Goal: Task Accomplishment & Management: Complete application form

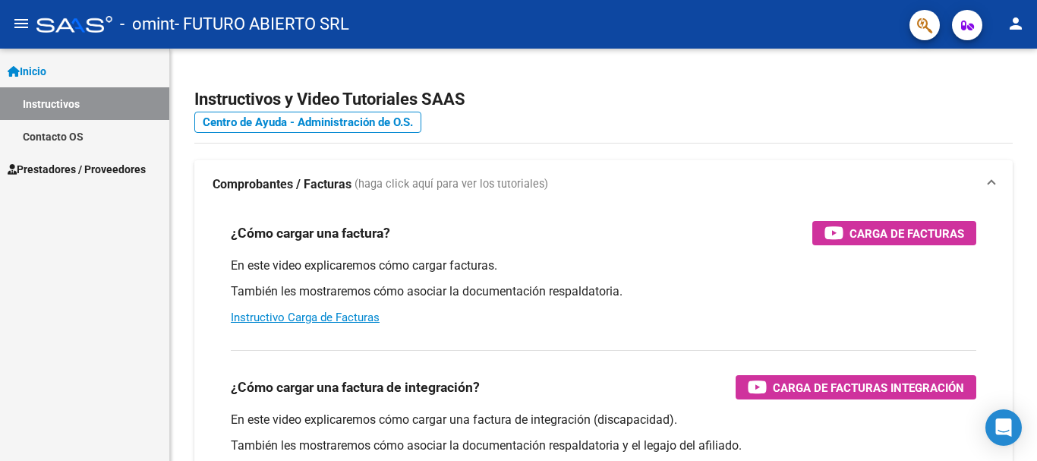
click at [66, 133] on link "Contacto OS" at bounding box center [84, 136] width 169 height 33
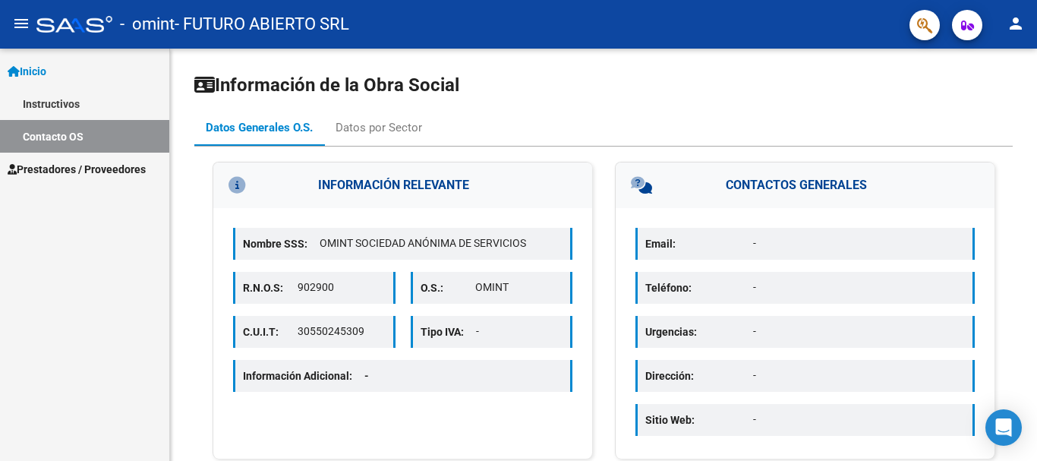
click at [77, 104] on link "Instructivos" at bounding box center [84, 103] width 169 height 33
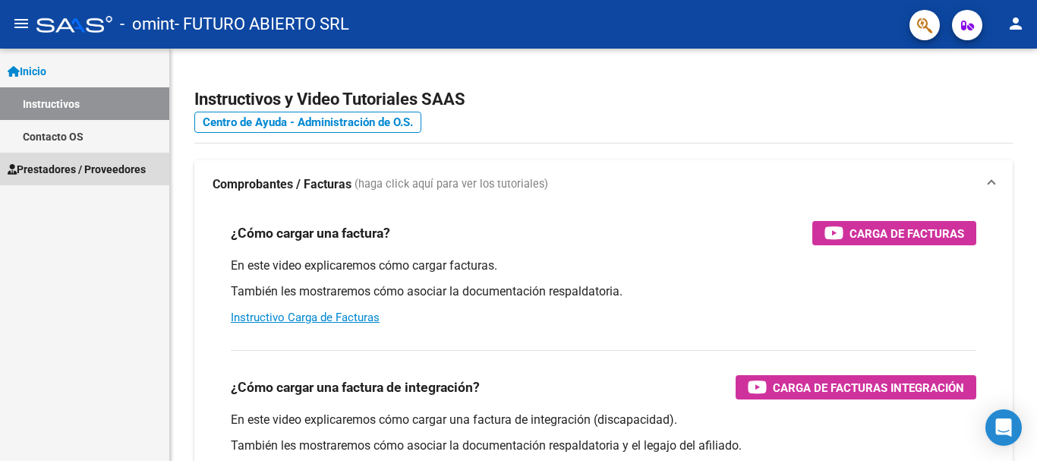
click at [83, 165] on span "Prestadores / Proveedores" at bounding box center [77, 169] width 138 height 17
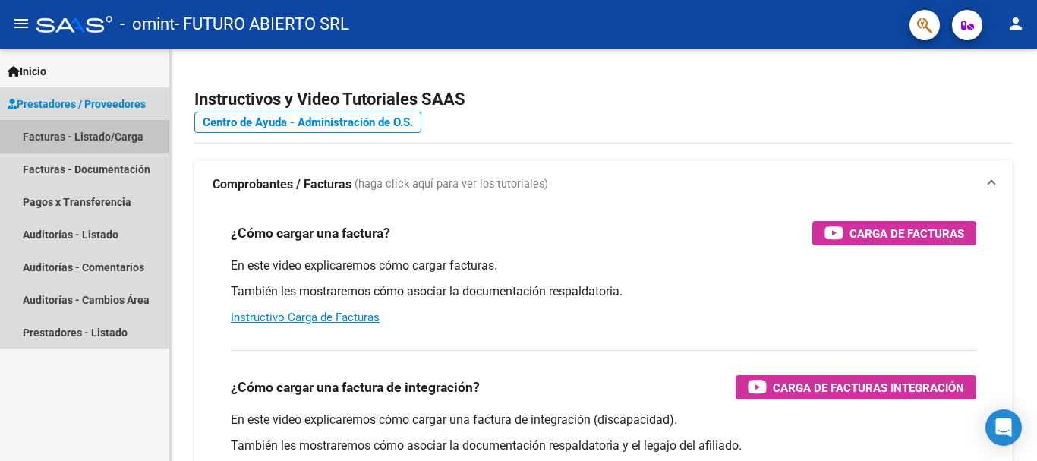
click at [86, 134] on link "Facturas - Listado/Carga" at bounding box center [84, 136] width 169 height 33
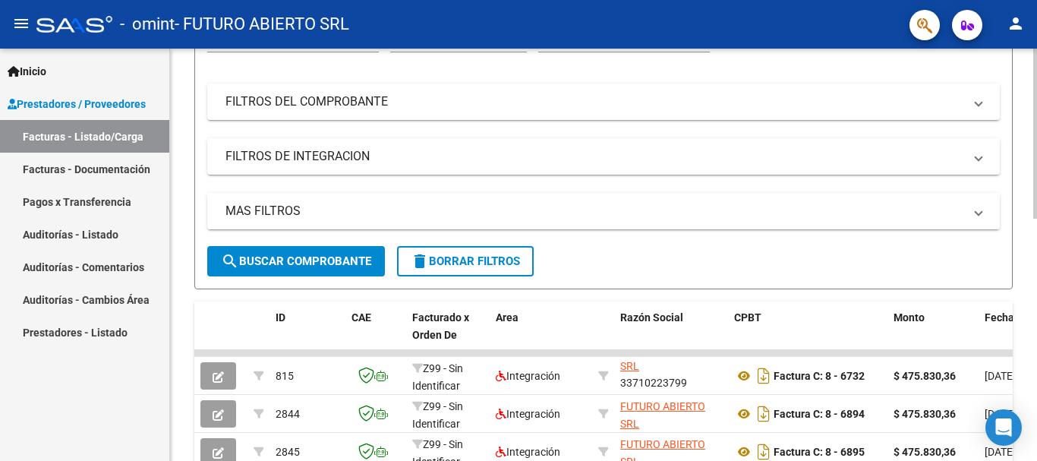
scroll to position [134, 0]
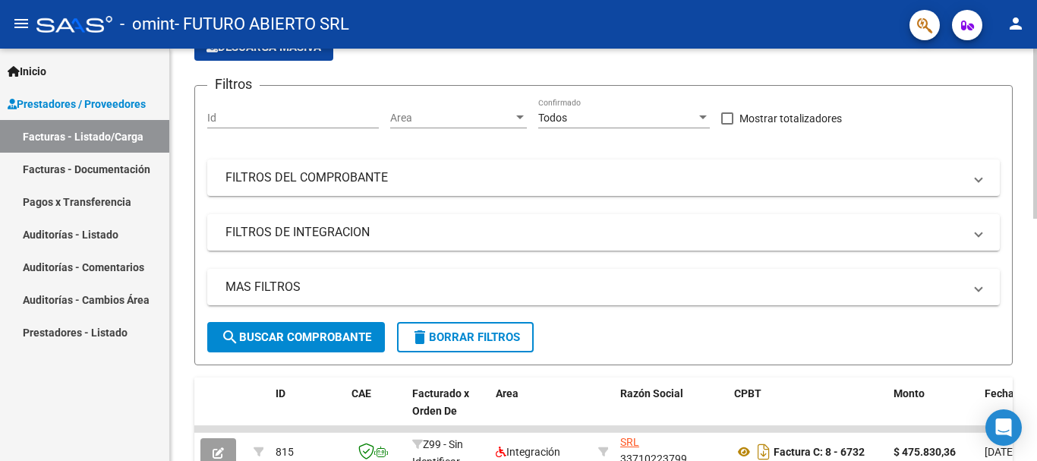
click at [268, 331] on span "search Buscar Comprobante" at bounding box center [296, 337] width 150 height 14
click at [285, 345] on button "search Buscar Comprobante" at bounding box center [296, 337] width 178 height 30
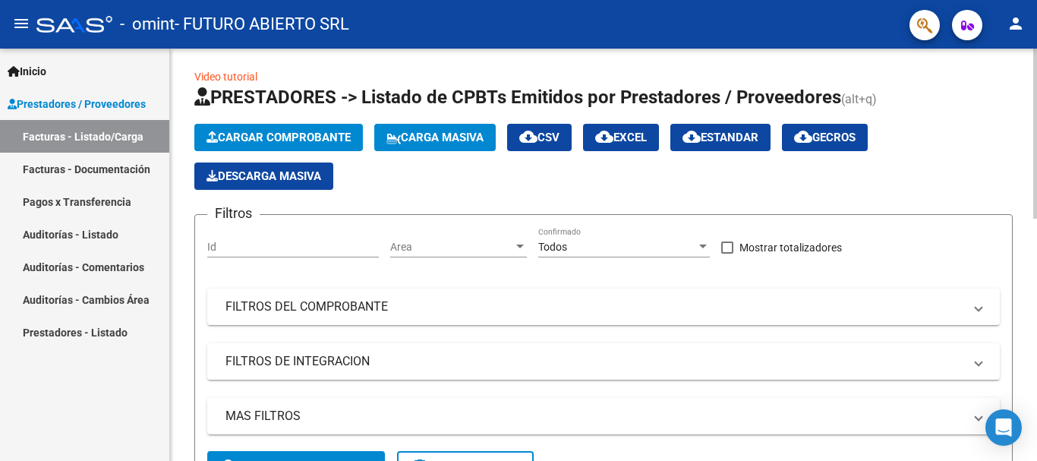
scroll to position [0, 0]
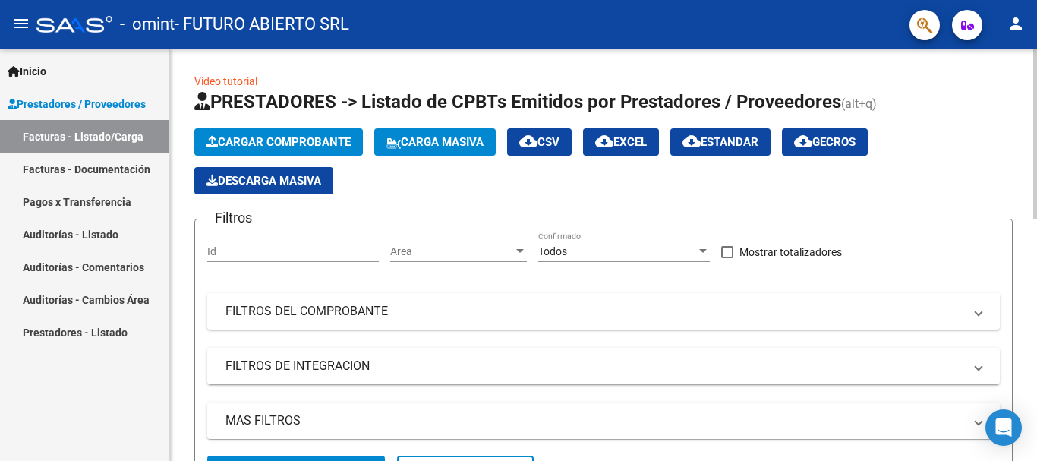
click at [348, 313] on mat-panel-title "FILTROS DEL COMPROBANTE" at bounding box center [594, 311] width 738 height 17
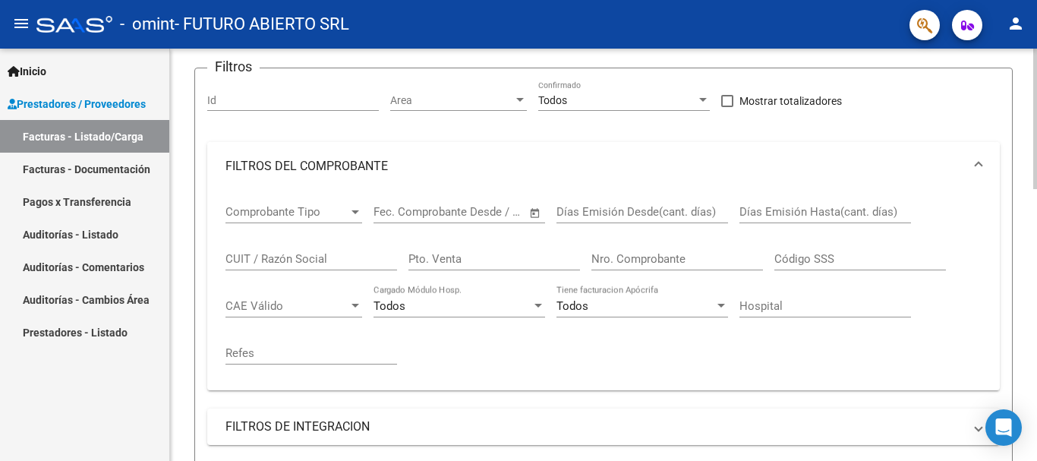
scroll to position [152, 0]
click at [663, 254] on input "Nro. Comprobante" at bounding box center [677, 258] width 172 height 14
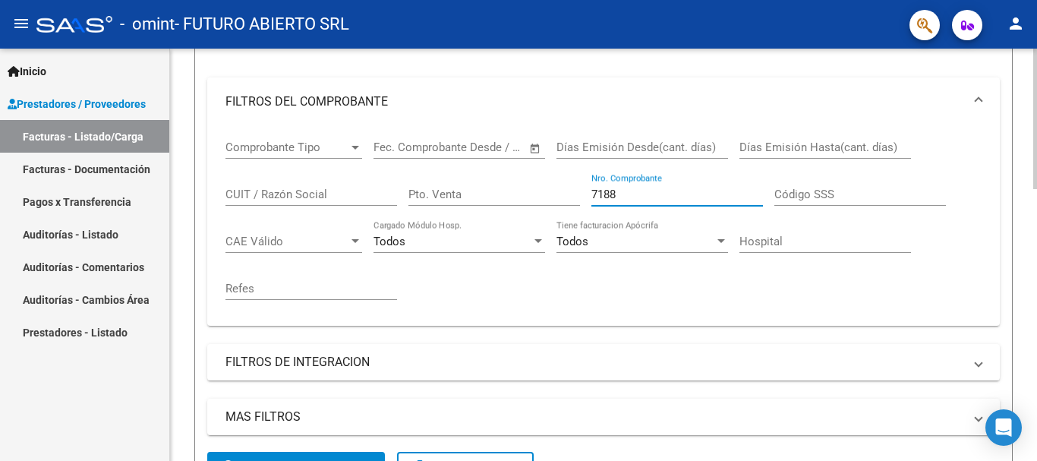
scroll to position [455, 0]
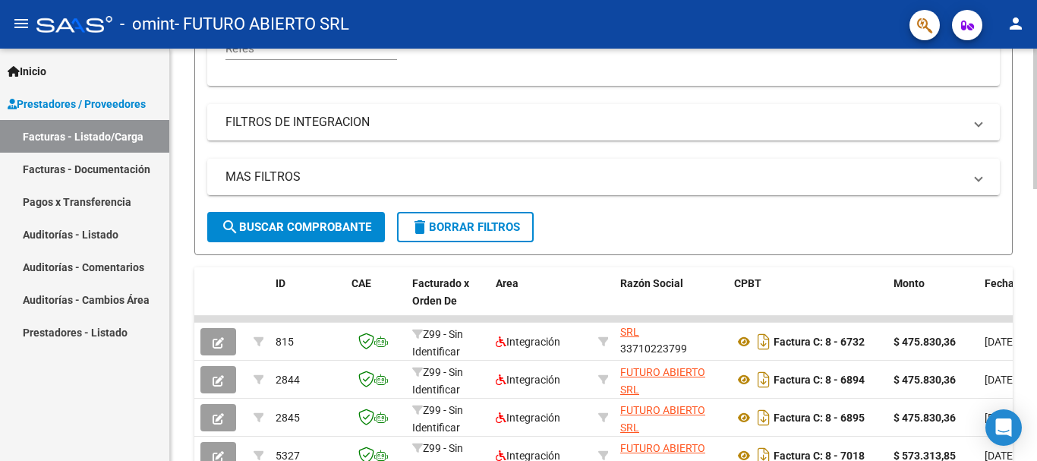
type input "7188"
click at [335, 222] on span "search Buscar Comprobante" at bounding box center [296, 227] width 150 height 14
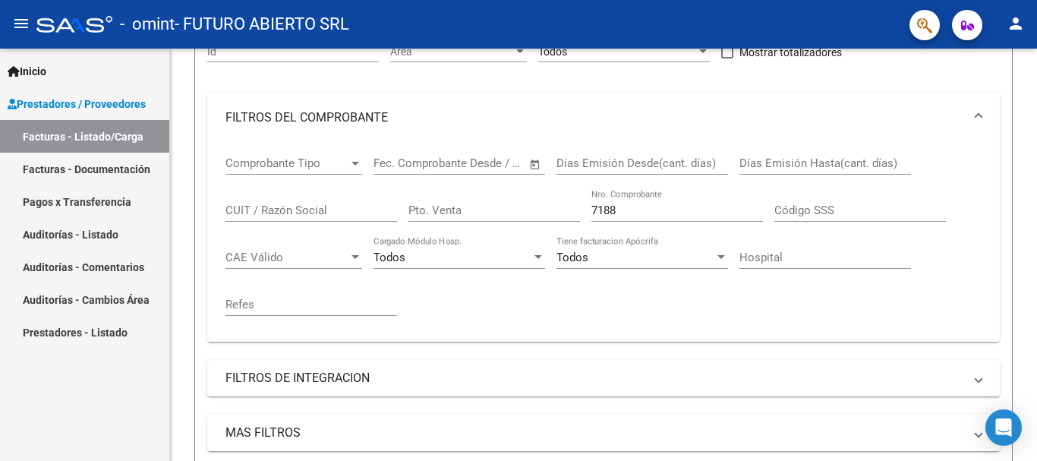
scroll to position [132, 0]
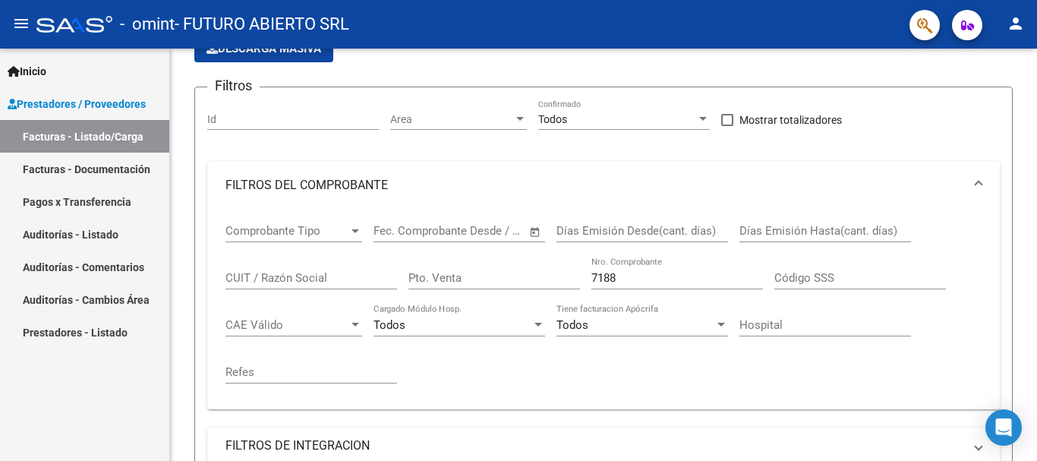
click at [90, 132] on link "Facturas - Listado/Carga" at bounding box center [84, 136] width 169 height 33
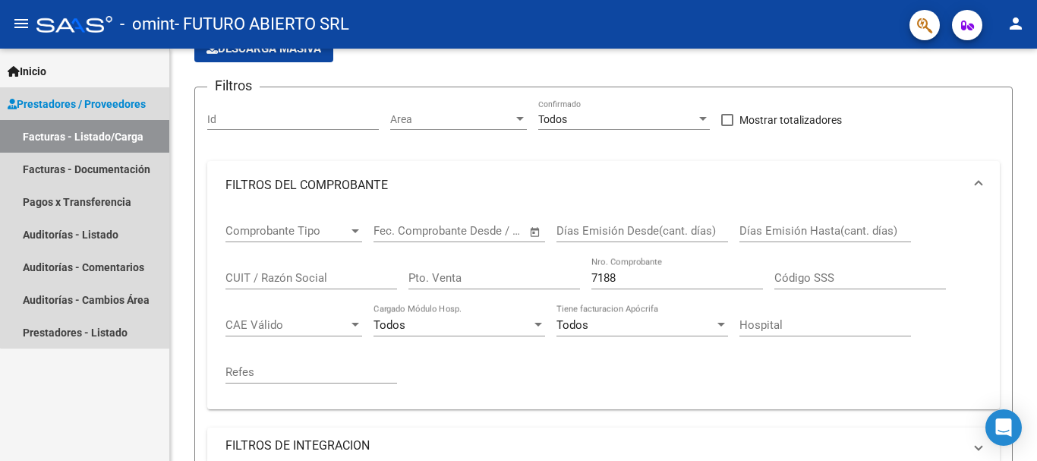
click at [104, 99] on span "Prestadores / Proveedores" at bounding box center [77, 104] width 138 height 17
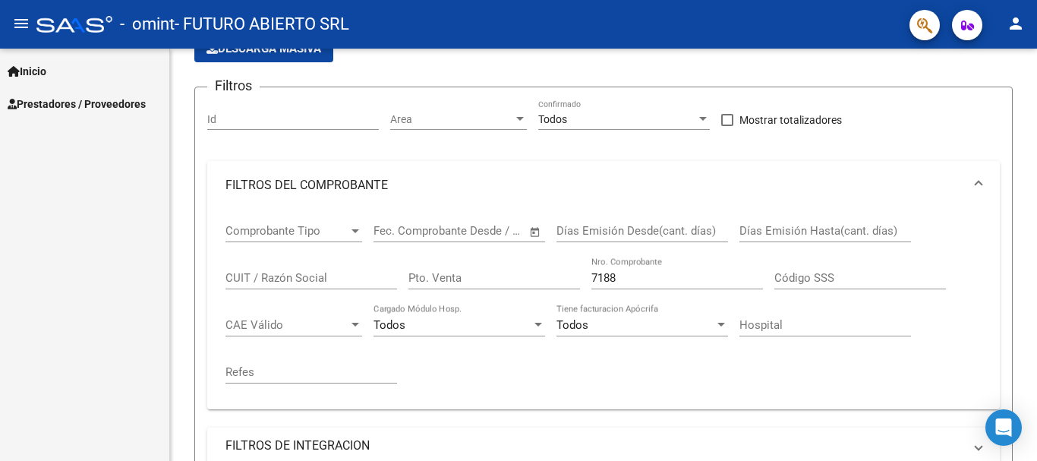
click at [104, 99] on span "Prestadores / Proveedores" at bounding box center [77, 104] width 138 height 17
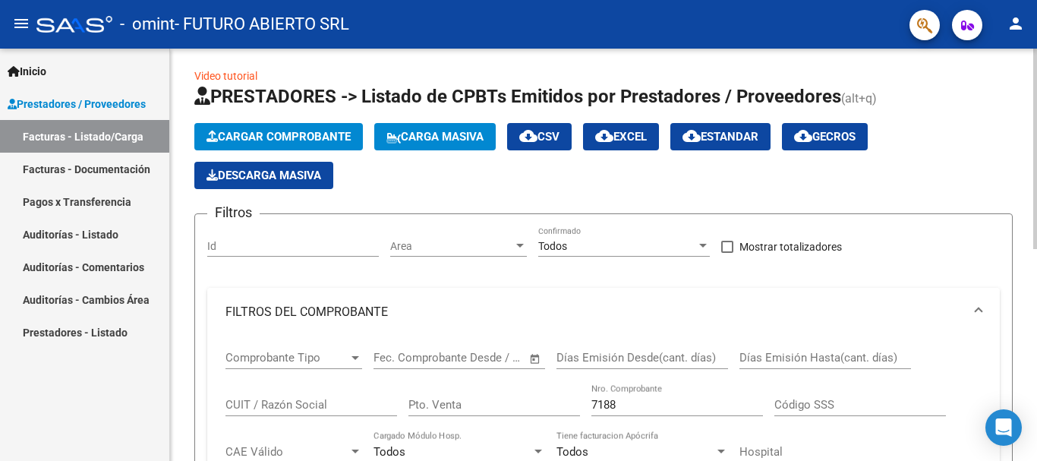
scroll to position [0, 0]
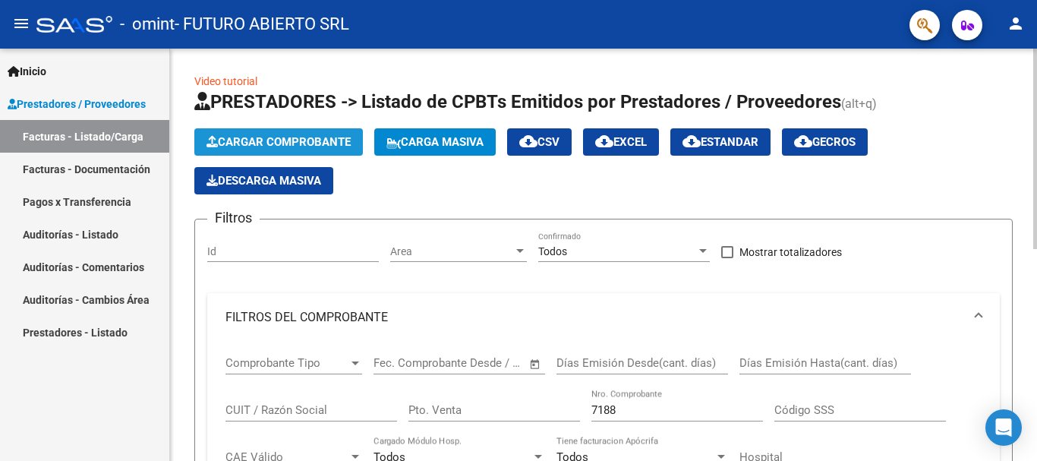
click at [251, 139] on span "Cargar Comprobante" at bounding box center [278, 142] width 144 height 14
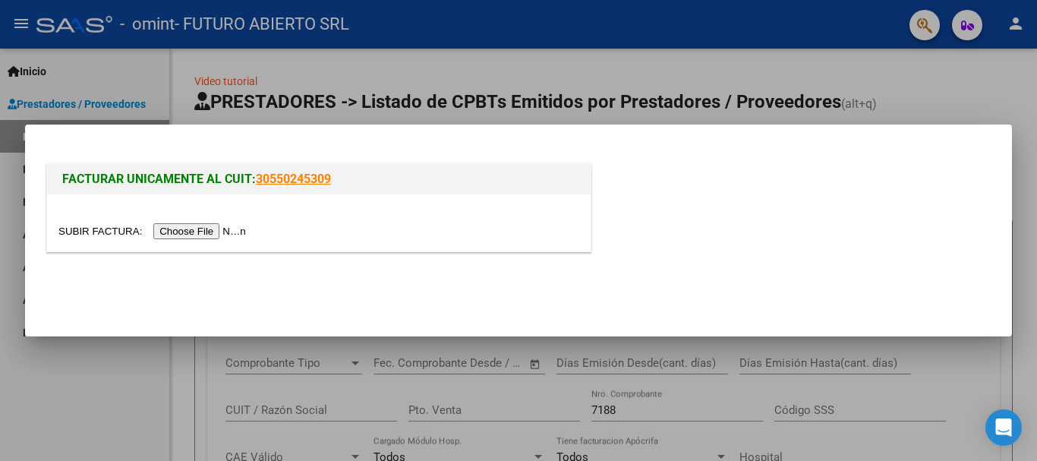
click at [228, 231] on input "file" at bounding box center [154, 231] width 192 height 16
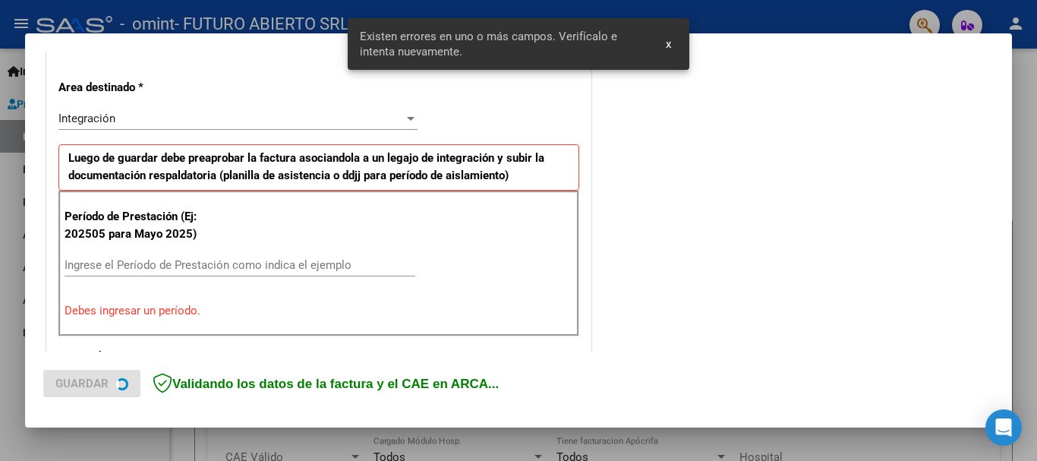
scroll to position [351, 0]
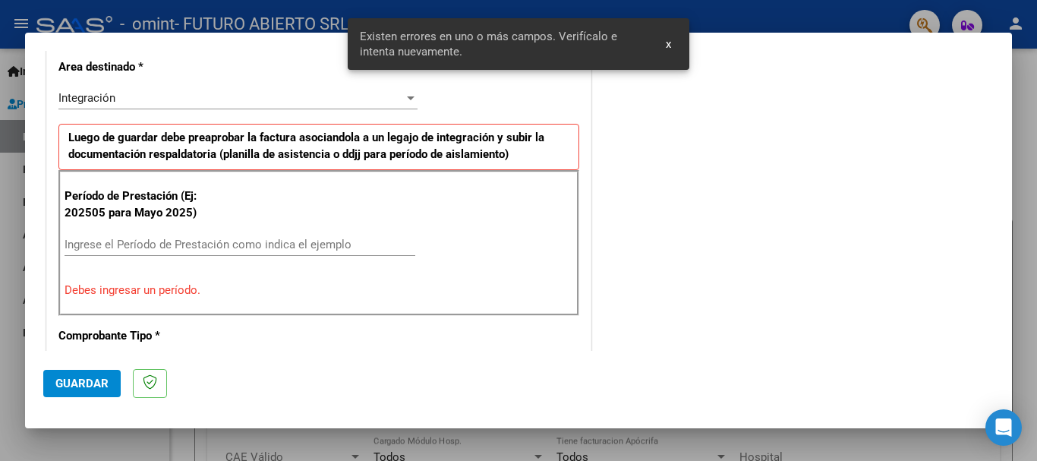
click at [177, 244] on input "Ingrese el Período de Prestación como indica el ejemplo" at bounding box center [240, 245] width 351 height 14
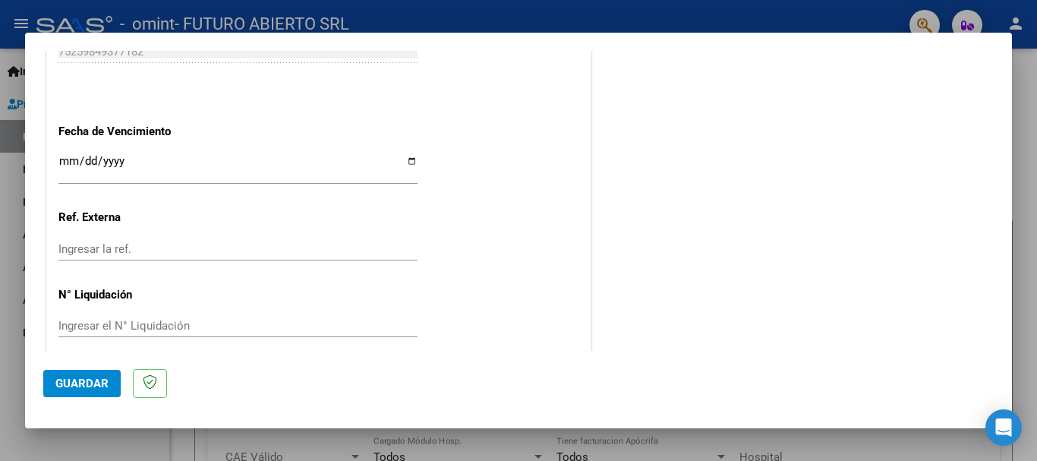
scroll to position [1036, 0]
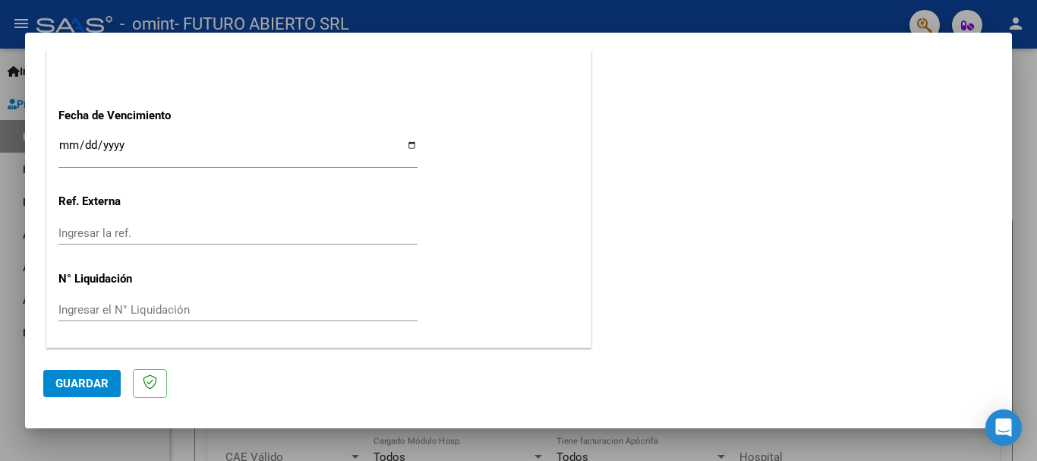
type input "202506"
click at [80, 232] on input "Ingresar la ref." at bounding box center [237, 233] width 359 height 14
click at [74, 142] on input "Ingresar la fecha" at bounding box center [237, 151] width 359 height 24
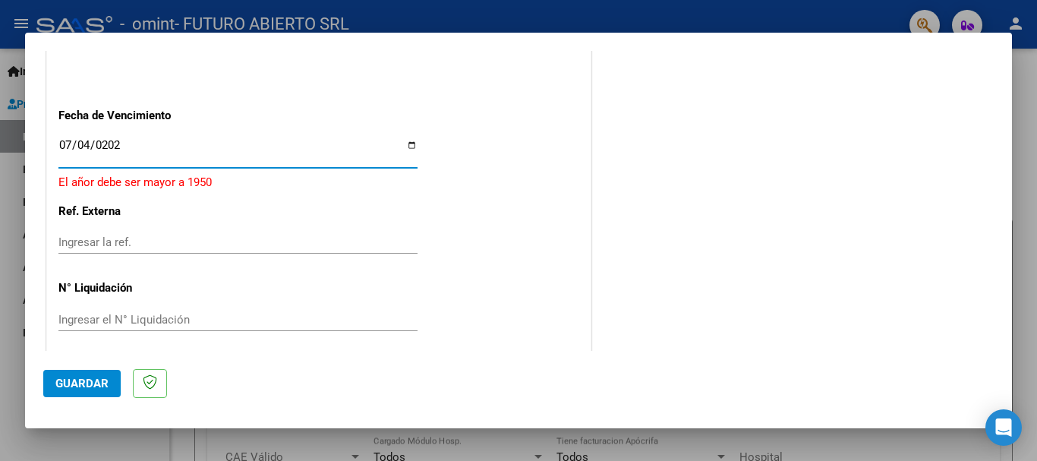
type input "[DATE]"
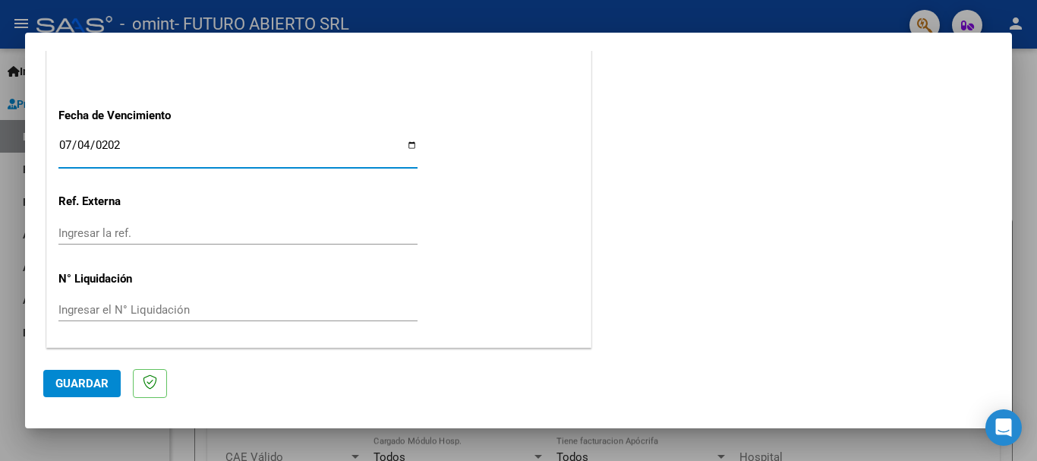
click at [198, 314] on input "Ingresar el N° Liquidación" at bounding box center [237, 310] width 359 height 14
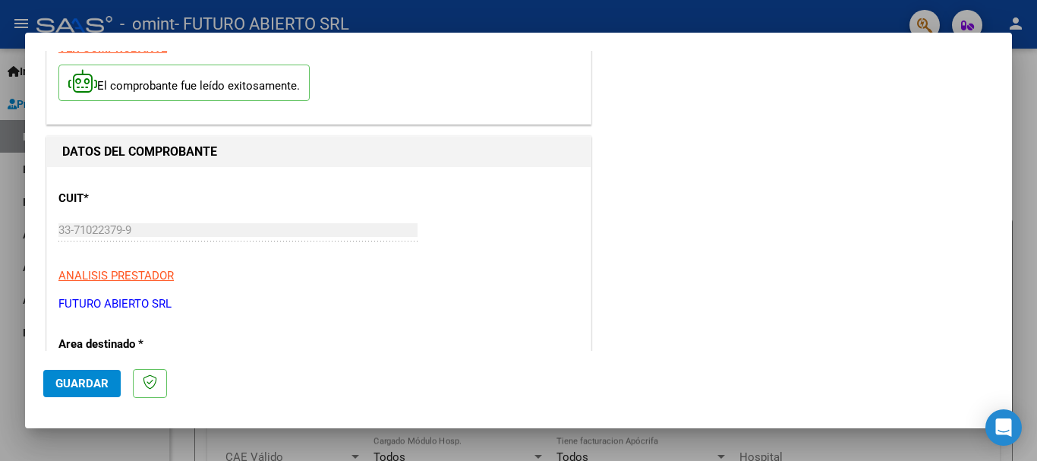
scroll to position [49, 0]
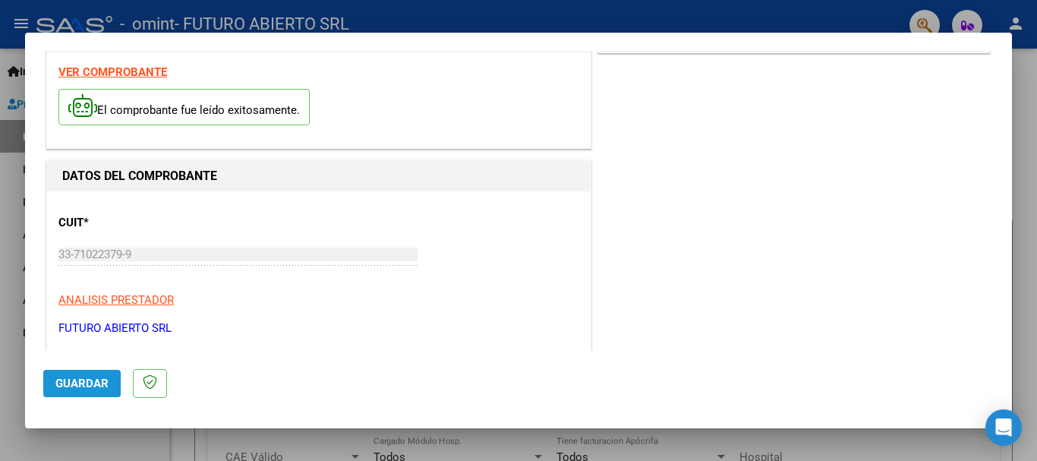
click at [69, 373] on button "Guardar" at bounding box center [81, 383] width 77 height 27
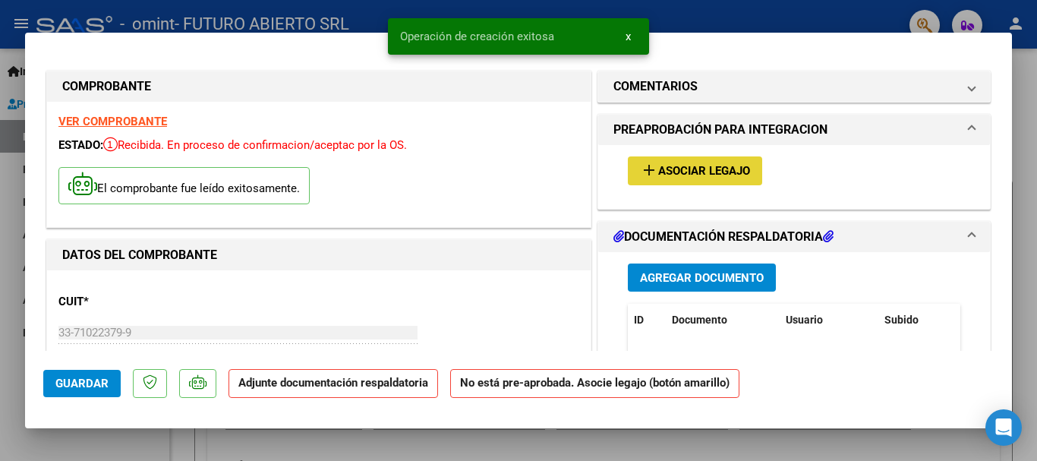
click at [729, 178] on button "add Asociar Legajo" at bounding box center [695, 170] width 134 height 28
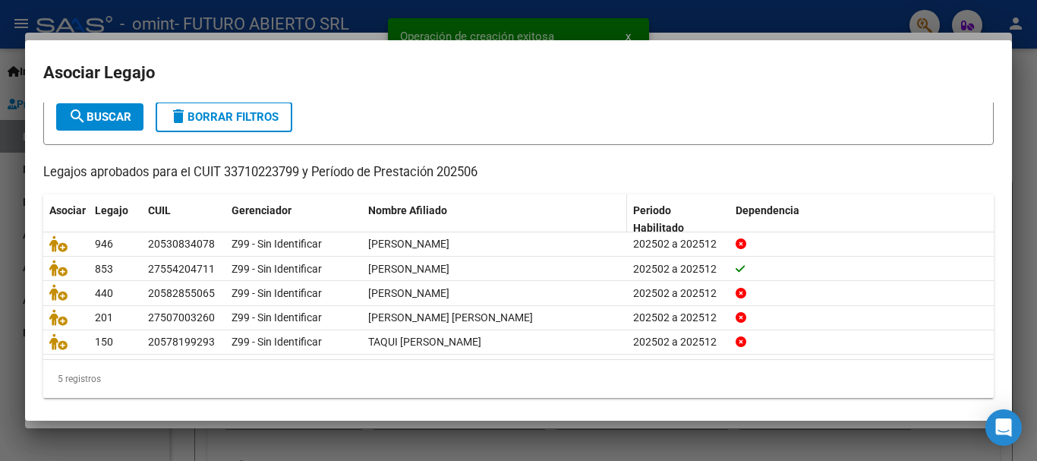
scroll to position [99, 0]
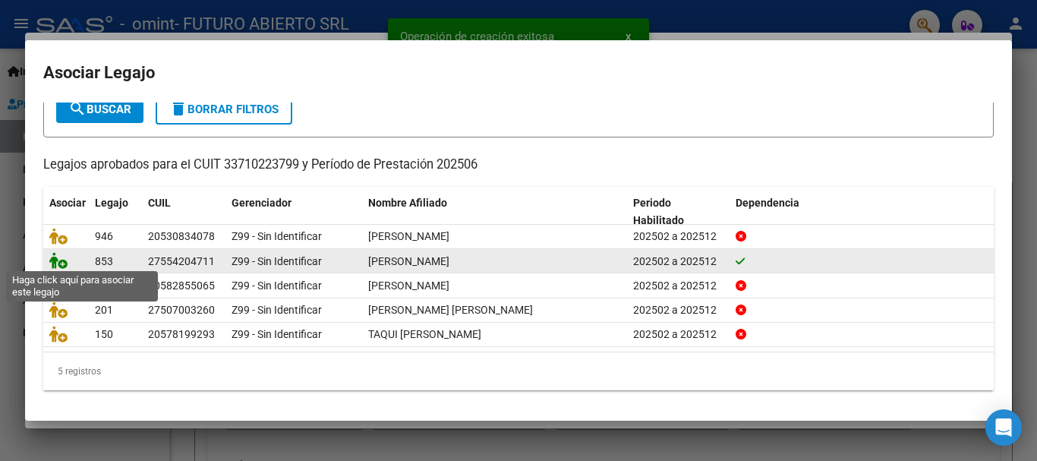
click at [57, 256] on icon at bounding box center [58, 260] width 18 height 17
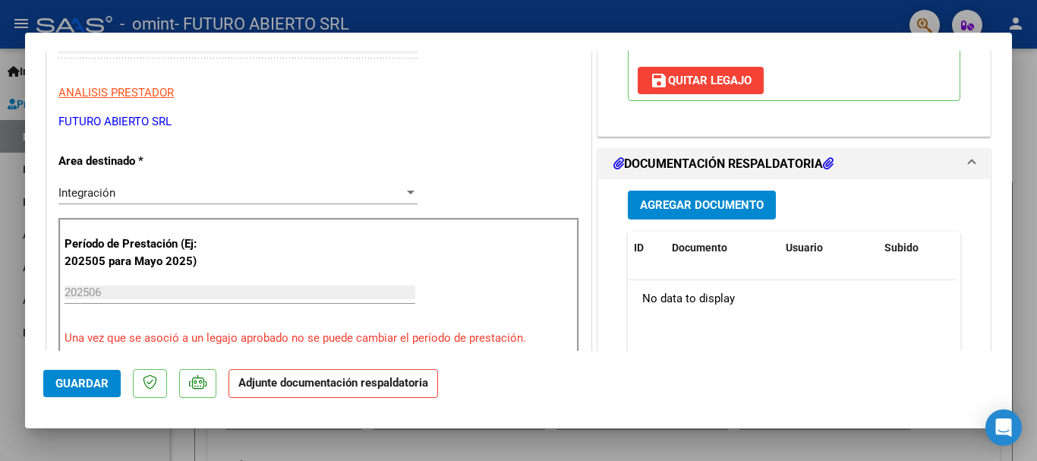
scroll to position [304, 0]
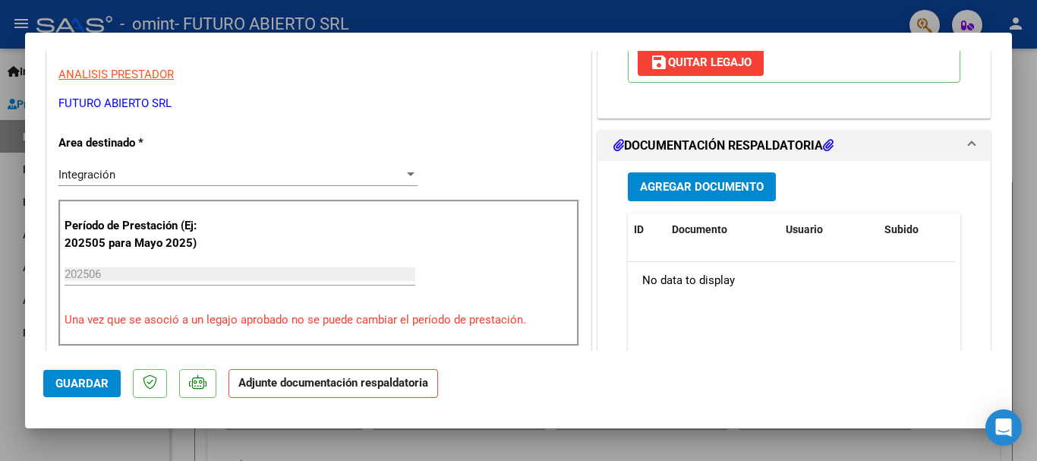
click at [735, 190] on span "Agregar Documento" at bounding box center [702, 188] width 124 height 14
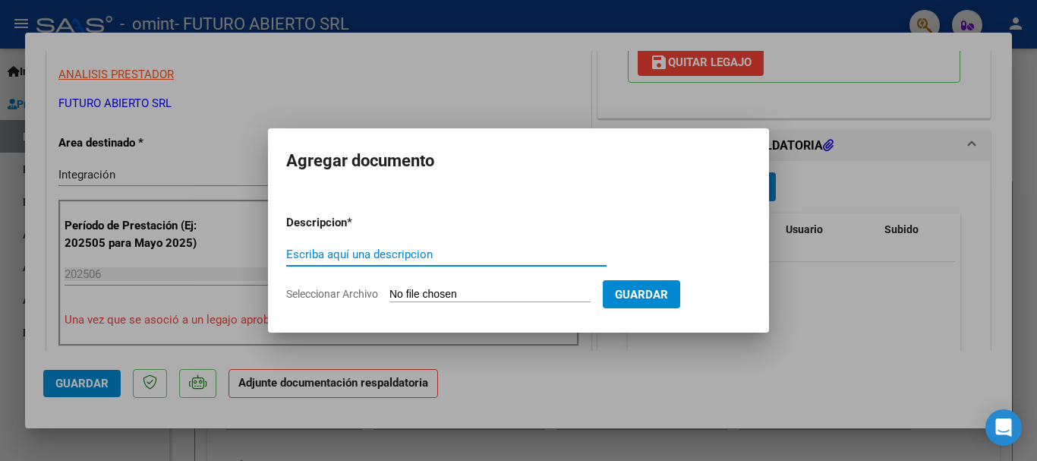
click at [412, 294] on input "Seleccionar Archivo" at bounding box center [489, 295] width 201 height 14
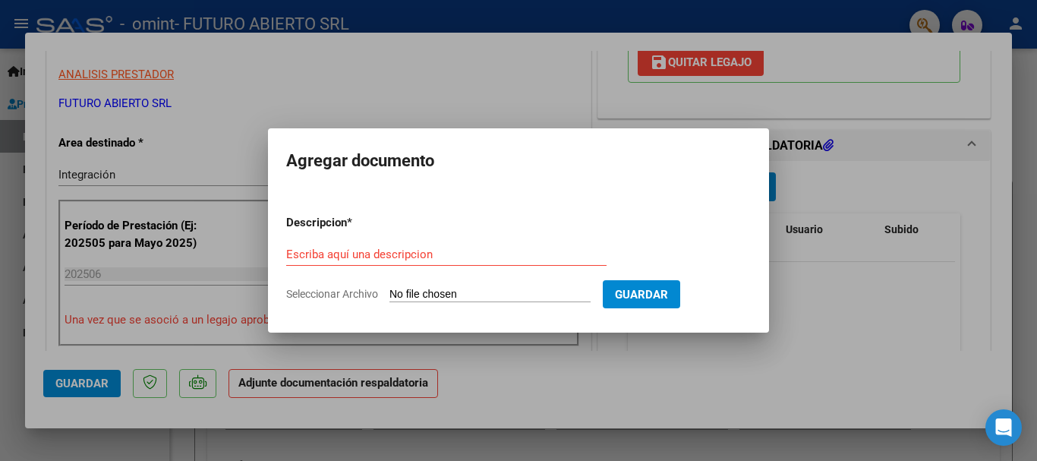
click at [347, 294] on span "Seleccionar Archivo" at bounding box center [332, 294] width 92 height 12
click at [389, 294] on input "Seleccionar Archivo" at bounding box center [489, 295] width 201 height 14
type input "C:\fakepath\[PERSON_NAME] - PLANILLA DE ASISTENCIA [DATE].pdf"
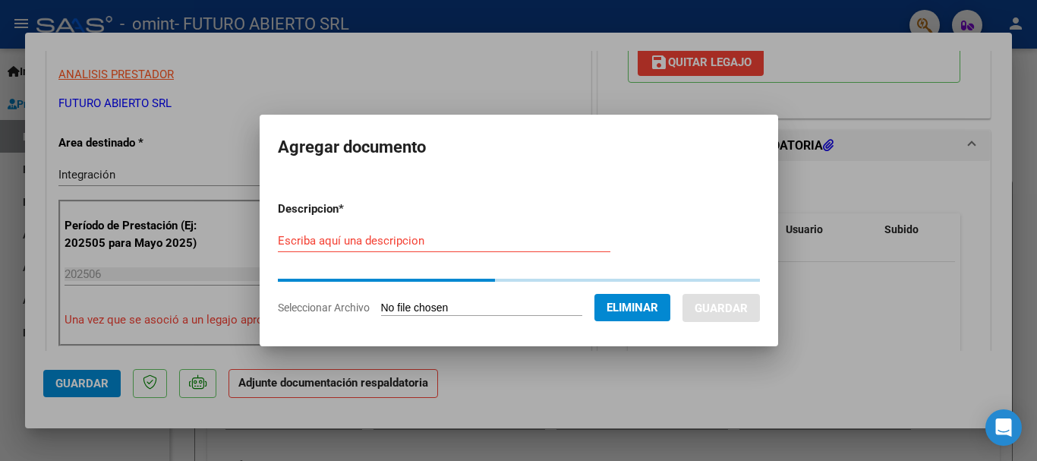
click at [417, 238] on input "Escriba aquí una descripcion" at bounding box center [444, 241] width 332 height 14
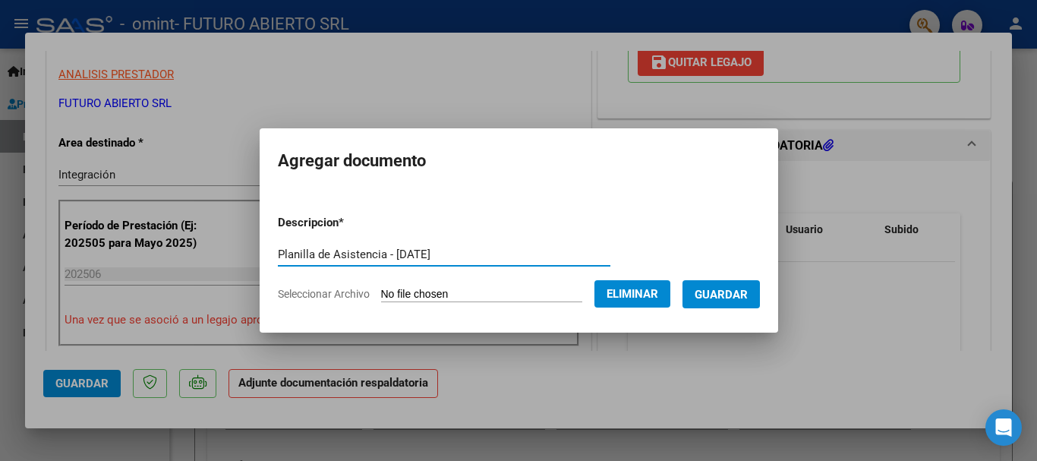
type input "Planilla de Asistencia - [DATE]"
click at [741, 299] on span "Guardar" at bounding box center [720, 295] width 53 height 14
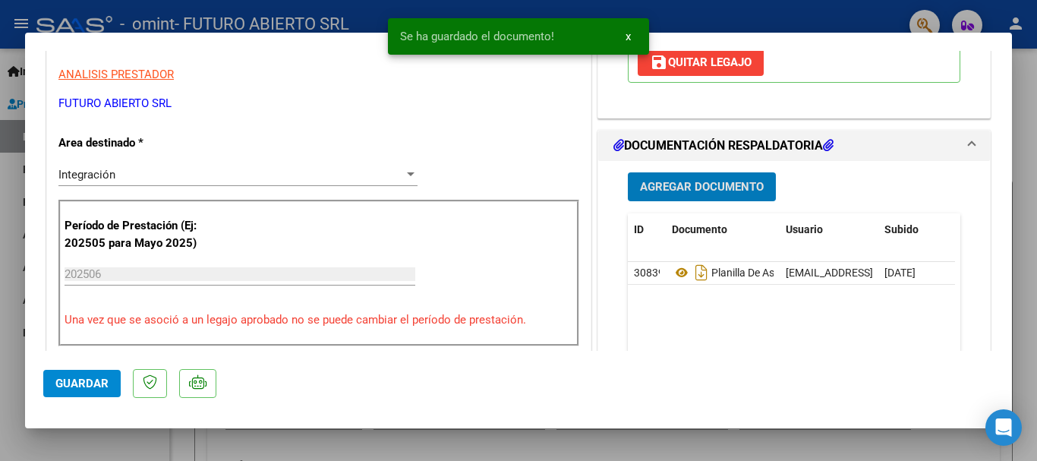
click at [689, 182] on span "Agregar Documento" at bounding box center [702, 188] width 124 height 14
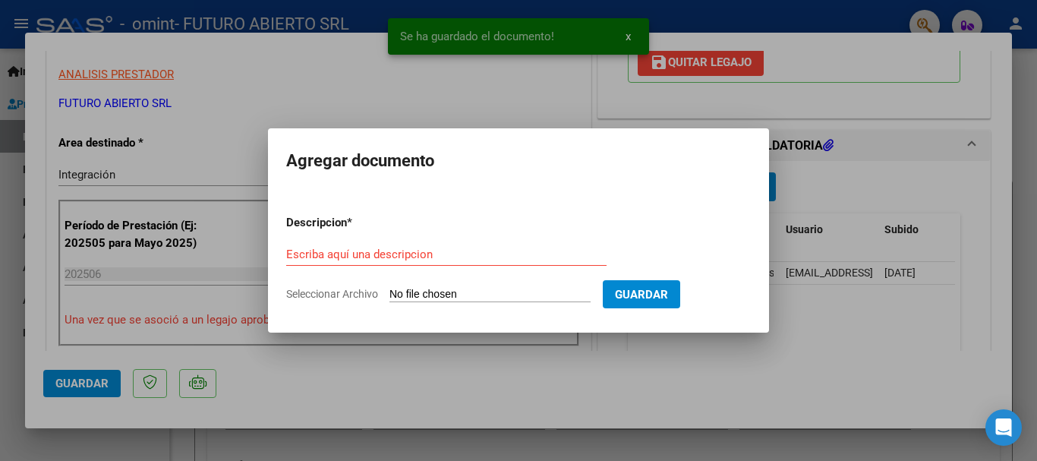
click at [331, 294] on span "Seleccionar Archivo" at bounding box center [332, 294] width 92 height 12
click at [389, 294] on input "Seleccionar Archivo" at bounding box center [489, 295] width 201 height 14
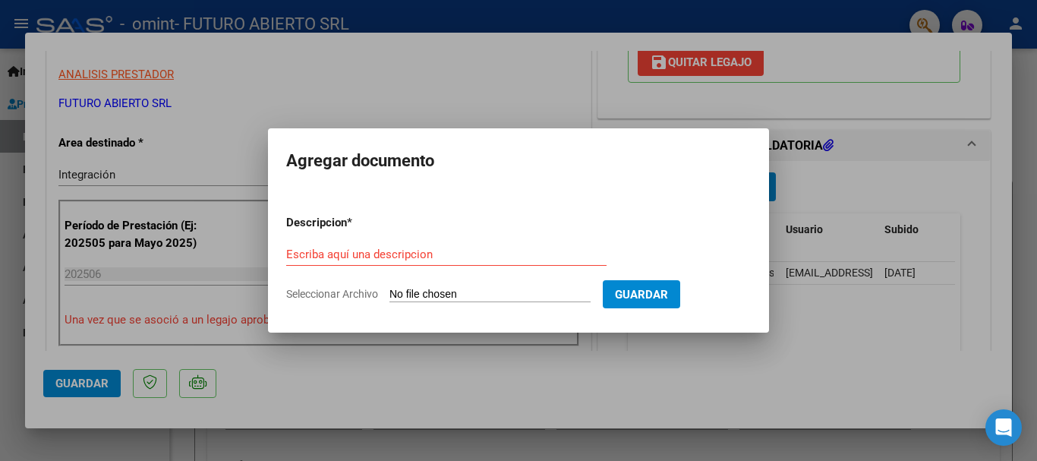
type input "C:\fakepath\[PERSON_NAME] - INFORME SEMESTRAL 2025.dox.pdf"
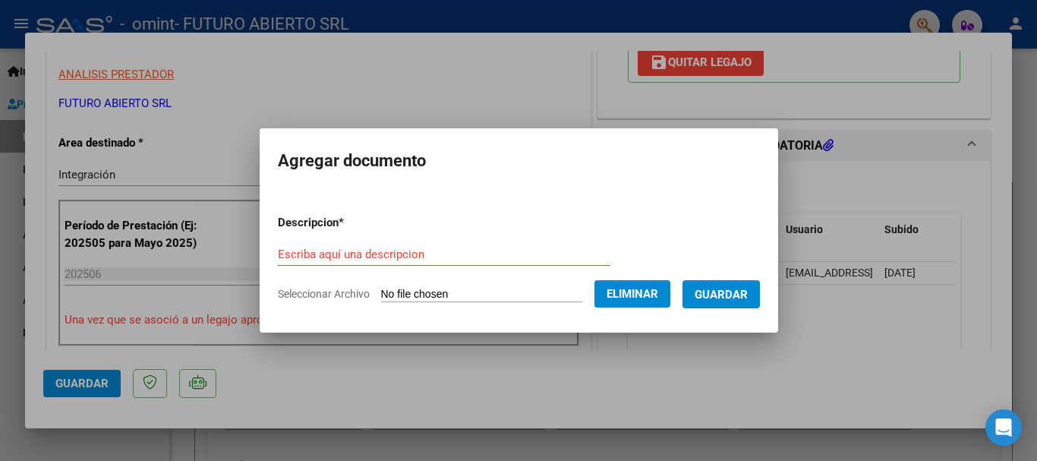
click at [398, 250] on input "Escriba aquí una descripcion" at bounding box center [444, 254] width 332 height 14
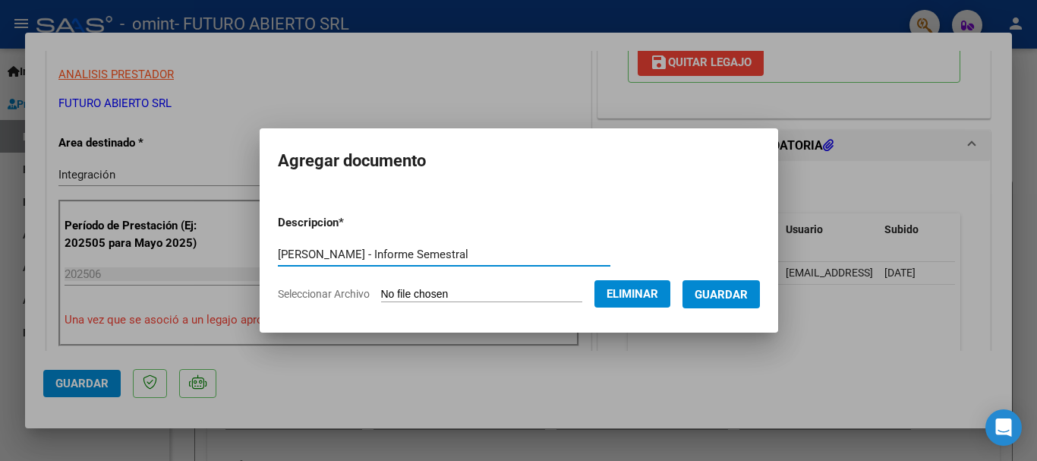
type input "[PERSON_NAME] - Informe Semestral"
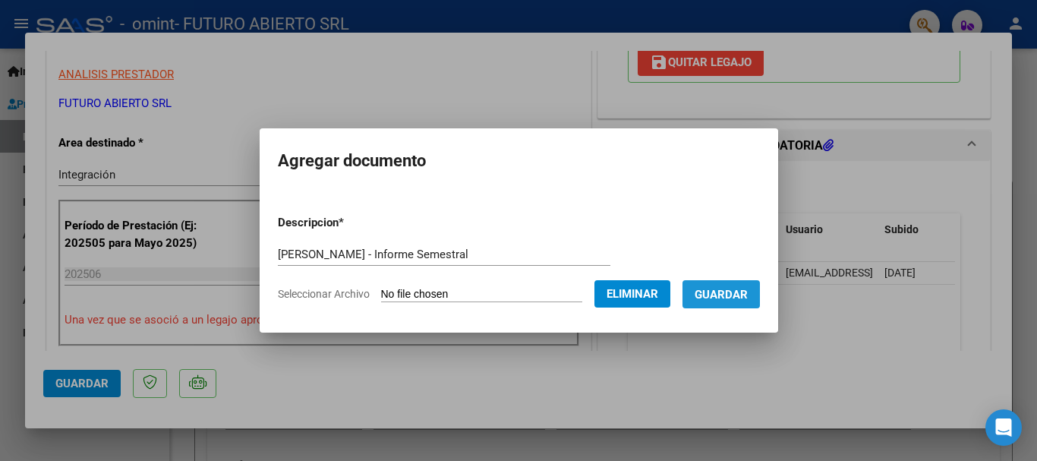
click at [738, 295] on span "Guardar" at bounding box center [720, 295] width 53 height 14
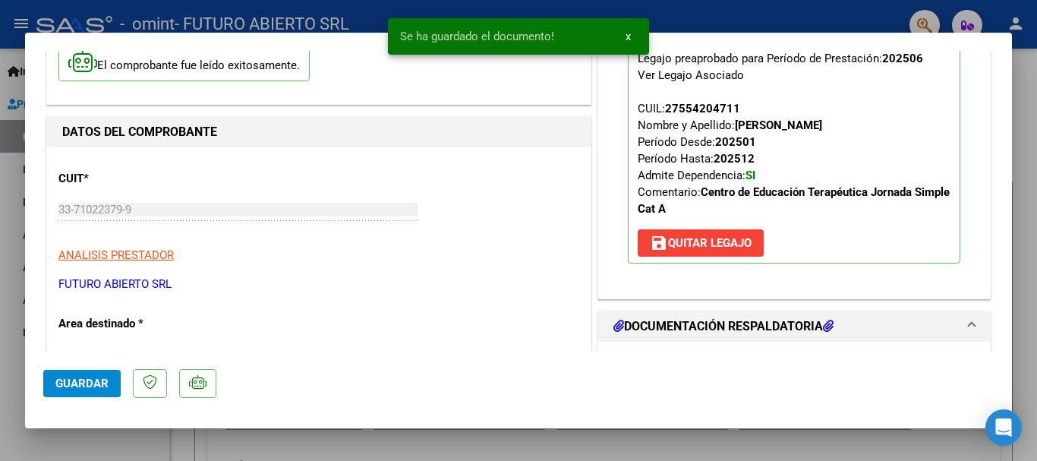
scroll to position [0, 0]
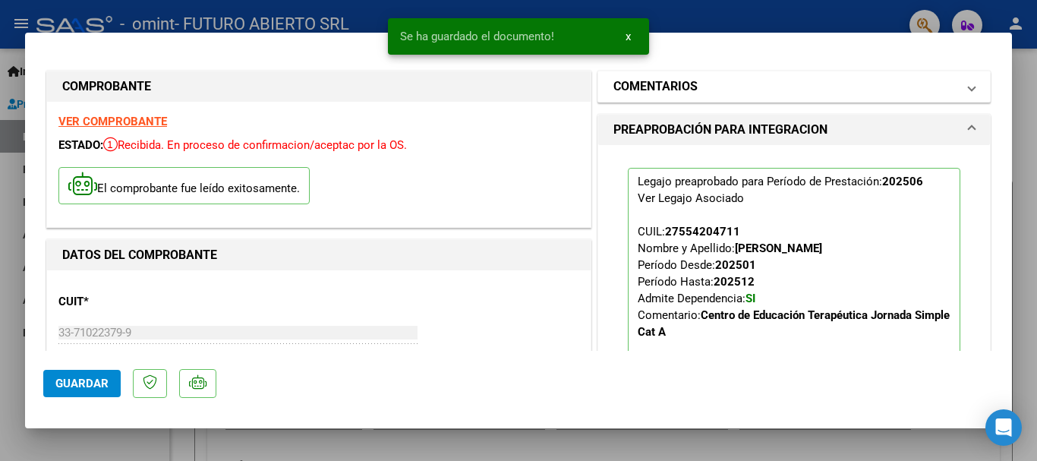
click at [716, 83] on mat-panel-title "COMENTARIOS" at bounding box center [784, 86] width 343 height 18
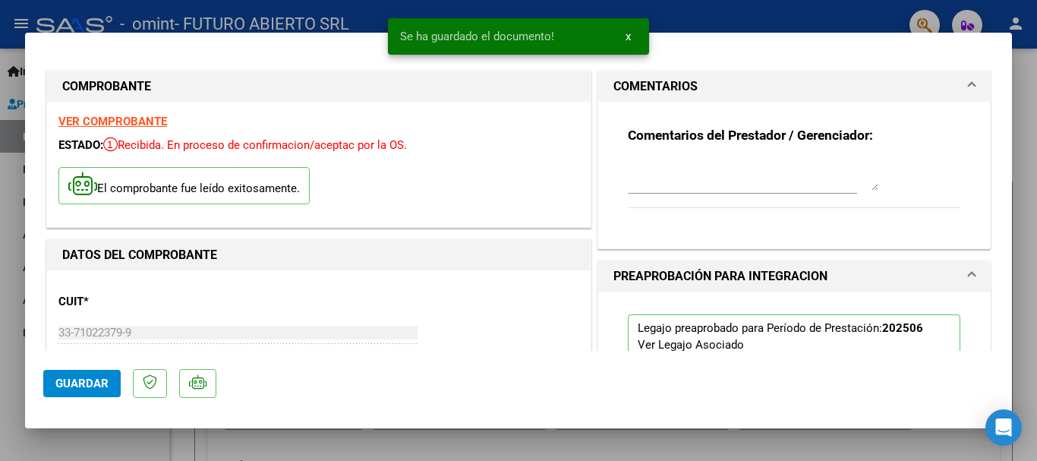
click at [679, 167] on textarea at bounding box center [753, 175] width 250 height 30
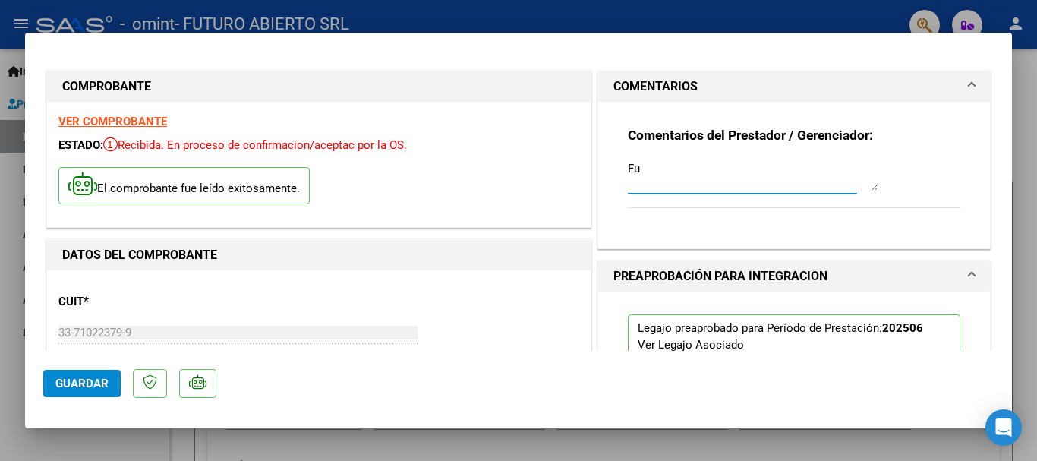
type textarea "F"
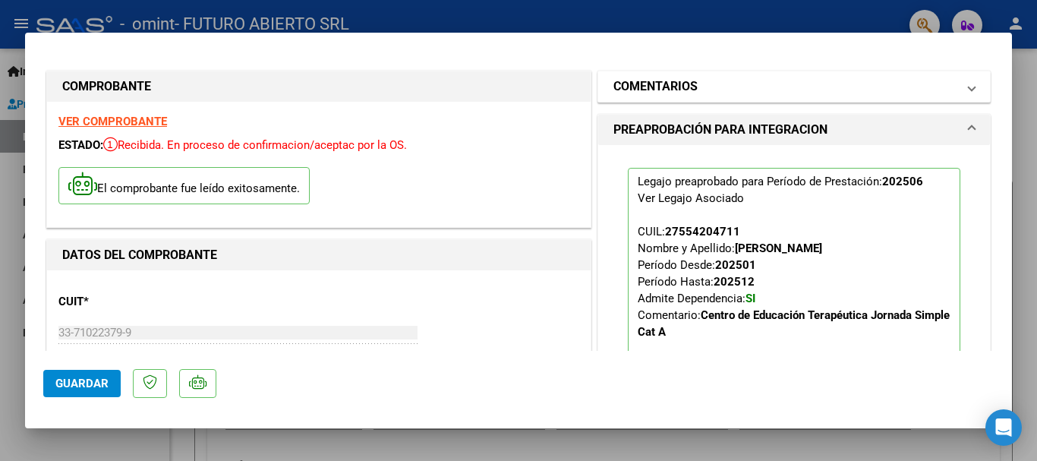
click at [734, 90] on mat-panel-title "COMENTARIOS" at bounding box center [784, 86] width 343 height 18
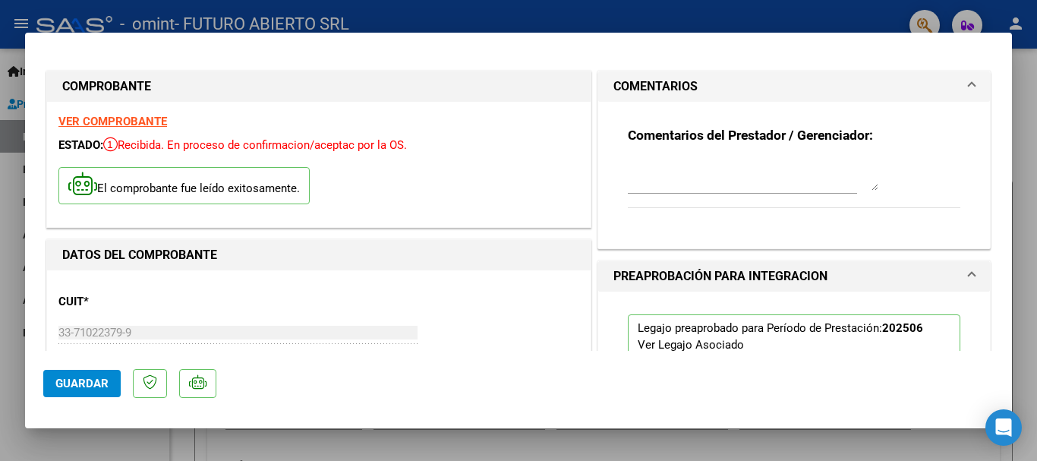
click at [678, 177] on textarea at bounding box center [753, 175] width 250 height 30
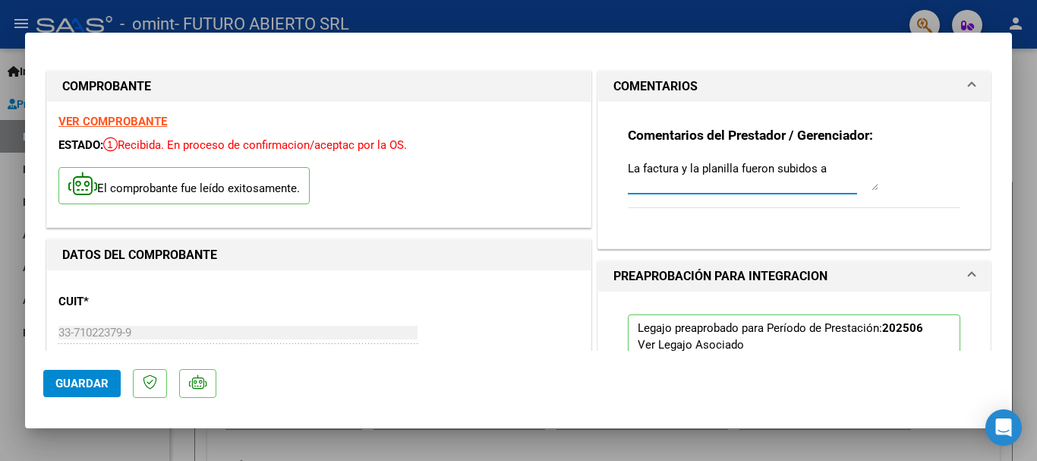
paste textarea "portal: [URL][DOMAIN_NAME]"
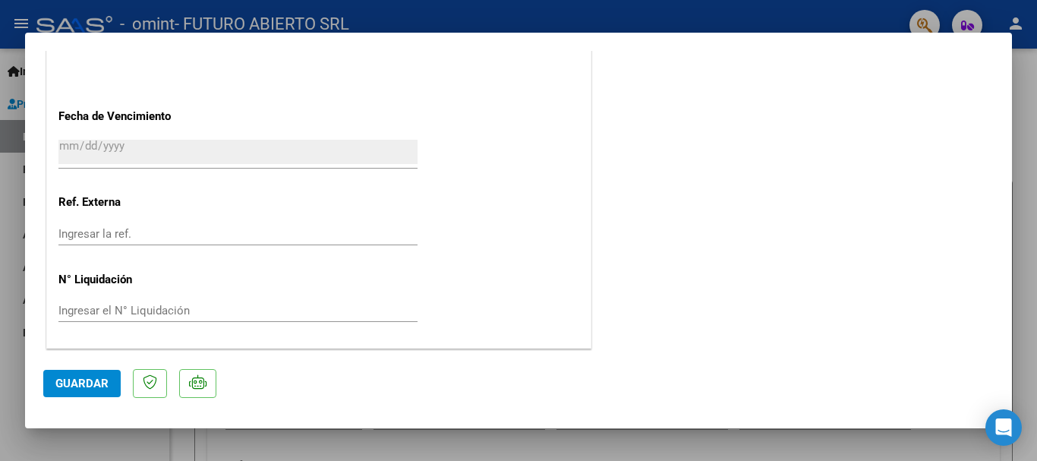
scroll to position [1059, 0]
type textarea "La factura y la planilla fueron subidos a portal: [URL][DOMAIN_NAME] en su debi…"
click at [87, 386] on span "Guardar" at bounding box center [81, 383] width 53 height 14
click at [76, 379] on span "Guardar" at bounding box center [81, 383] width 53 height 14
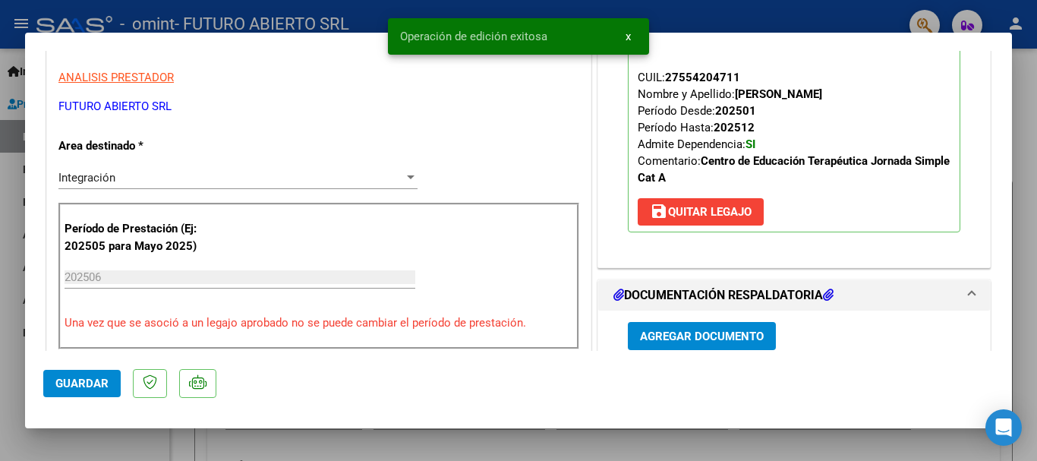
scroll to position [300, 0]
click at [1036, 81] on div at bounding box center [518, 230] width 1037 height 461
type input "$ 0,00"
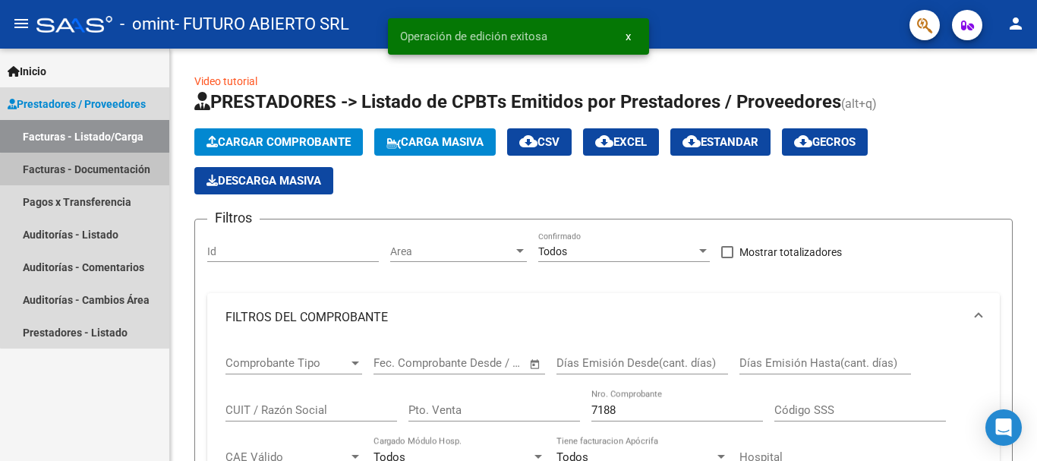
click at [92, 170] on link "Facturas - Documentación" at bounding box center [84, 169] width 169 height 33
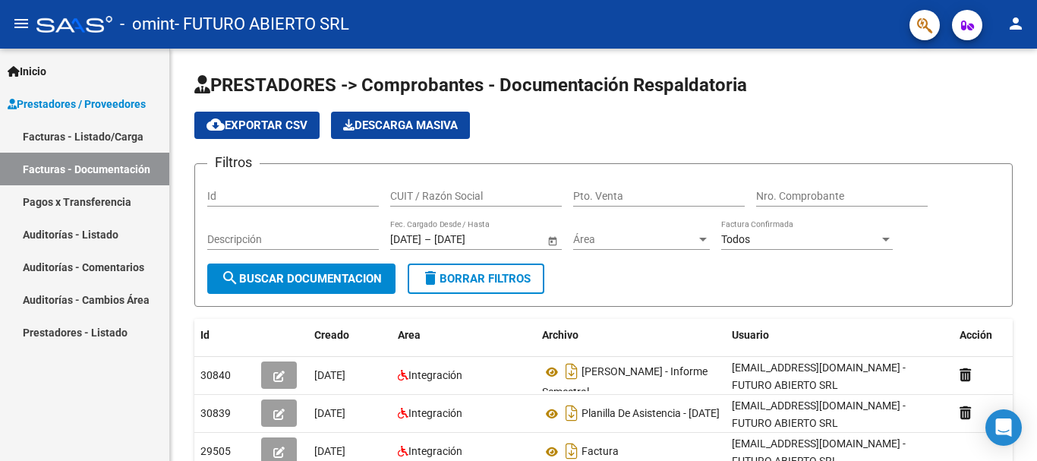
click at [71, 159] on link "Facturas - Documentación" at bounding box center [84, 169] width 169 height 33
click at [96, 131] on link "Facturas - Listado/Carga" at bounding box center [84, 136] width 169 height 33
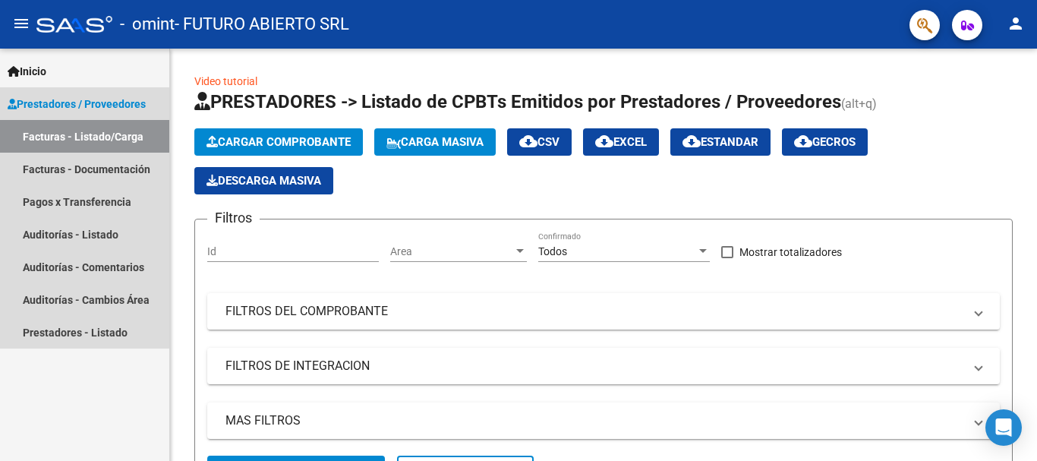
click at [92, 105] on span "Prestadores / Proveedores" at bounding box center [77, 104] width 138 height 17
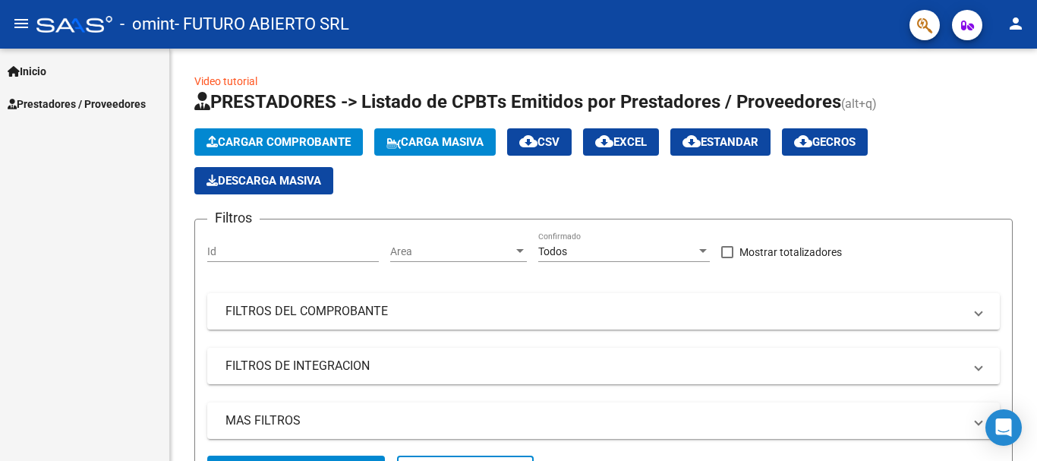
click at [86, 118] on link "Prestadores / Proveedores" at bounding box center [84, 103] width 169 height 33
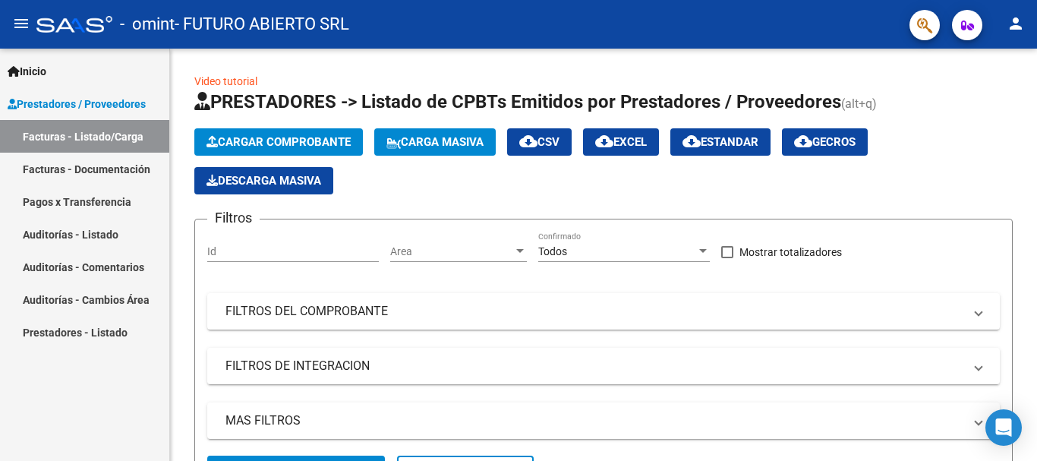
click at [74, 169] on link "Facturas - Documentación" at bounding box center [84, 169] width 169 height 33
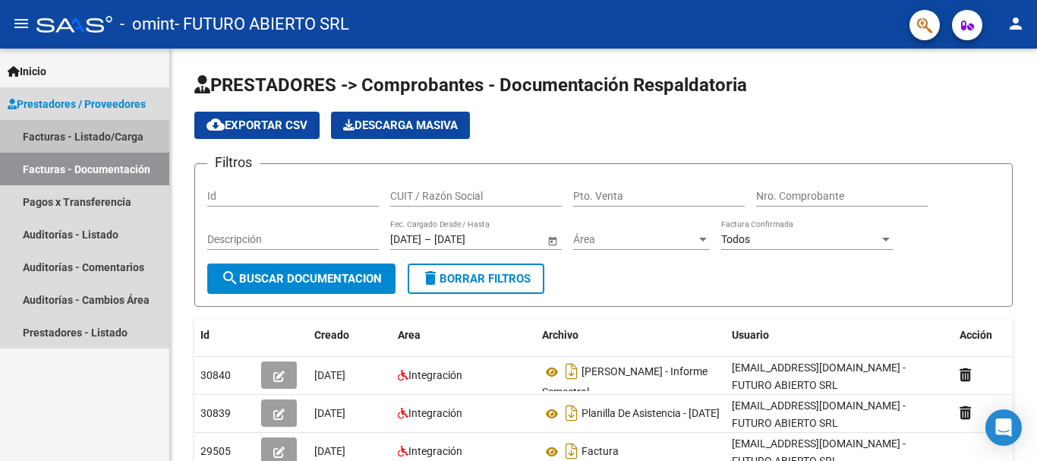
click at [76, 133] on link "Facturas - Listado/Carga" at bounding box center [84, 136] width 169 height 33
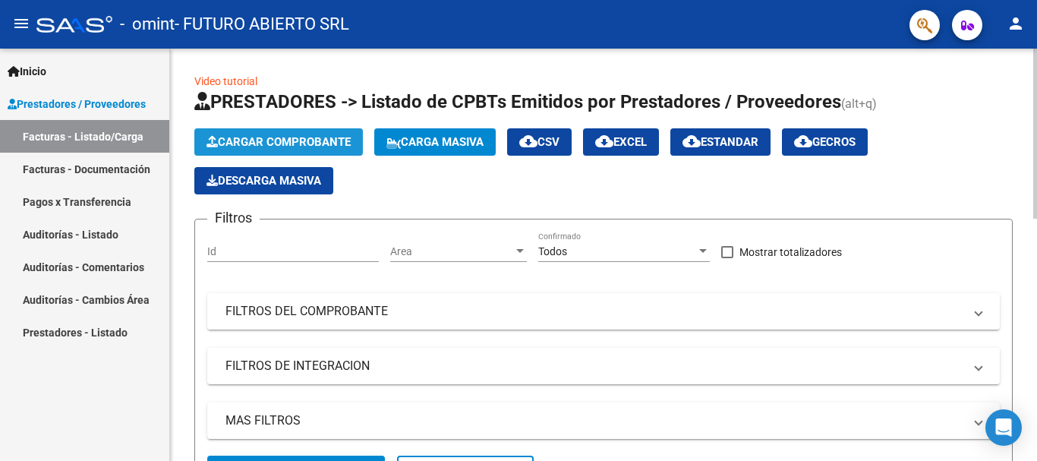
click at [266, 139] on span "Cargar Comprobante" at bounding box center [278, 142] width 144 height 14
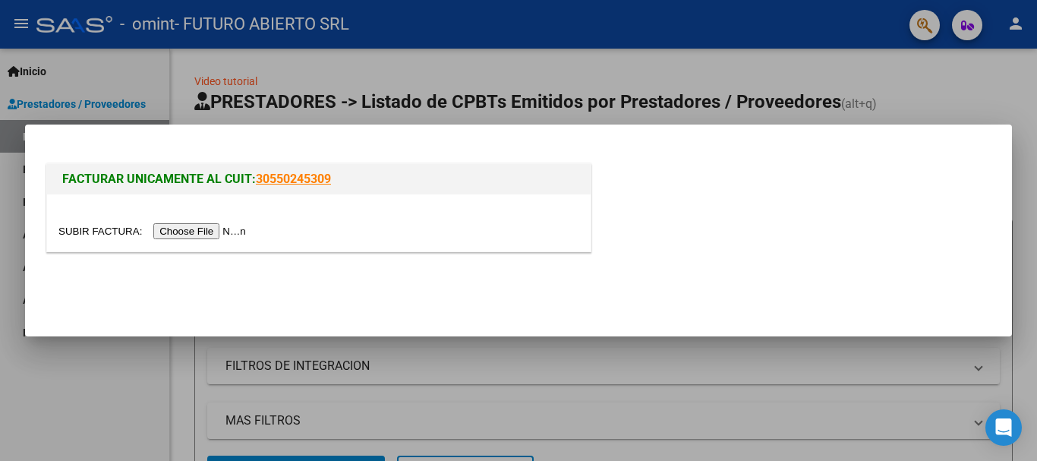
click at [206, 233] on input "file" at bounding box center [154, 231] width 192 height 16
click at [177, 233] on input "file" at bounding box center [154, 231] width 192 height 16
click at [205, 231] on input "file" at bounding box center [154, 231] width 192 height 16
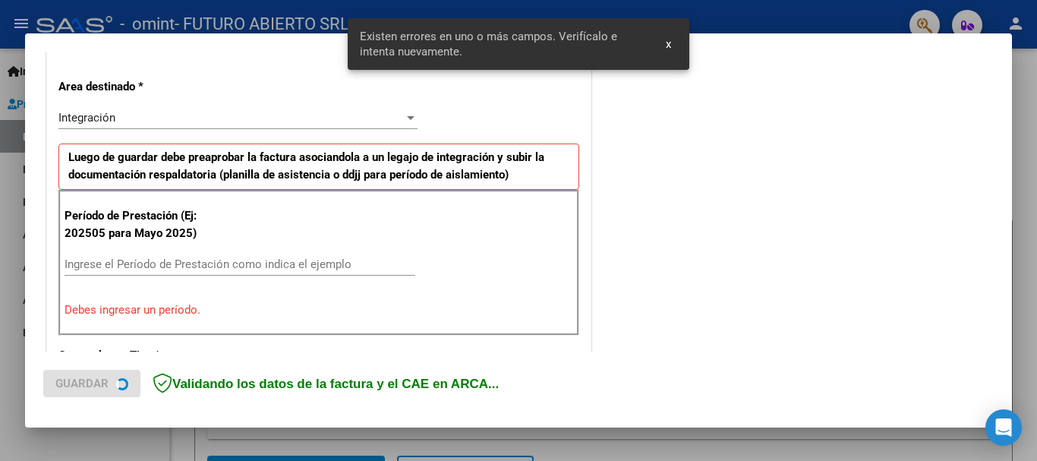
scroll to position [351, 0]
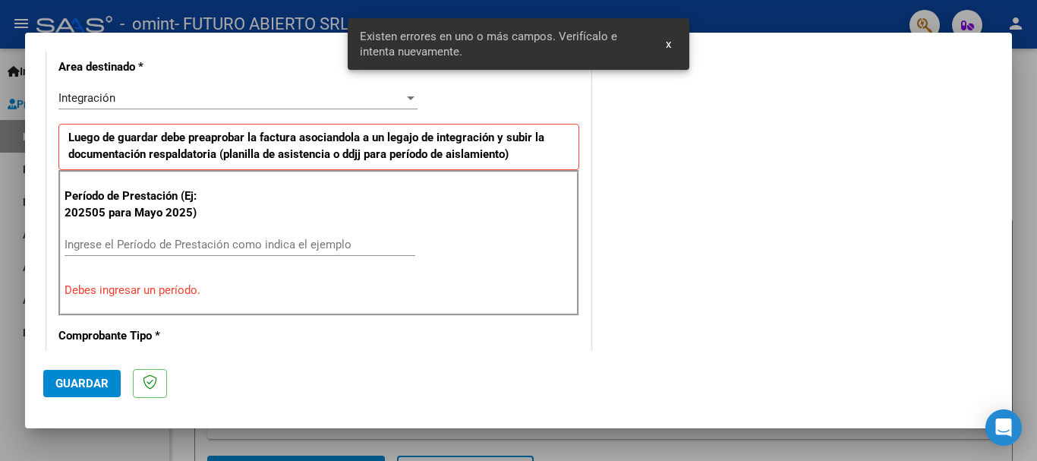
click at [172, 239] on input "Ingrese el Período de Prestación como indica el ejemplo" at bounding box center [240, 245] width 351 height 14
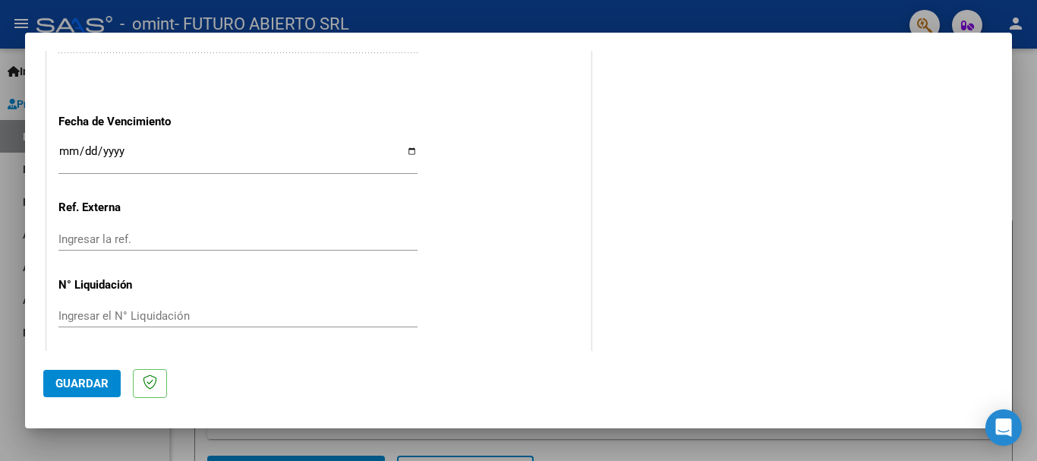
scroll to position [1034, 0]
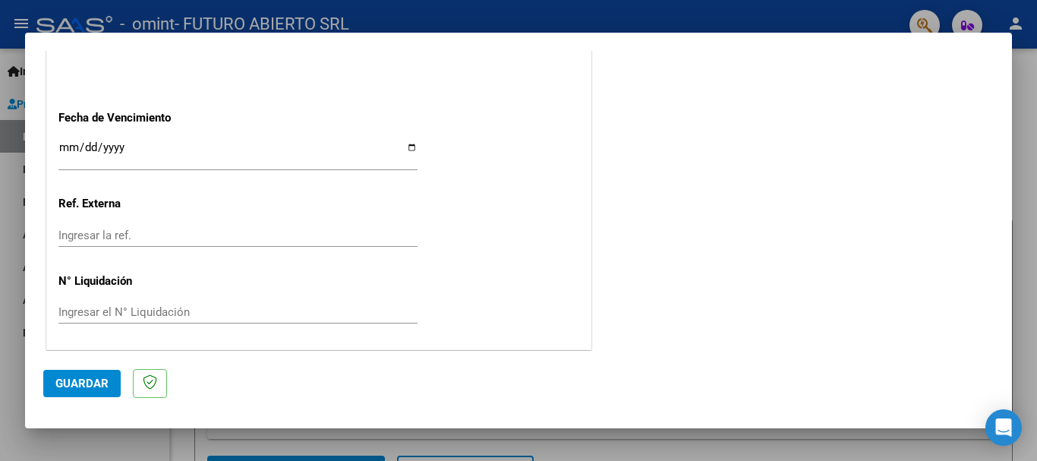
type input "202504"
click at [73, 143] on input "Ingresar la fecha" at bounding box center [237, 153] width 359 height 24
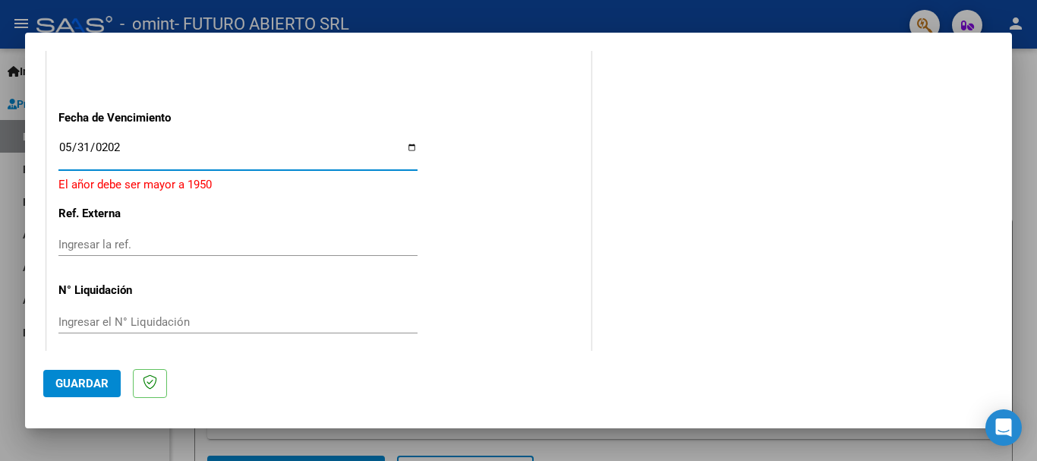
type input "[DATE]"
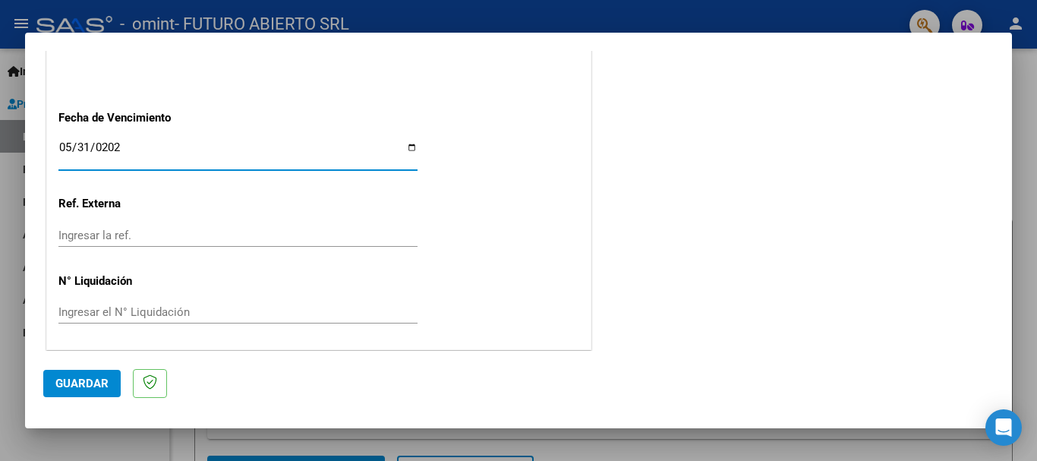
scroll to position [1036, 0]
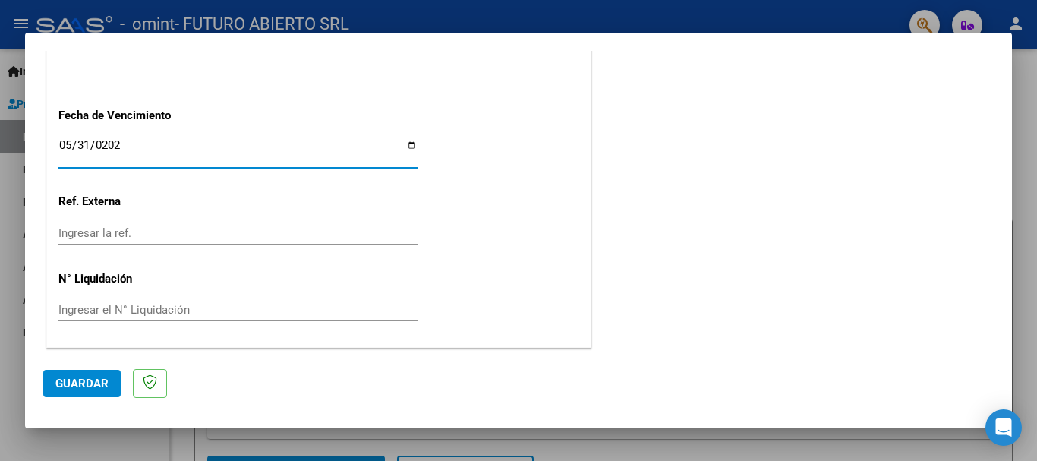
click at [96, 378] on span "Guardar" at bounding box center [81, 383] width 53 height 14
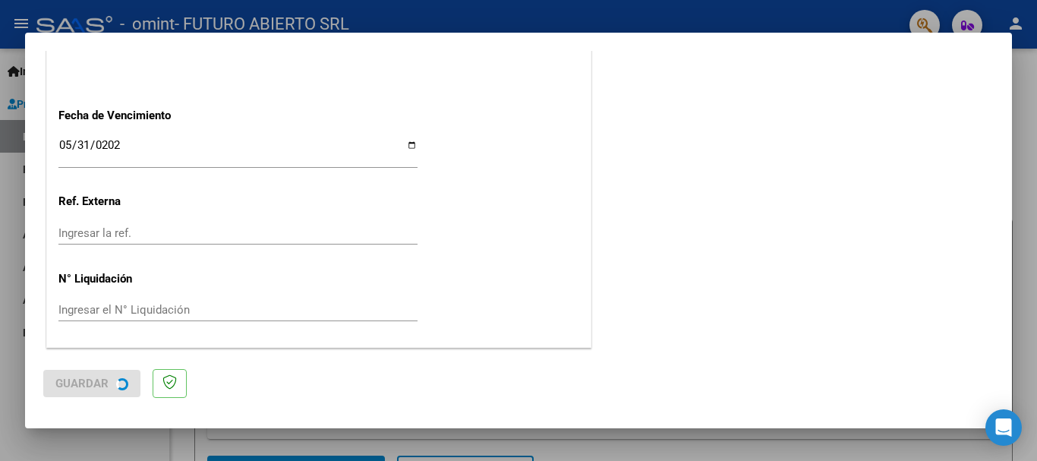
scroll to position [0, 0]
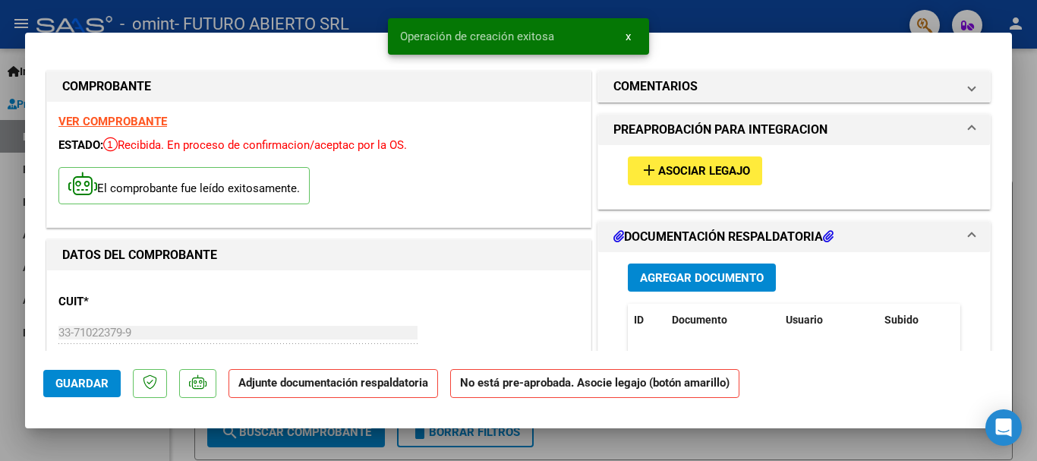
click at [730, 175] on span "Asociar Legajo" at bounding box center [704, 172] width 92 height 14
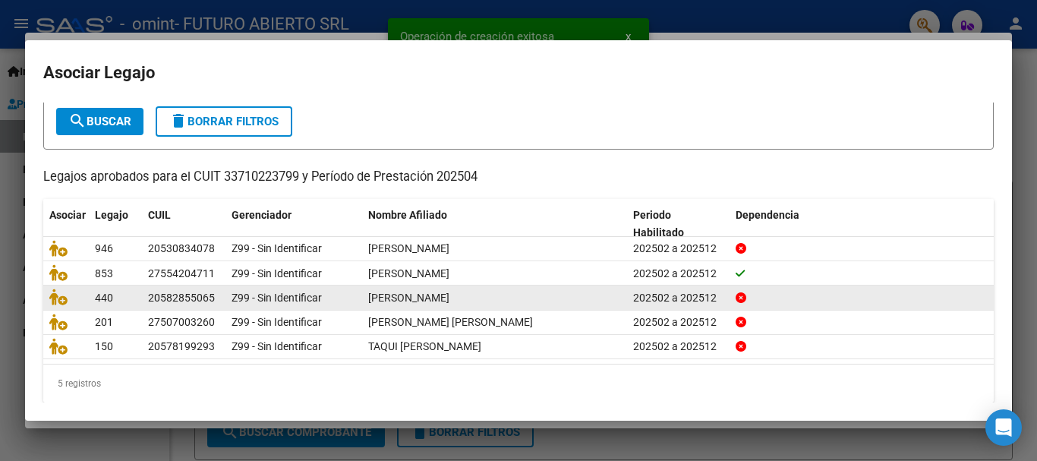
scroll to position [99, 0]
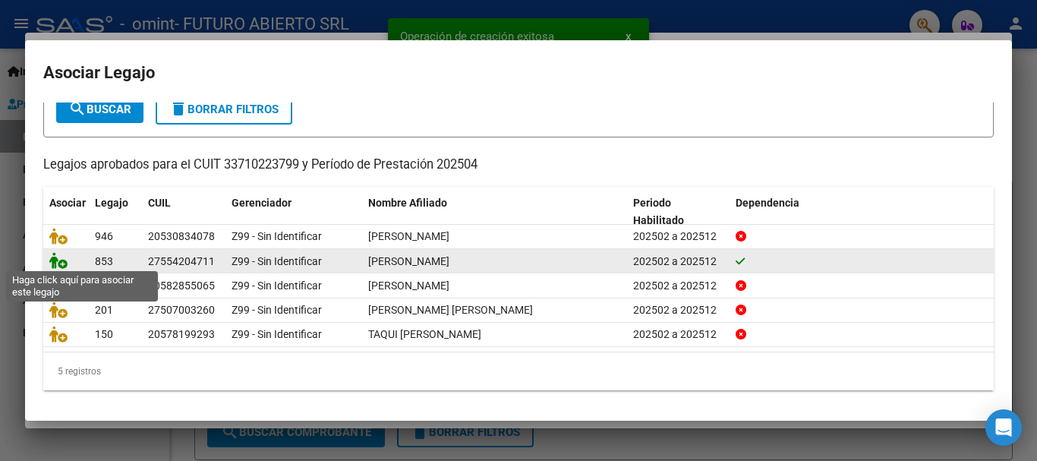
click at [64, 254] on icon at bounding box center [58, 260] width 18 height 17
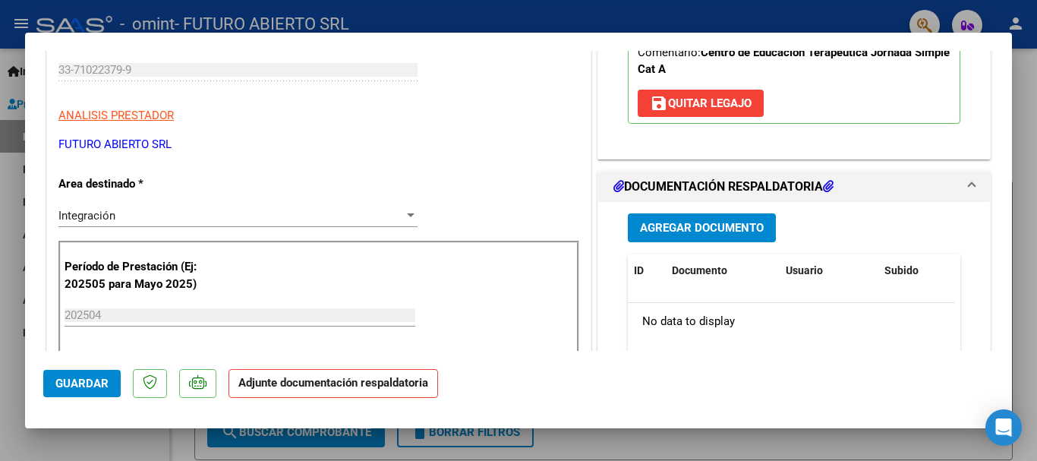
scroll to position [228, 0]
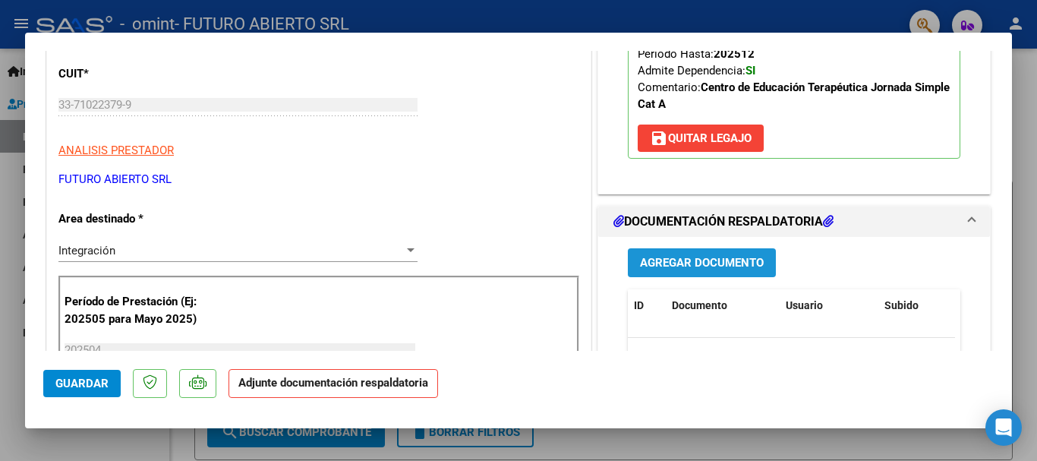
click at [682, 257] on span "Agregar Documento" at bounding box center [702, 264] width 124 height 14
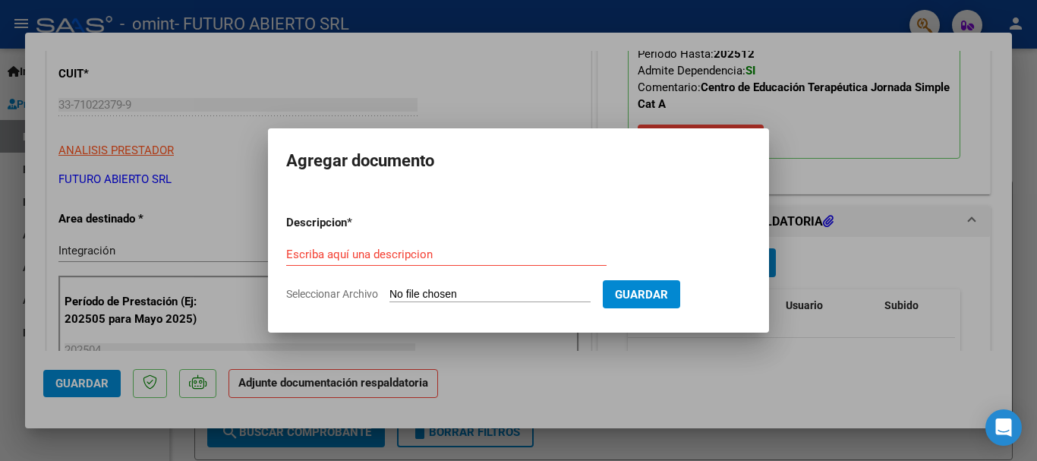
click at [423, 286] on form "Descripcion * Escriba aquí una descripcion Seleccionar Archivo Guardar" at bounding box center [518, 258] width 464 height 111
click at [414, 289] on input "Seleccionar Archivo" at bounding box center [489, 295] width 201 height 14
type input "C:\fakepath\[PERSON_NAME] DE ASISTENCIA [DATE].pdf"
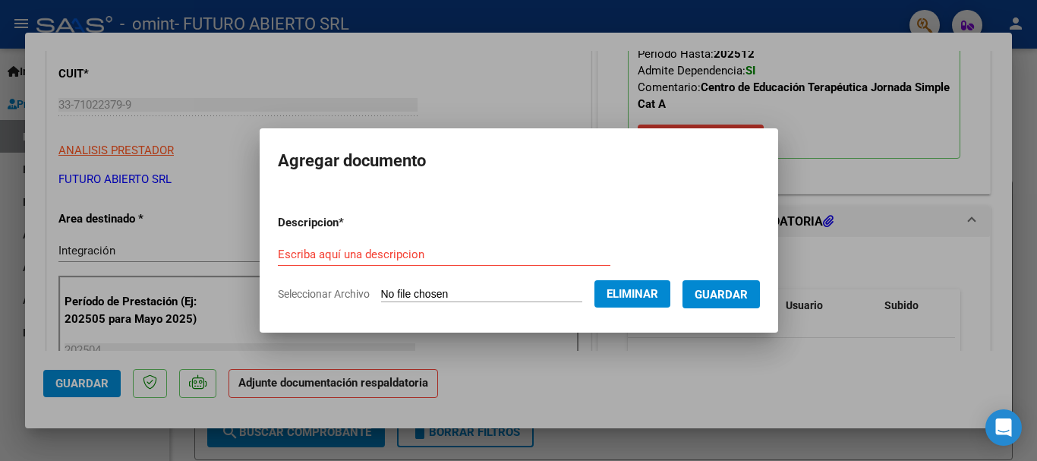
click at [420, 247] on input "Escriba aquí una descripcion" at bounding box center [444, 254] width 332 height 14
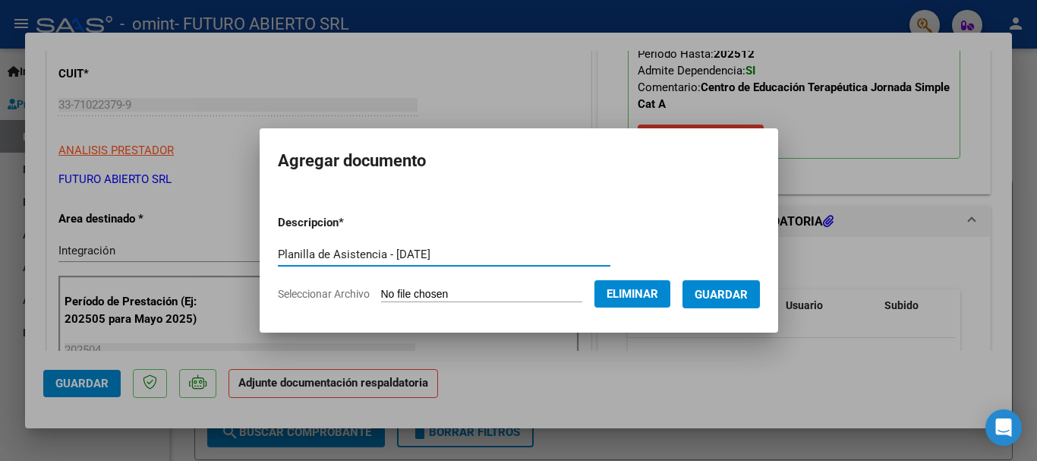
type input "Planilla de Asistencia - [DATE]"
click at [732, 289] on span "Guardar" at bounding box center [720, 295] width 53 height 14
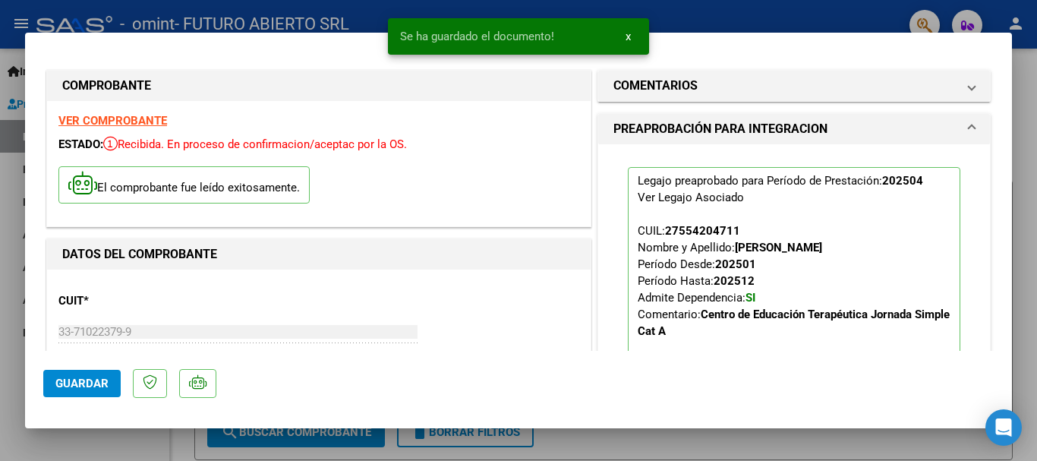
scroll to position [0, 0]
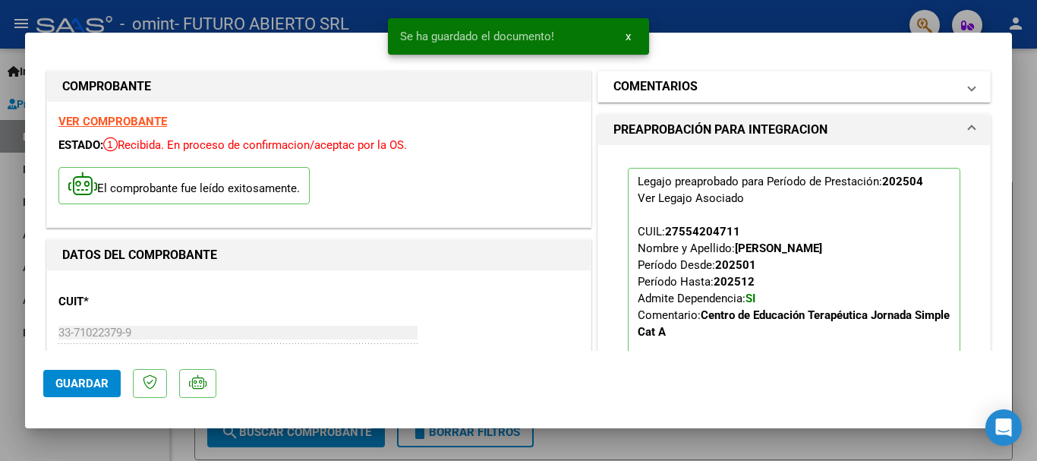
click at [694, 84] on mat-panel-title "COMENTARIOS" at bounding box center [784, 86] width 343 height 18
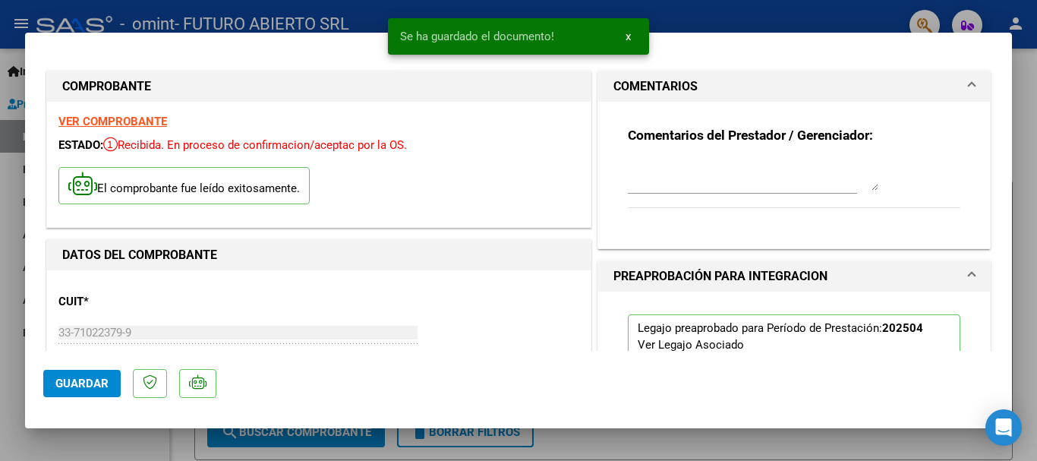
click at [683, 172] on textarea at bounding box center [753, 175] width 250 height 30
type textarea "T"
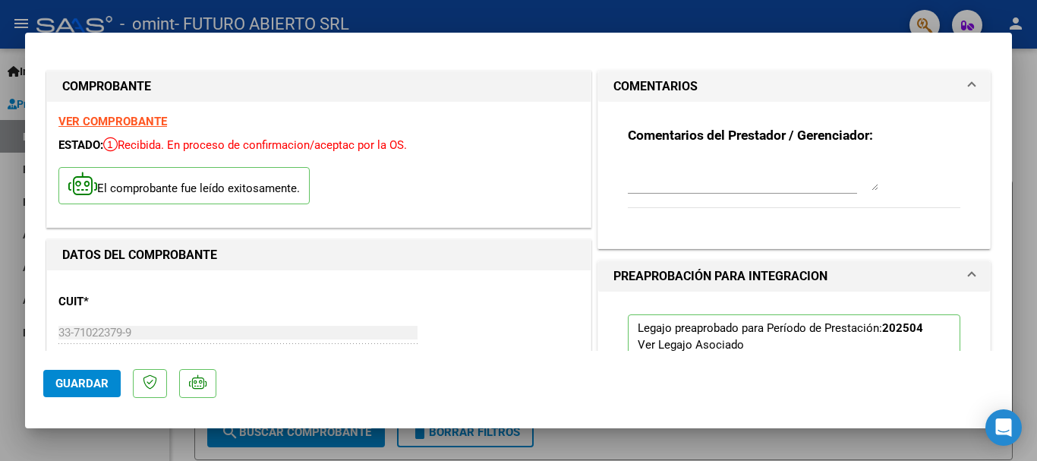
click at [683, 172] on textarea at bounding box center [753, 175] width 250 height 30
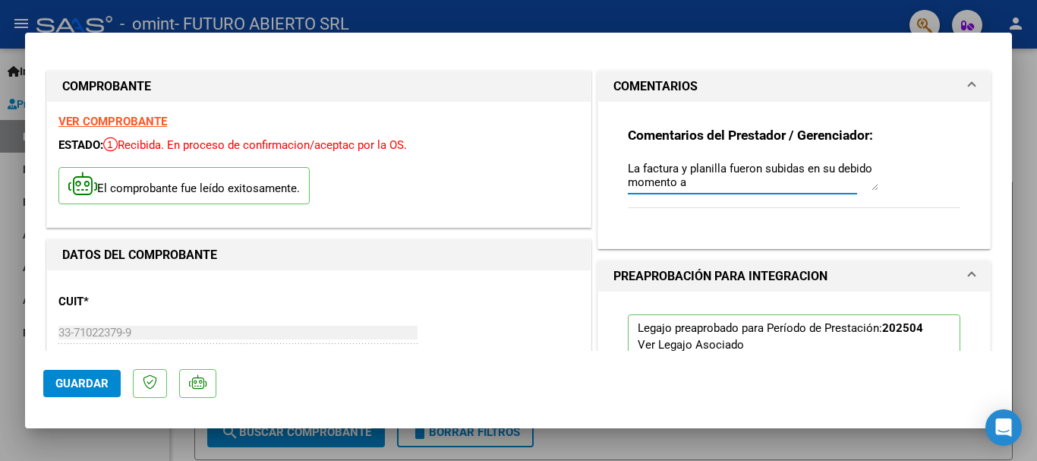
paste textarea "portal: [URL][DOMAIN_NAME]"
drag, startPoint x: 743, startPoint y: 181, endPoint x: 502, endPoint y: 116, distance: 249.3
click at [796, 174] on textarea "La factura y planilla fueron subidas en su debido momento a portal: [URL][DOMAI…" at bounding box center [753, 175] width 250 height 30
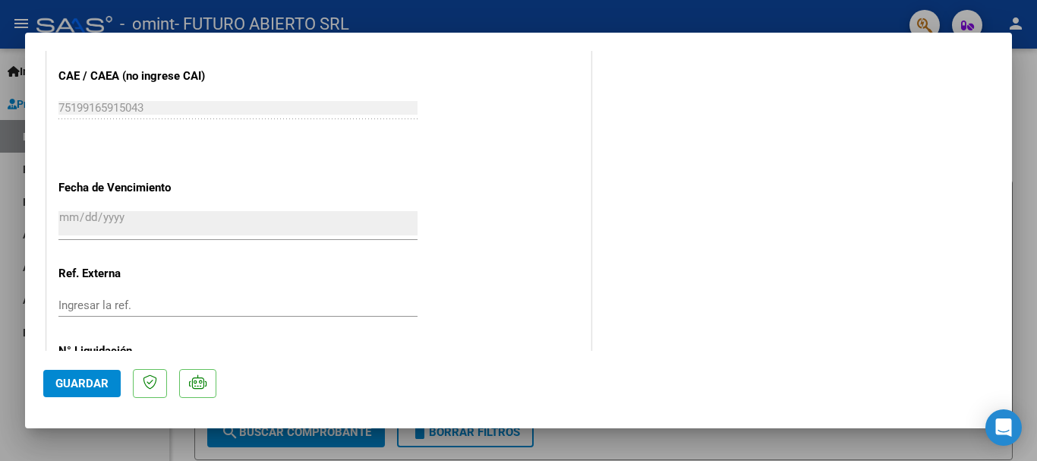
scroll to position [1059, 0]
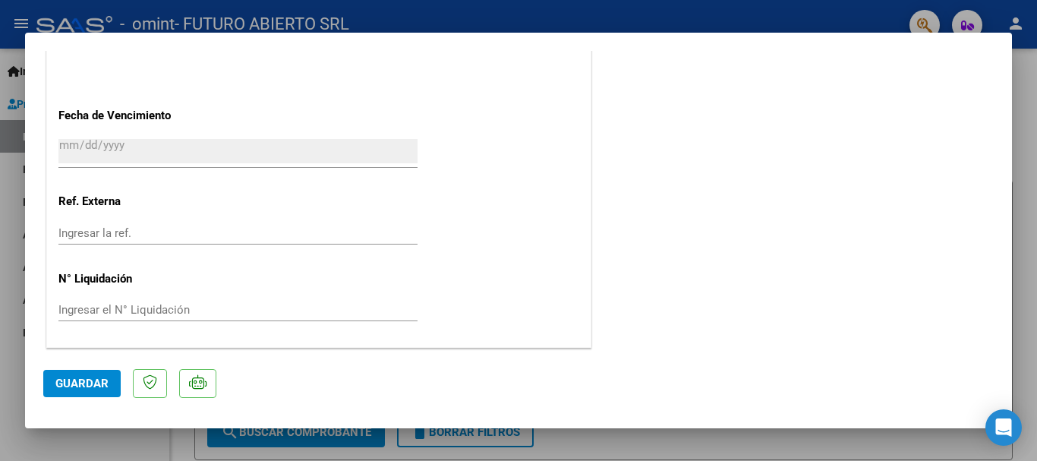
type textarea "La factura y planilla fueron subidas en su debido momento a portal: [URL][DOMAI…"
click at [101, 375] on button "Guardar" at bounding box center [81, 383] width 77 height 27
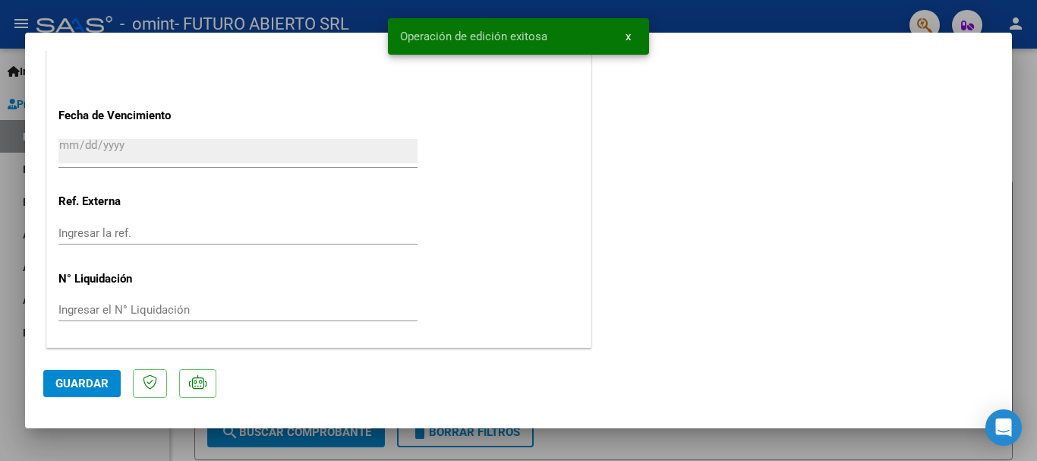
click at [1022, 77] on div at bounding box center [518, 230] width 1037 height 461
type input "$ 0,00"
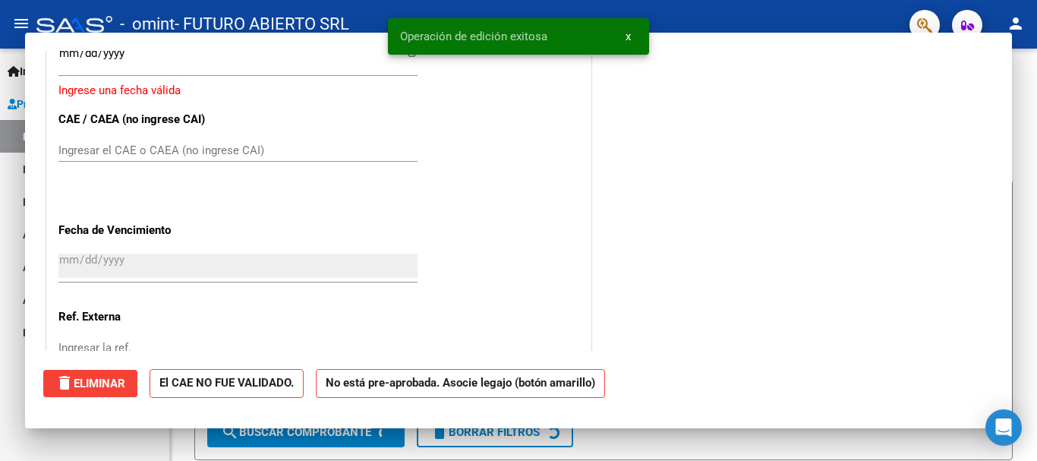
scroll to position [1174, 0]
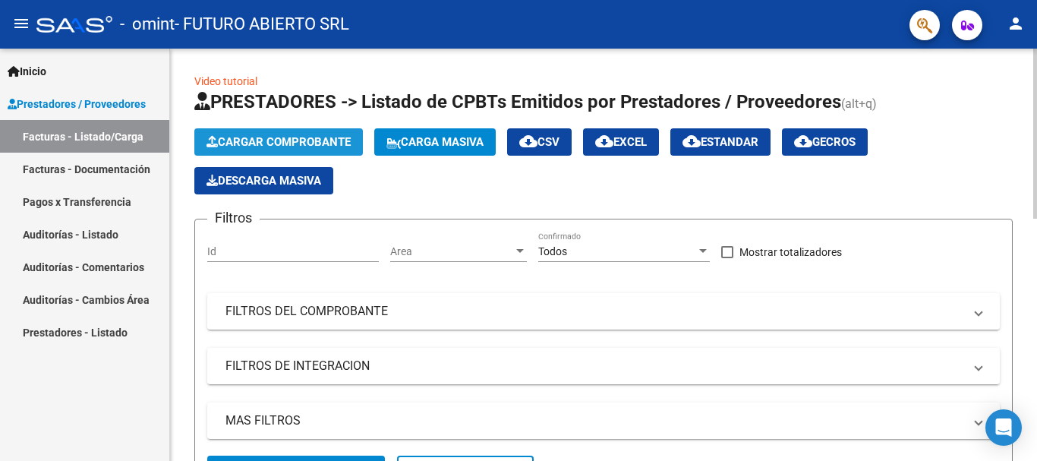
click at [260, 146] on span "Cargar Comprobante" at bounding box center [278, 142] width 144 height 14
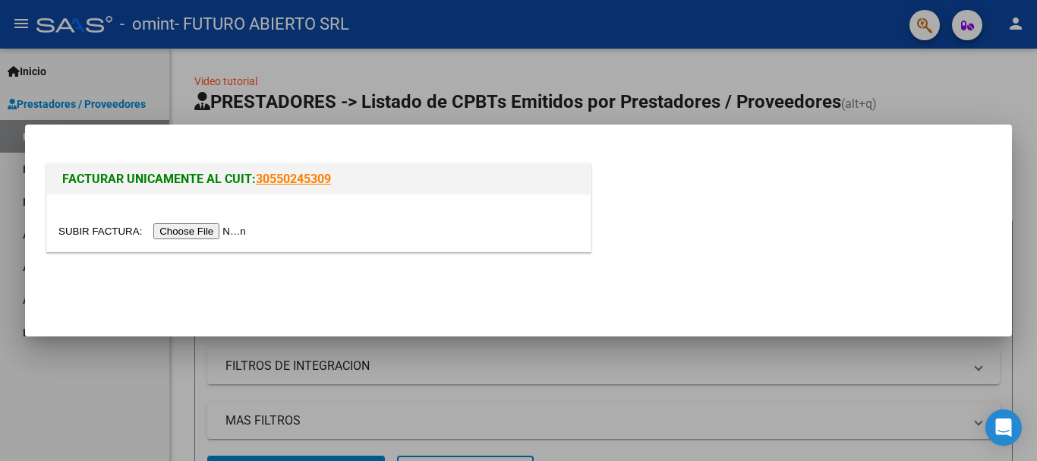
click at [213, 229] on input "file" at bounding box center [154, 231] width 192 height 16
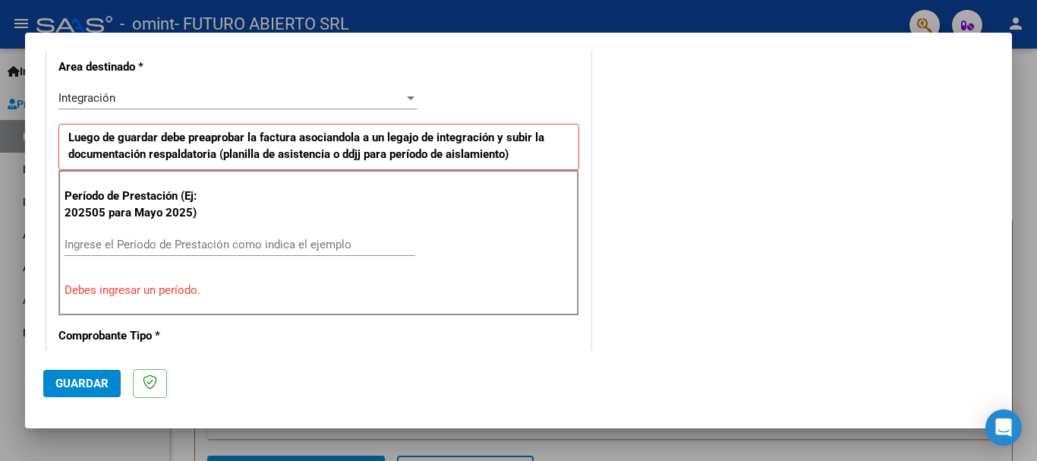
scroll to position [427, 0]
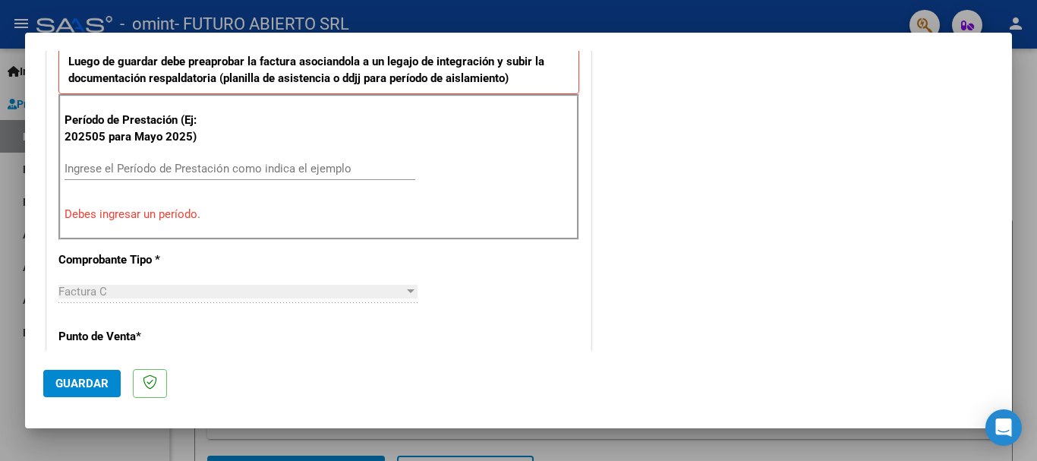
click at [121, 162] on input "Ingrese el Período de Prestación como indica el ejemplo" at bounding box center [240, 169] width 351 height 14
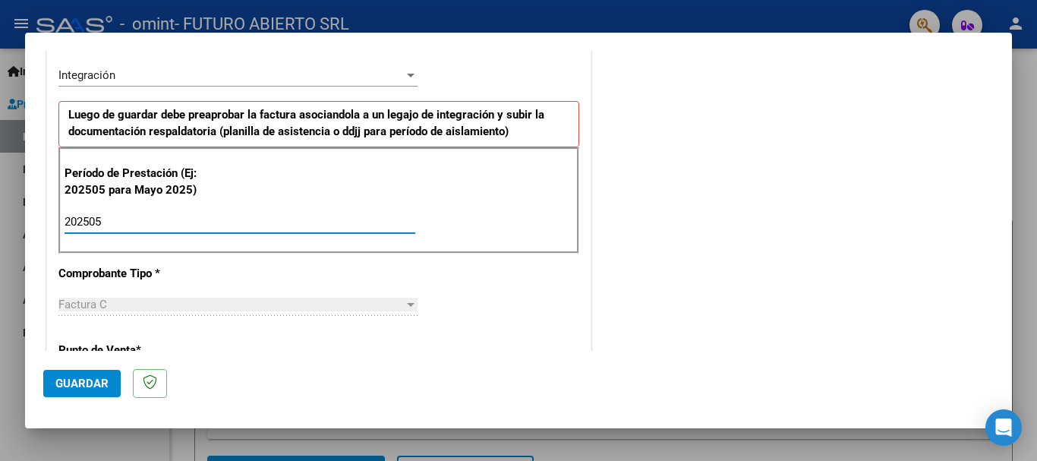
scroll to position [353, 0]
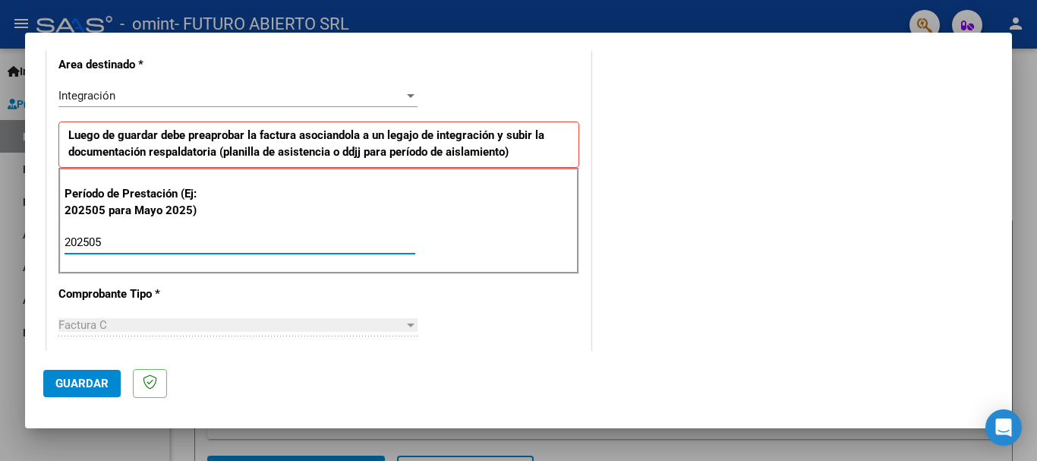
type input "202505"
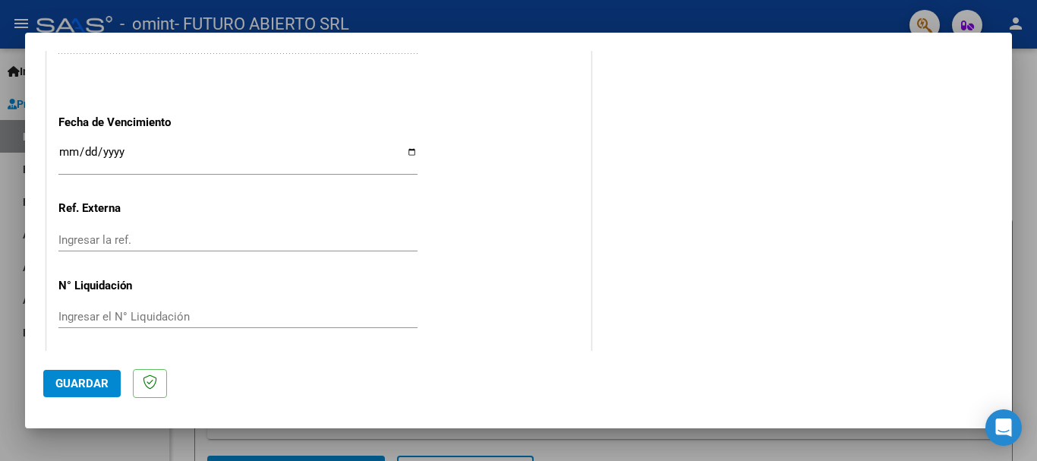
scroll to position [1036, 0]
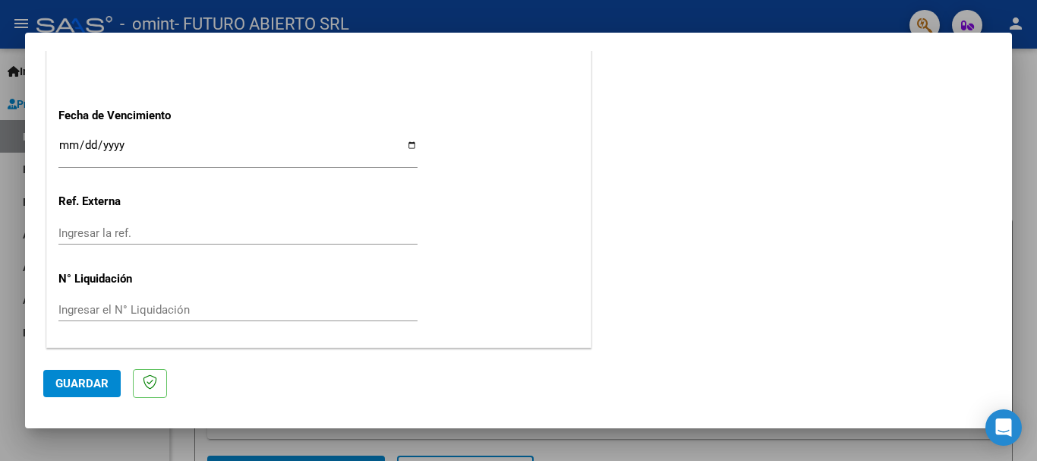
click at [73, 145] on input "Ingresar la fecha" at bounding box center [237, 151] width 359 height 24
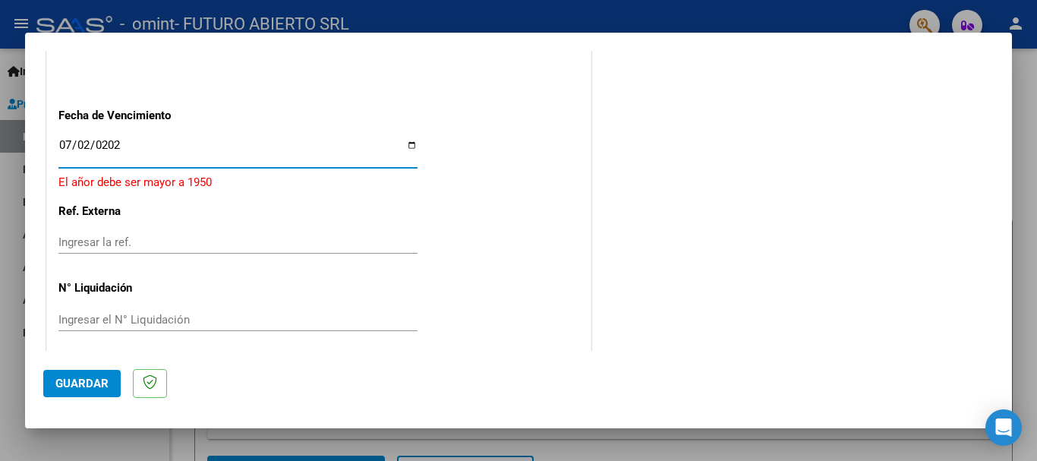
type input "[DATE]"
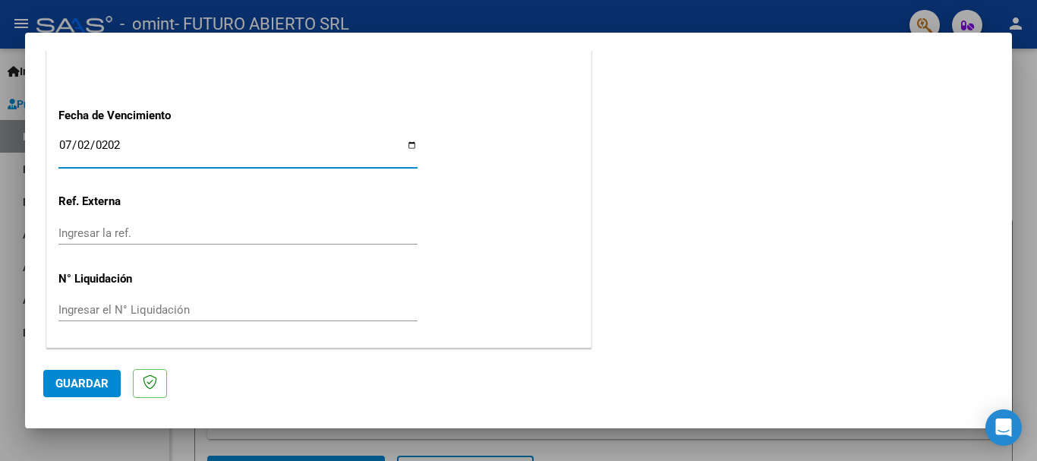
click at [99, 377] on span "Guardar" at bounding box center [81, 383] width 53 height 14
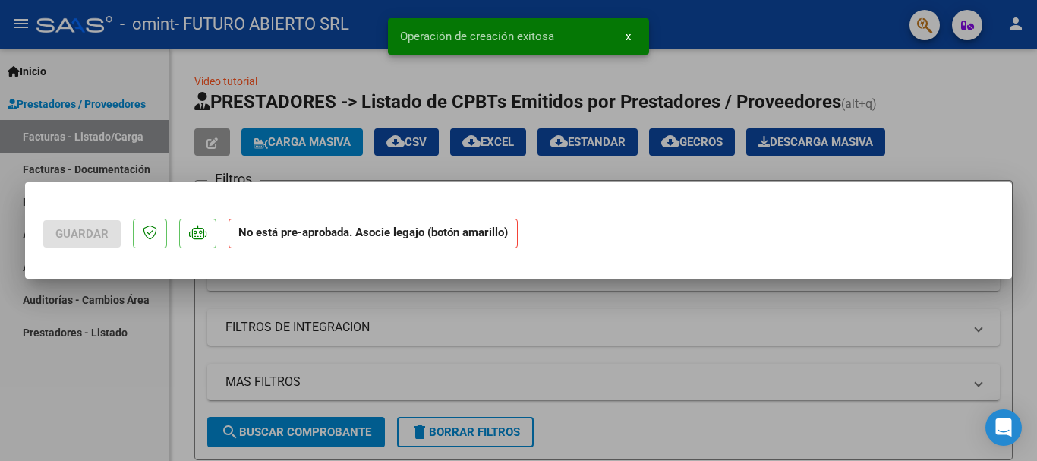
scroll to position [0, 0]
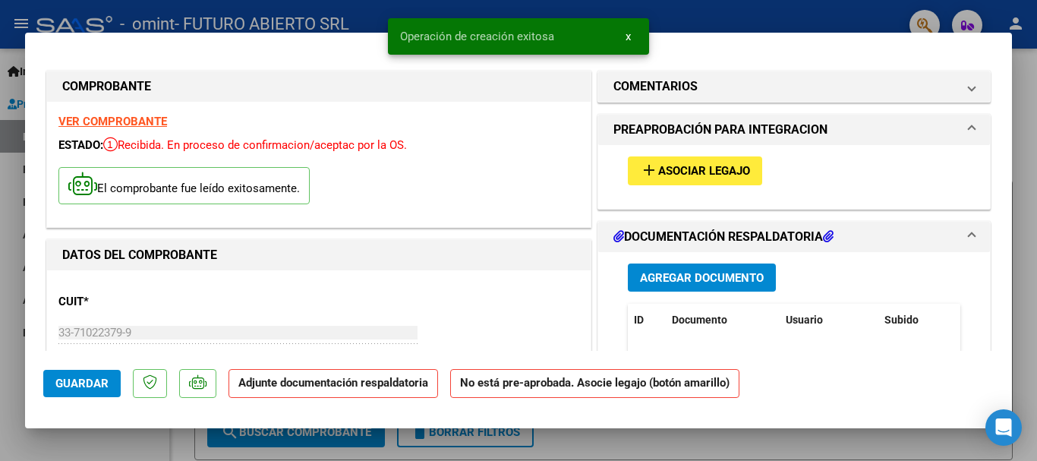
click at [697, 168] on span "Asociar Legajo" at bounding box center [704, 172] width 92 height 14
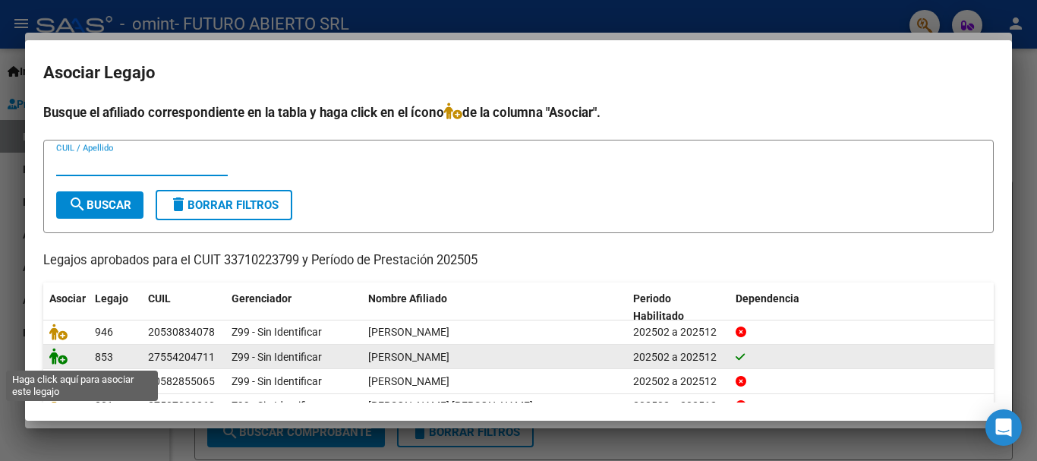
click at [58, 360] on icon at bounding box center [58, 356] width 18 height 17
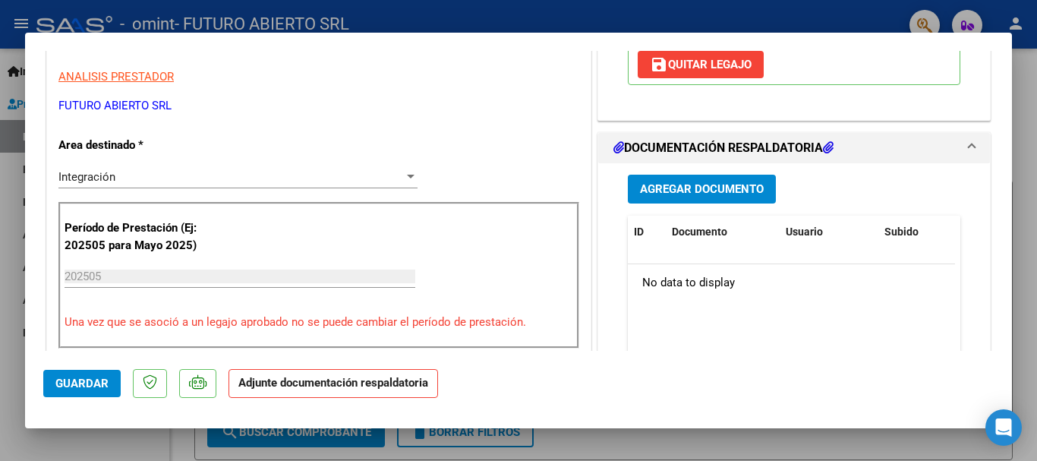
scroll to position [304, 0]
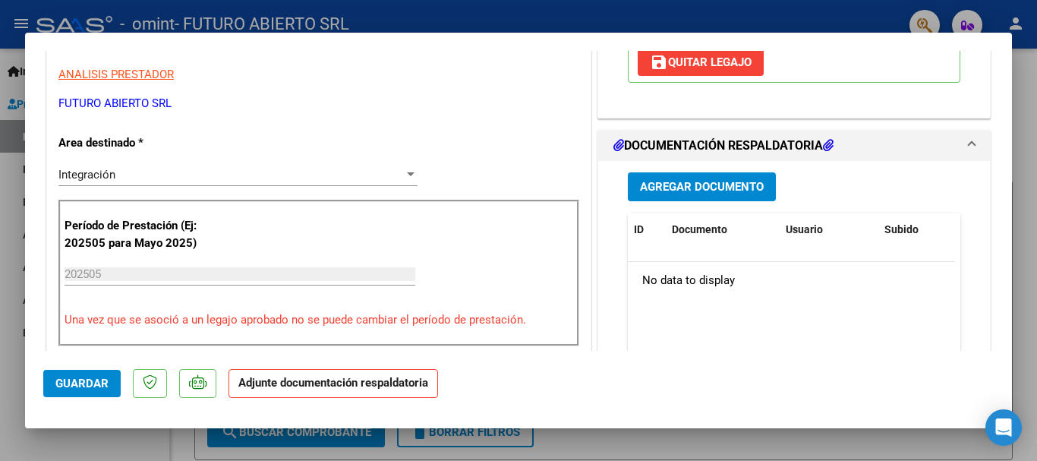
click at [701, 181] on span "Agregar Documento" at bounding box center [702, 188] width 124 height 14
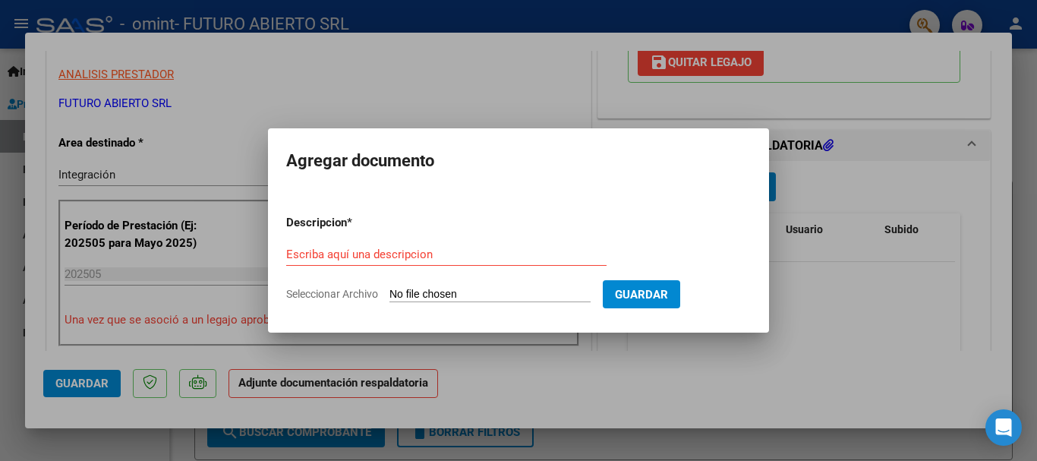
click at [436, 288] on input "Seleccionar Archivo" at bounding box center [489, 295] width 201 height 14
type input "C:\fakepath\[PERSON_NAME] - PLANILLA DE ASISTENCIA [DATE] (1).pdf"
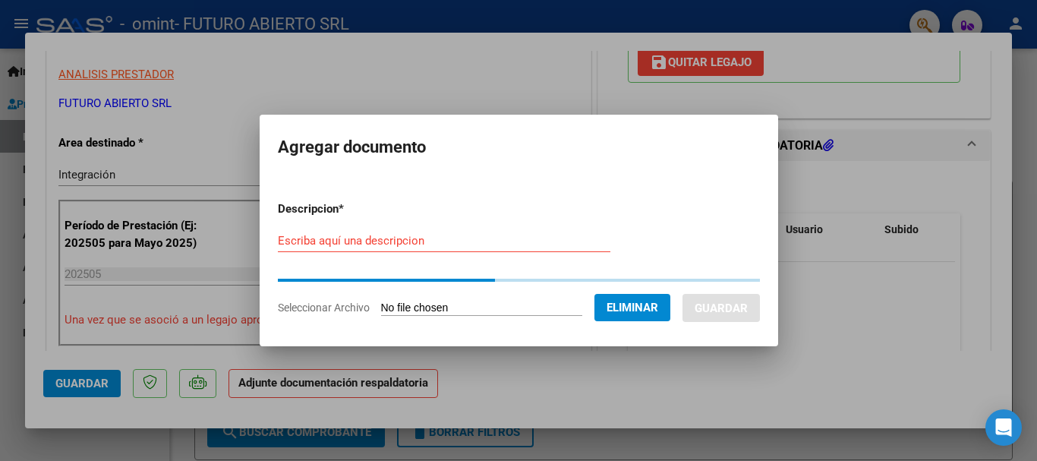
click at [396, 241] on input "Escriba aquí una descripcion" at bounding box center [444, 241] width 332 height 14
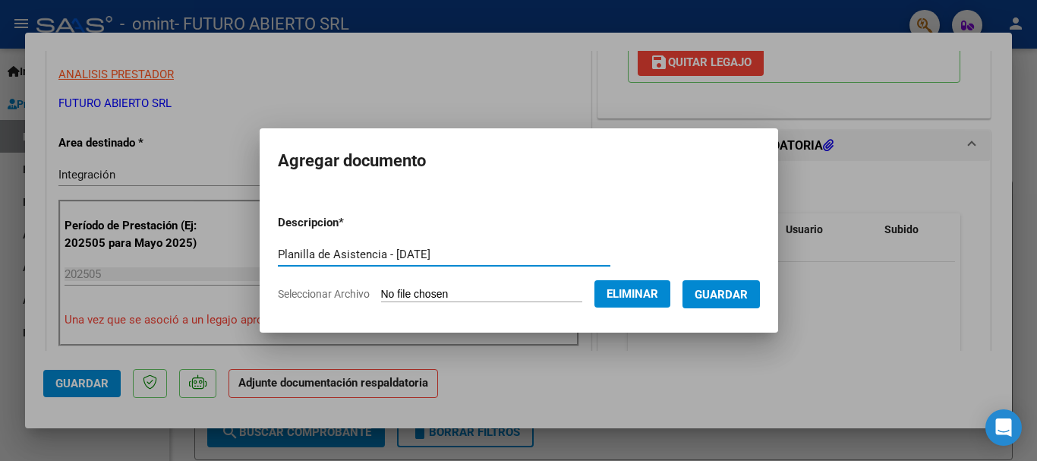
type input "Planilla de Asistencia - [DATE]"
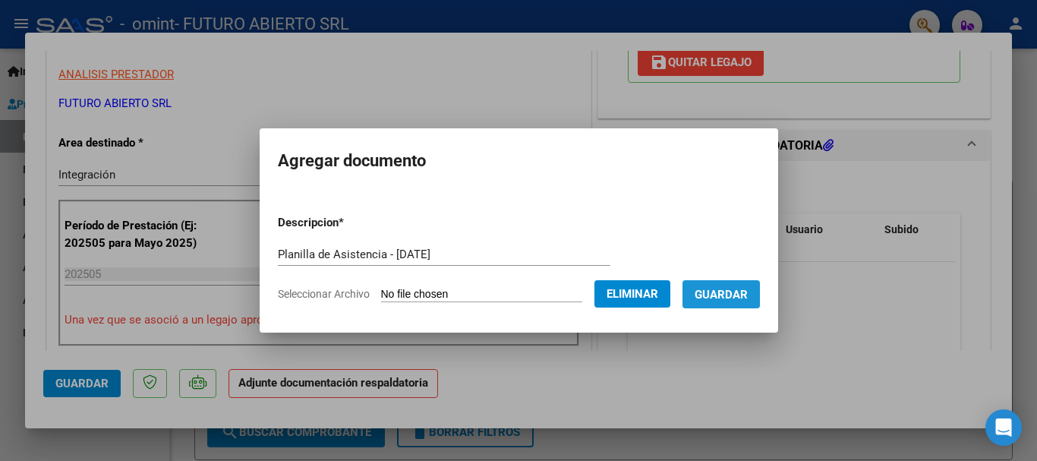
click at [723, 291] on span "Guardar" at bounding box center [720, 295] width 53 height 14
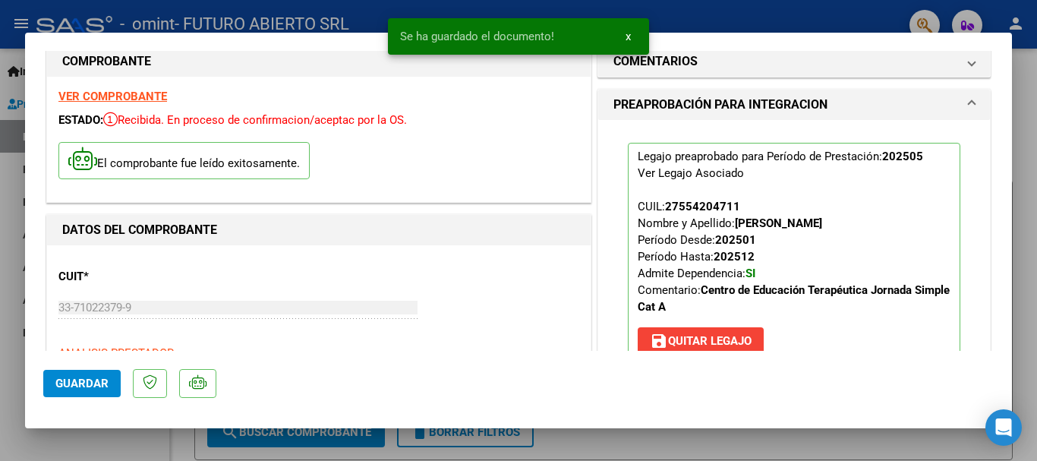
scroll to position [0, 0]
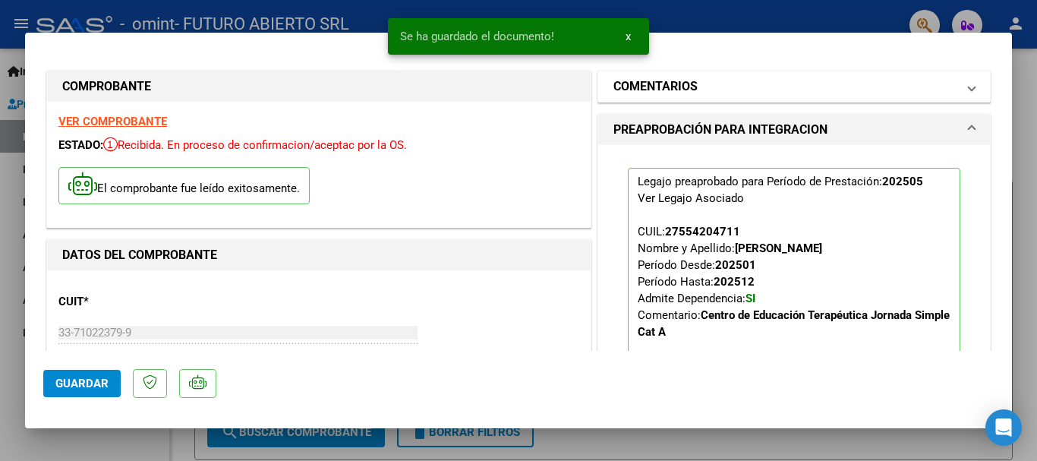
click at [710, 87] on mat-panel-title "COMENTARIOS" at bounding box center [784, 86] width 343 height 18
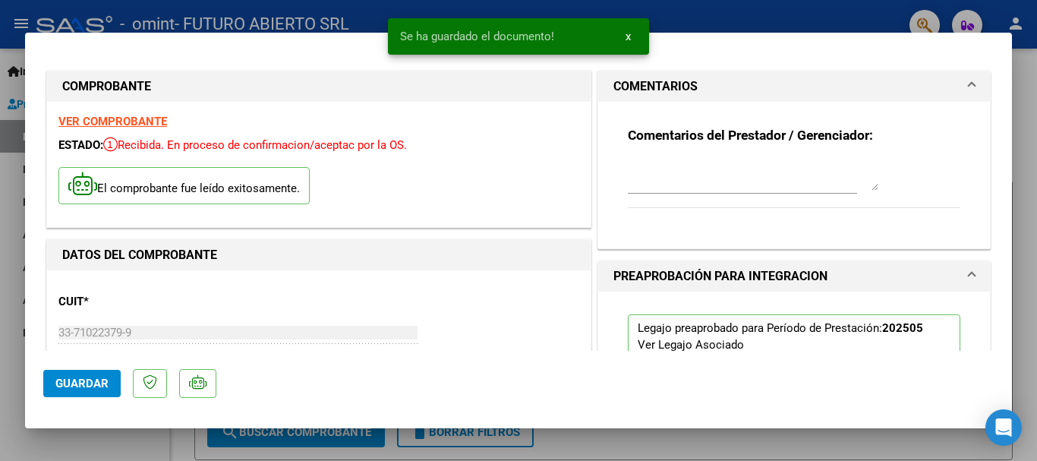
click at [679, 150] on div "Comentarios del Prestador / Gerenciador:" at bounding box center [794, 176] width 332 height 98
click at [669, 183] on textarea at bounding box center [753, 175] width 250 height 30
paste textarea "portal: [URL][DOMAIN_NAME] NO!"
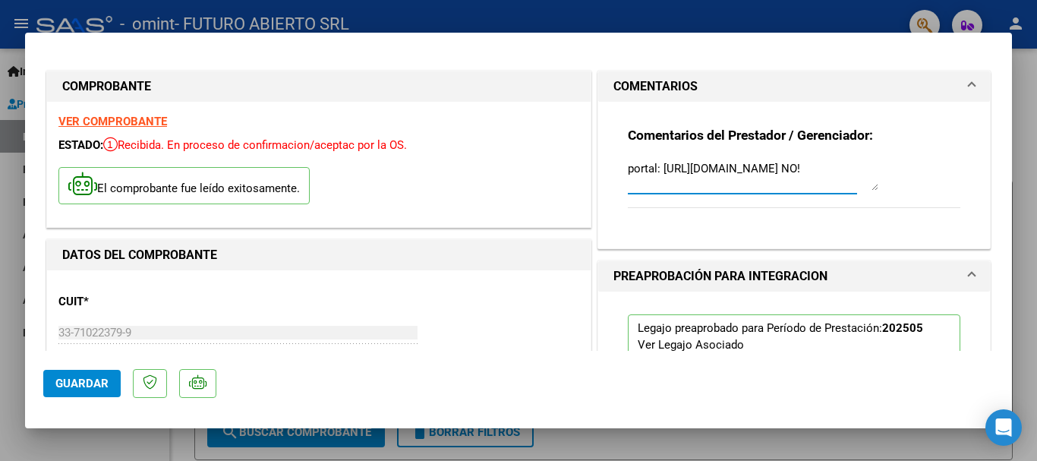
drag, startPoint x: 802, startPoint y: 189, endPoint x: 452, endPoint y: 139, distance: 353.4
type textarea "E"
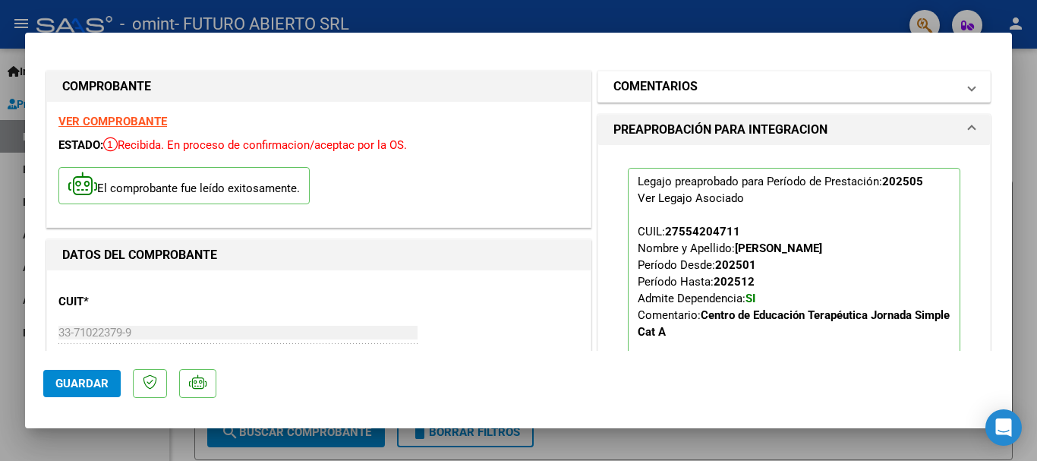
click at [692, 84] on mat-panel-title "COMENTARIOS" at bounding box center [784, 86] width 343 height 18
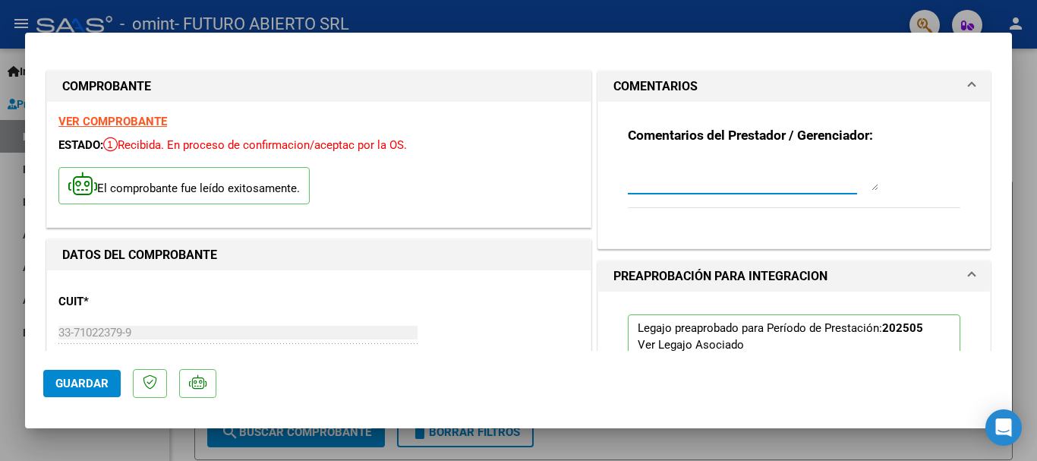
click at [647, 172] on textarea at bounding box center [753, 175] width 250 height 30
paste textarea "[URL][DOMAIN_NAME]"
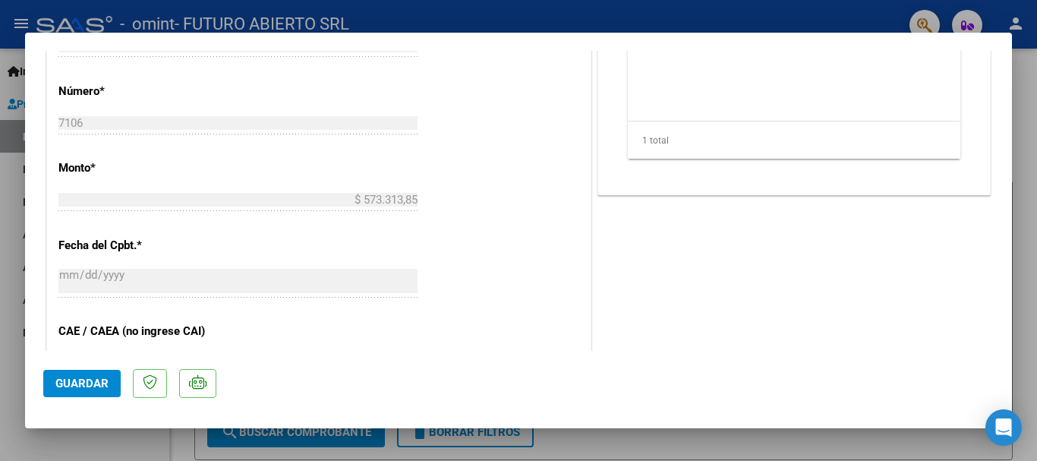
scroll to position [759, 0]
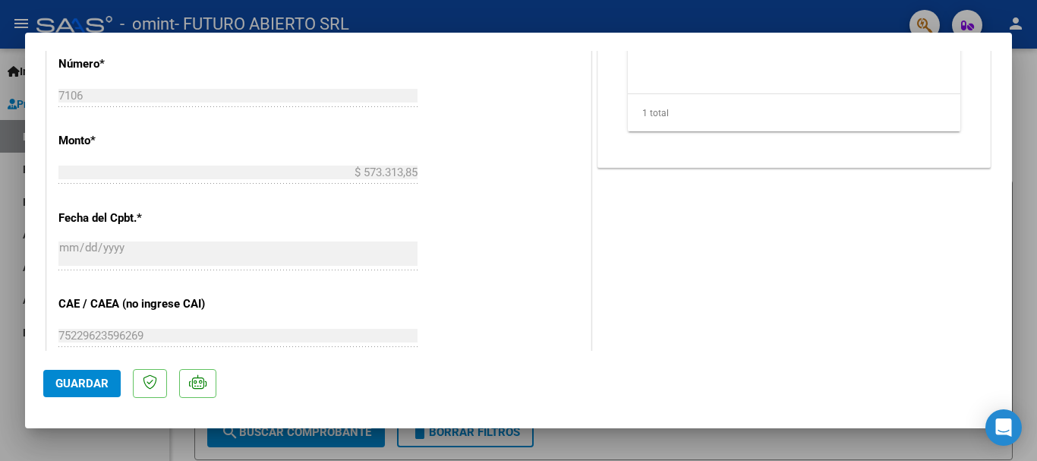
type textarea "Subimos la factura y planilla en su debido momento a la página de [URL][DOMAIN_…"
click at [90, 383] on span "Guardar" at bounding box center [81, 383] width 53 height 14
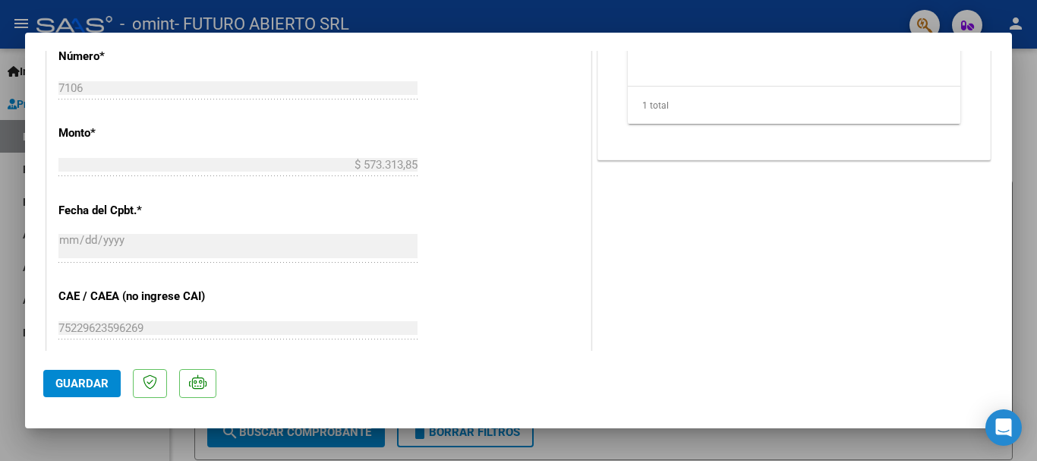
scroll to position [911, 0]
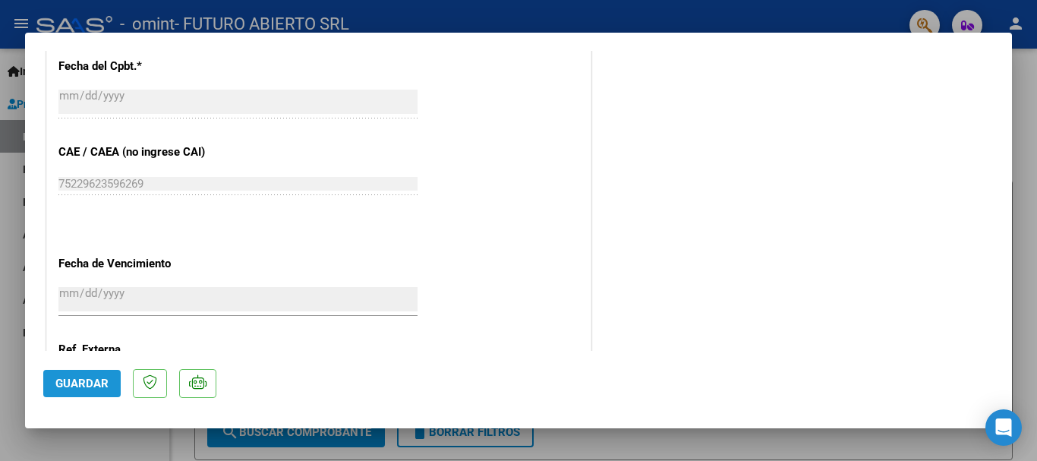
click at [95, 379] on span "Guardar" at bounding box center [81, 383] width 53 height 14
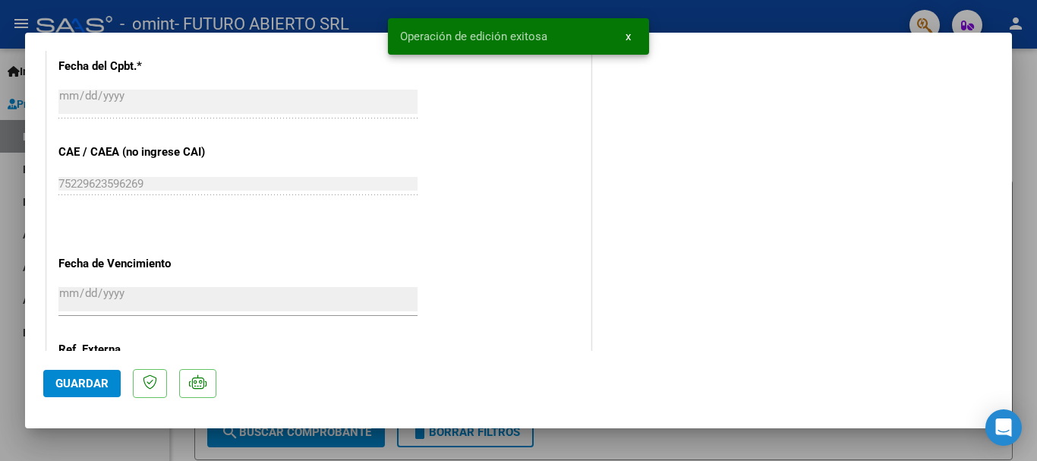
click at [0, 223] on div at bounding box center [518, 230] width 1037 height 461
type input "$ 0,00"
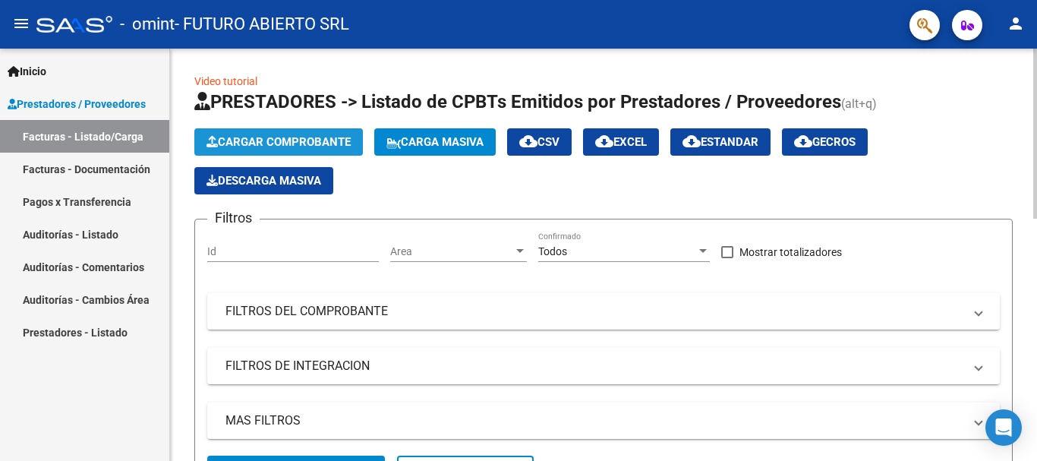
click at [275, 147] on span "Cargar Comprobante" at bounding box center [278, 142] width 144 height 14
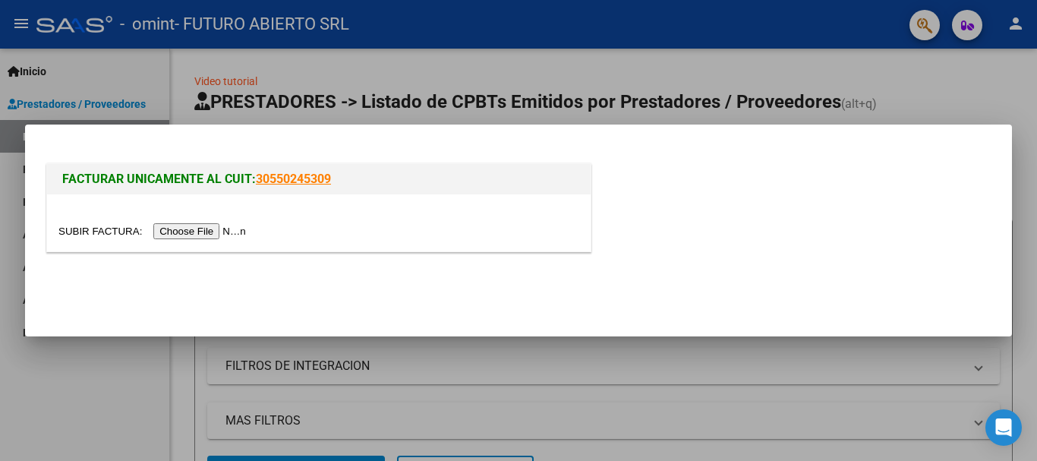
click at [192, 226] on input "file" at bounding box center [154, 231] width 192 height 16
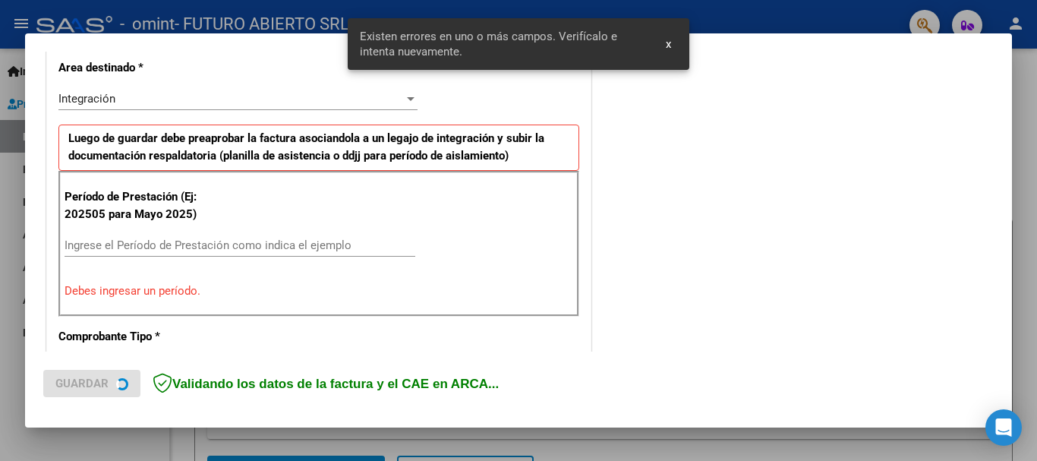
scroll to position [427, 0]
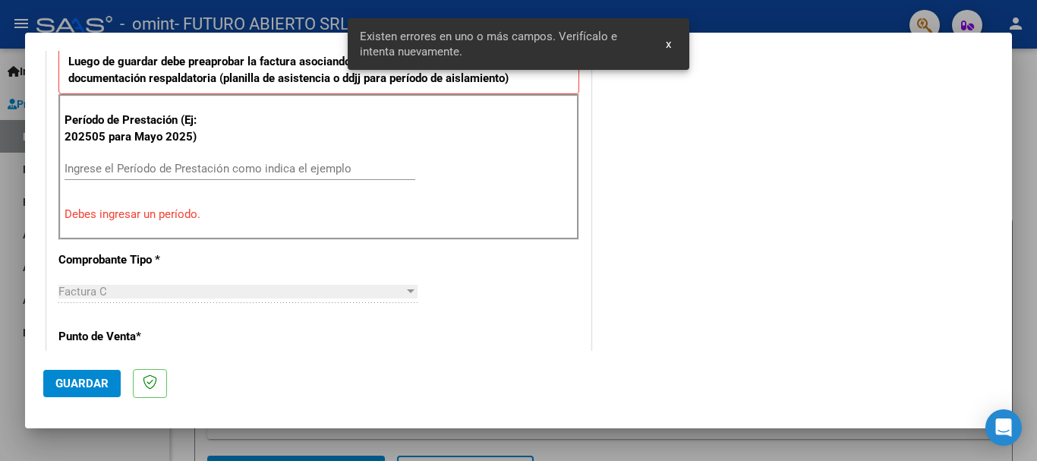
click at [159, 158] on div "Ingrese el Período de Prestación como indica el ejemplo" at bounding box center [240, 168] width 351 height 23
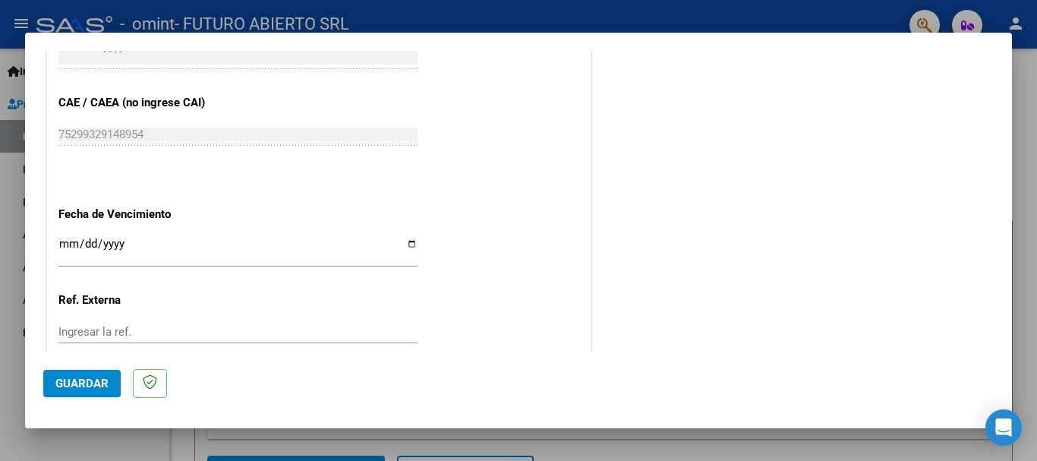
scroll to position [958, 0]
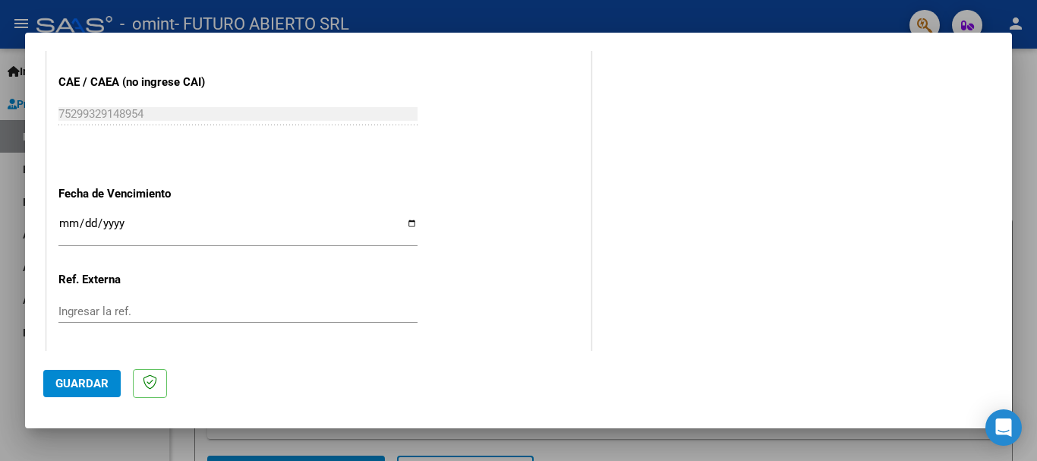
type input "202507"
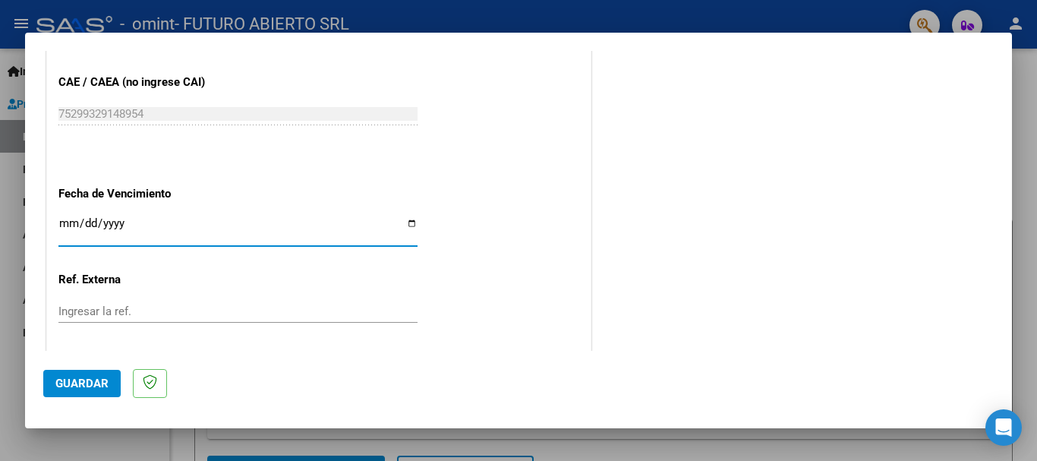
click at [58, 222] on input "Ingresar la fecha" at bounding box center [237, 229] width 359 height 24
type input "[DATE]"
click at [79, 375] on button "Guardar" at bounding box center [81, 383] width 77 height 27
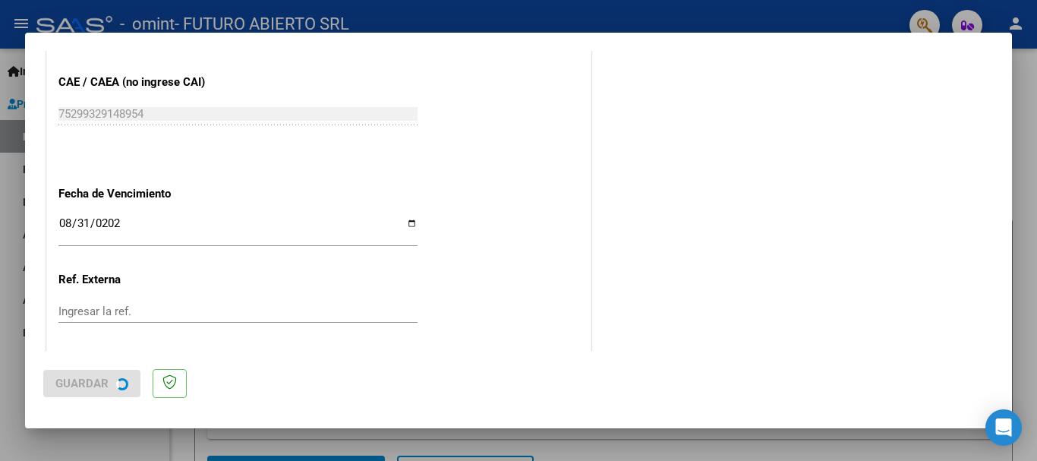
scroll to position [0, 0]
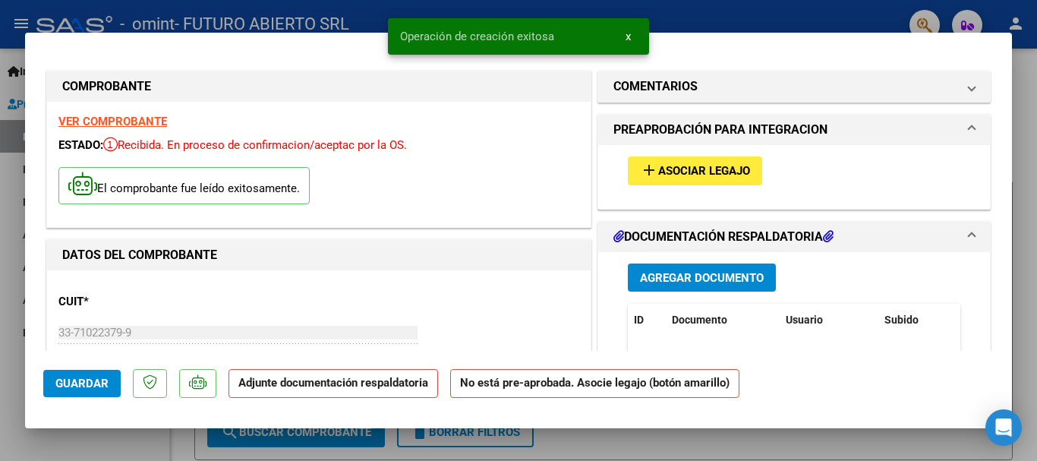
click at [696, 180] on button "add Asociar Legajo" at bounding box center [695, 170] width 134 height 28
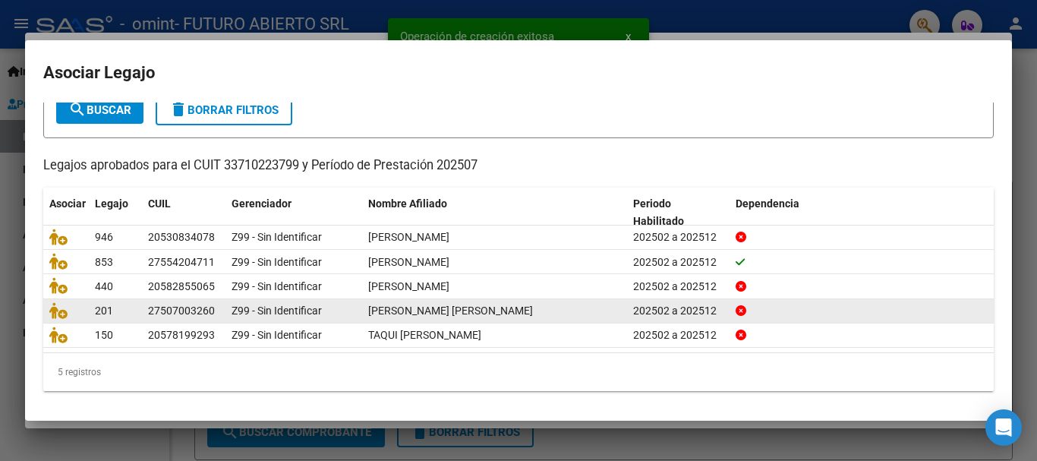
scroll to position [99, 0]
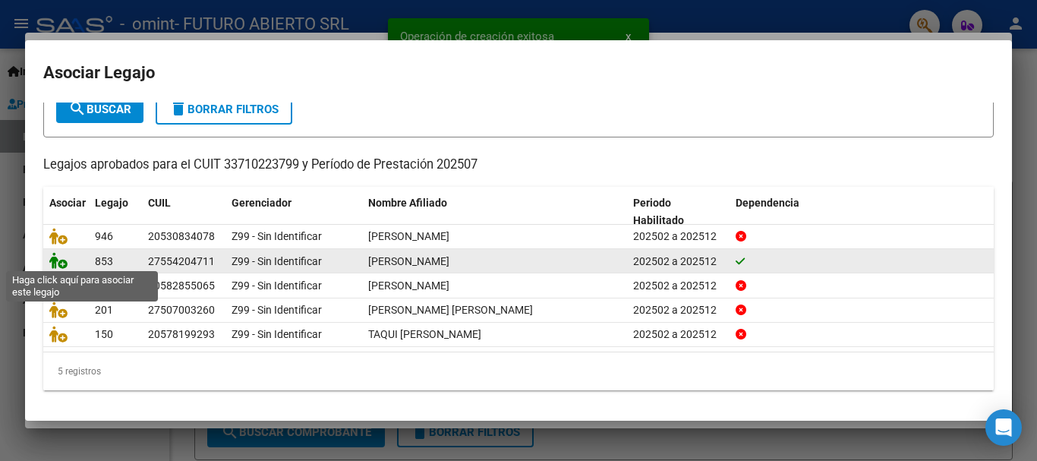
click at [61, 255] on icon at bounding box center [58, 260] width 18 height 17
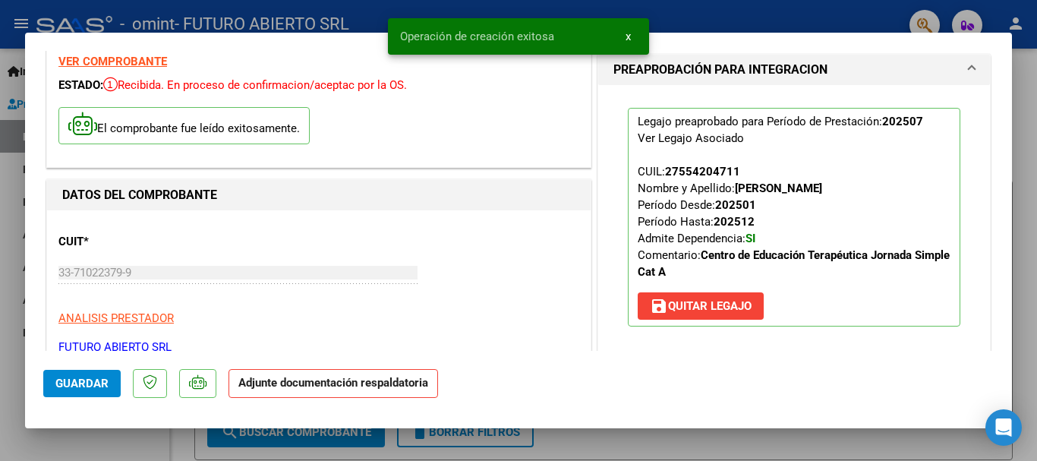
scroll to position [228, 0]
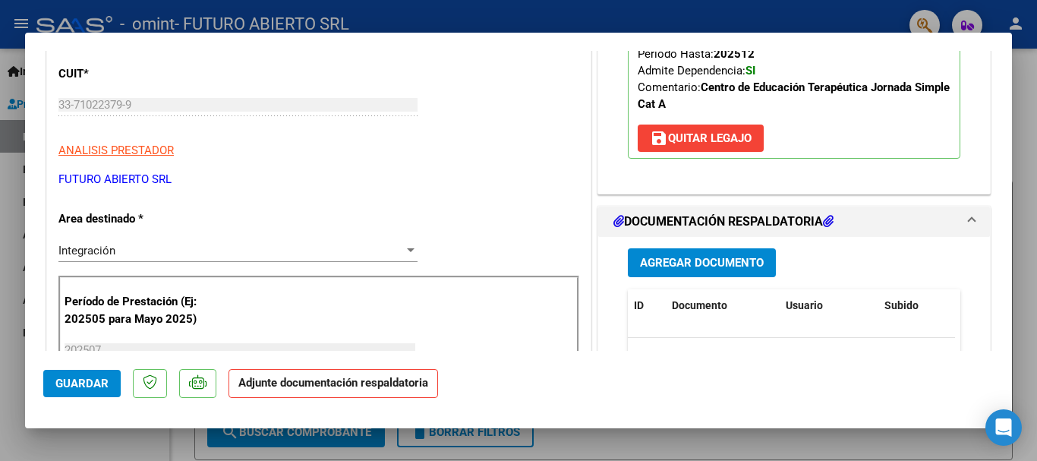
click at [700, 260] on span "Agregar Documento" at bounding box center [702, 264] width 124 height 14
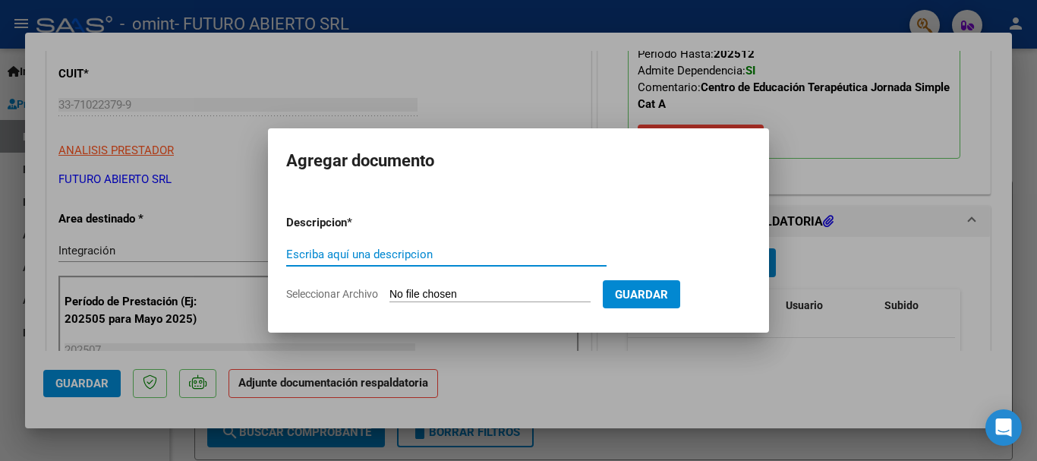
click at [453, 294] on input "Seleccionar Archivo" at bounding box center [489, 295] width 201 height 14
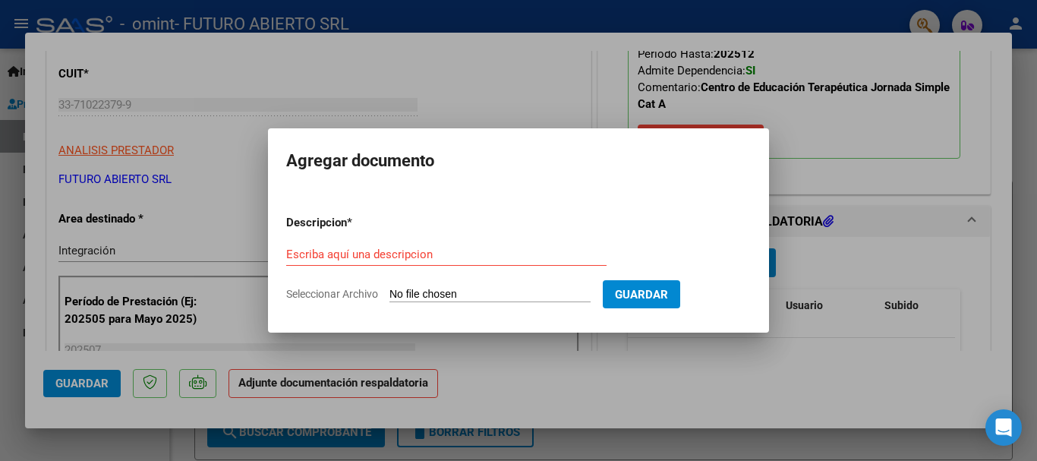
type input "C:\fakepath\[PERSON_NAME] - PLANILLA DE ASISTENCIA [DATE].pdf"
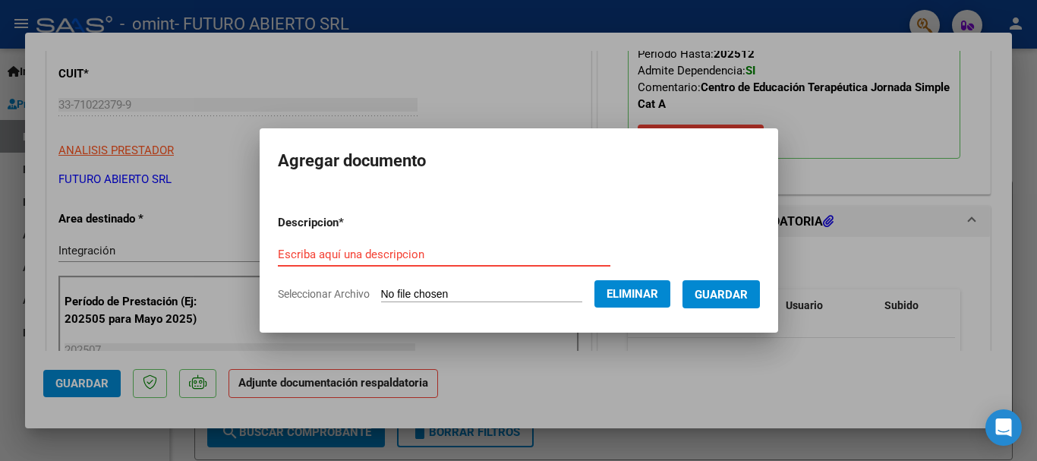
click at [412, 241] on form "Descripcion * Escriba aquí una descripcion Seleccionar Archivo Eliminar Guardar" at bounding box center [519, 258] width 482 height 111
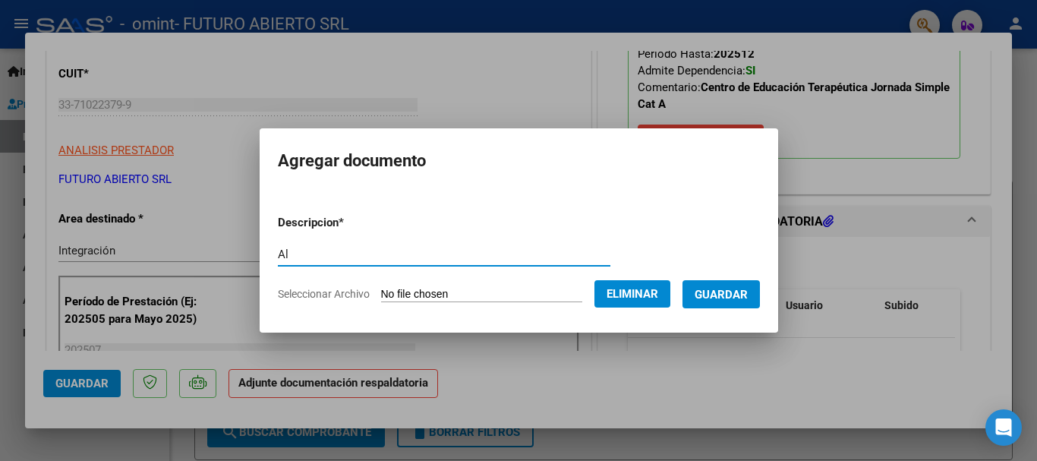
type input "A"
type input "Planilla de Asistencia - [DATE]"
click at [745, 288] on span "Guardar" at bounding box center [720, 295] width 53 height 14
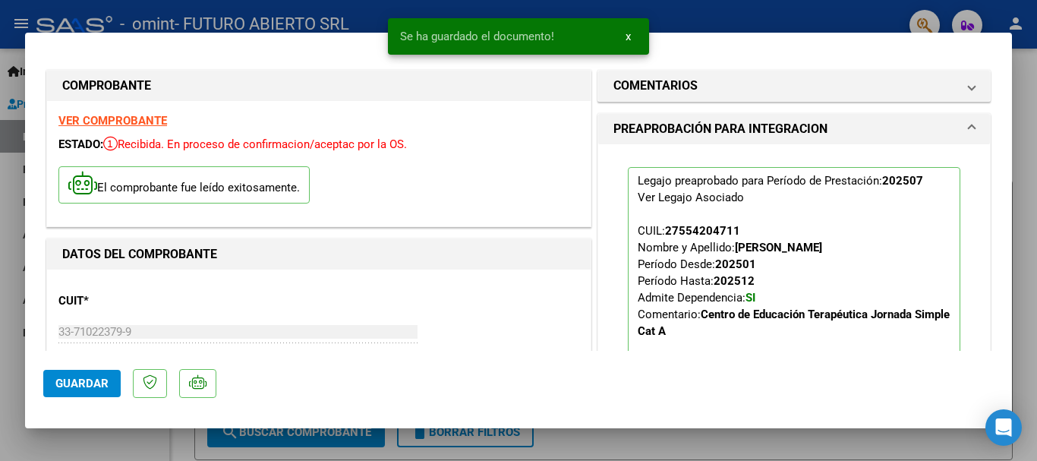
scroll to position [0, 0]
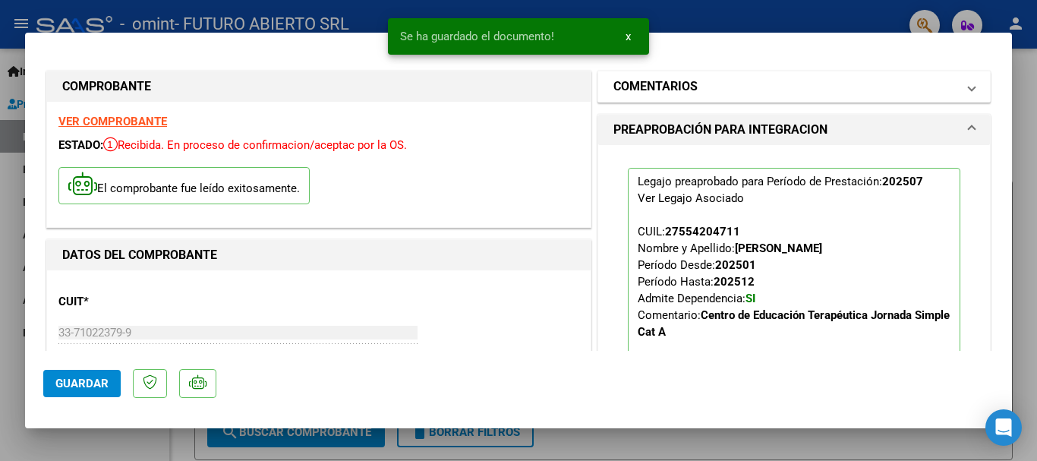
click at [693, 96] on mat-expansion-panel-header "COMENTARIOS" at bounding box center [794, 86] width 392 height 30
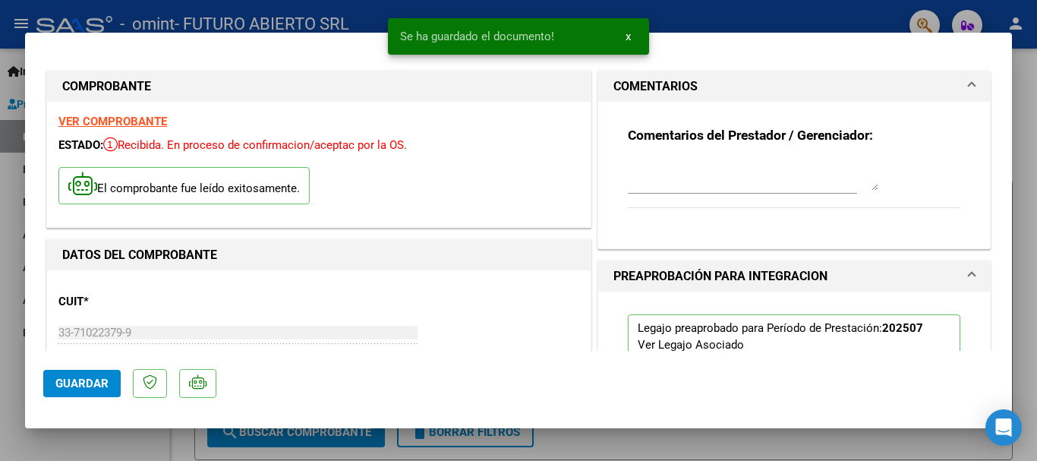
click at [679, 155] on div "Comentarios del Prestador / Gerenciador:" at bounding box center [794, 176] width 332 height 98
click at [667, 191] on div at bounding box center [753, 175] width 250 height 36
click at [678, 176] on textarea at bounding box center [753, 175] width 250 height 30
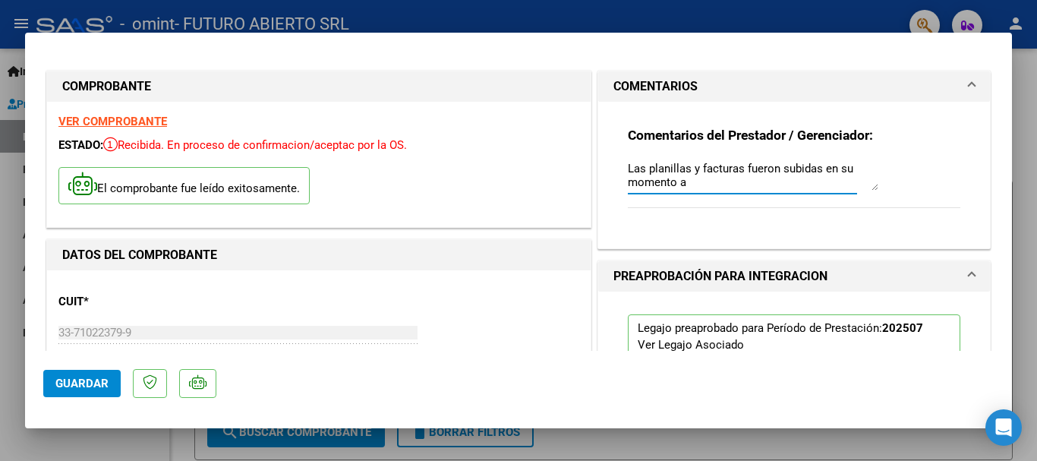
paste textarea "Portal: [URL][DOMAIN_NAME]"
drag, startPoint x: 626, startPoint y: 180, endPoint x: 638, endPoint y: 174, distance: 12.9
click at [638, 174] on textarea "Las planillas y facturas fueron subidas en su momento a Portal: [URL][DOMAIN_NA…" at bounding box center [753, 175] width 250 height 30
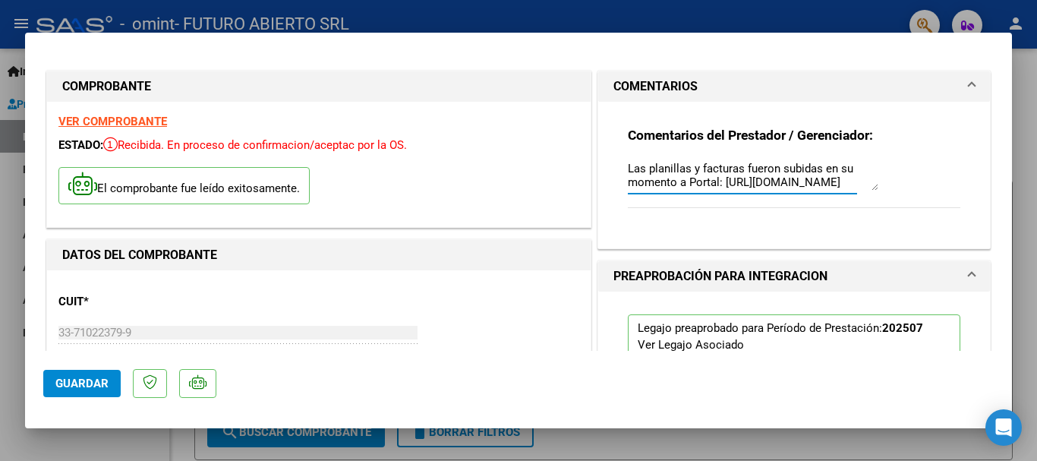
click at [718, 172] on textarea "Las planillas y facturas fueron subidas en su momento a Portal: [URL][DOMAIN_NA…" at bounding box center [753, 175] width 250 height 30
drag, startPoint x: 723, startPoint y: 182, endPoint x: 735, endPoint y: 228, distance: 47.1
click at [735, 228] on div "Comentarios del Prestador / Gerenciador: Las planillas y facturas fueron subida…" at bounding box center [793, 169] width 355 height 134
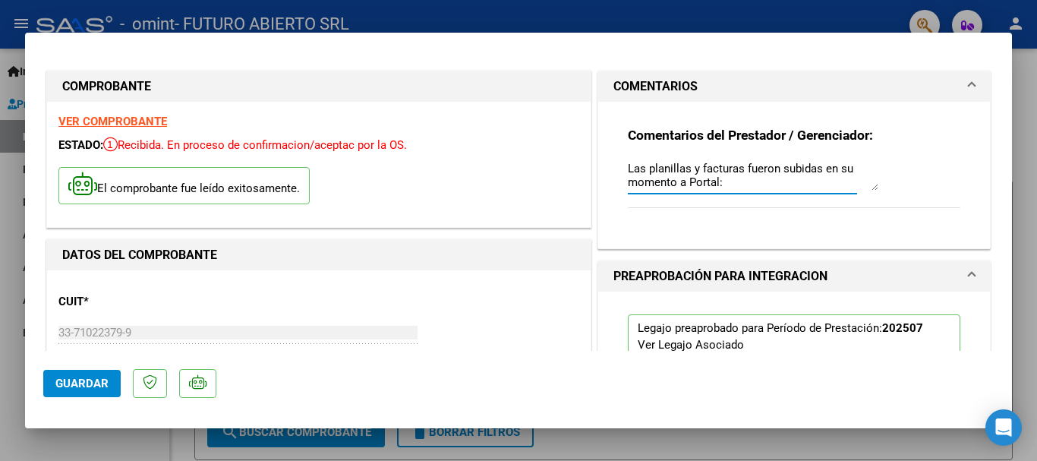
paste textarea "Portal: [URL][DOMAIN_NAME]"
click at [628, 168] on textarea "Las planillas y facturas fueron subidas en su momento a Portal: Portal: [URL][D…" at bounding box center [753, 175] width 250 height 30
drag, startPoint x: 696, startPoint y: 184, endPoint x: 719, endPoint y: 175, distance: 24.3
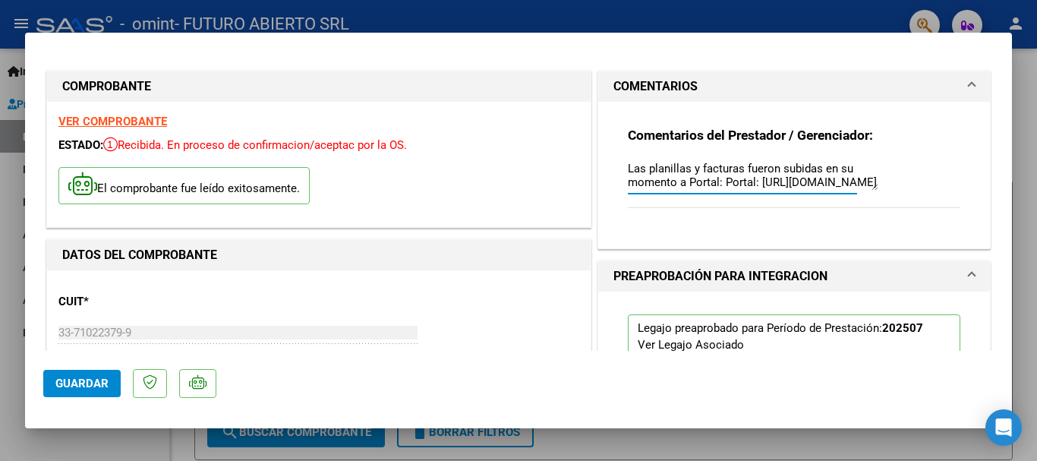
click at [719, 175] on textarea "Las planillas y facturas fueron subidas en su momento a Portal: Portal: [URL][D…" at bounding box center [753, 175] width 250 height 30
paste textarea "[URL][DOMAIN_NAME]"
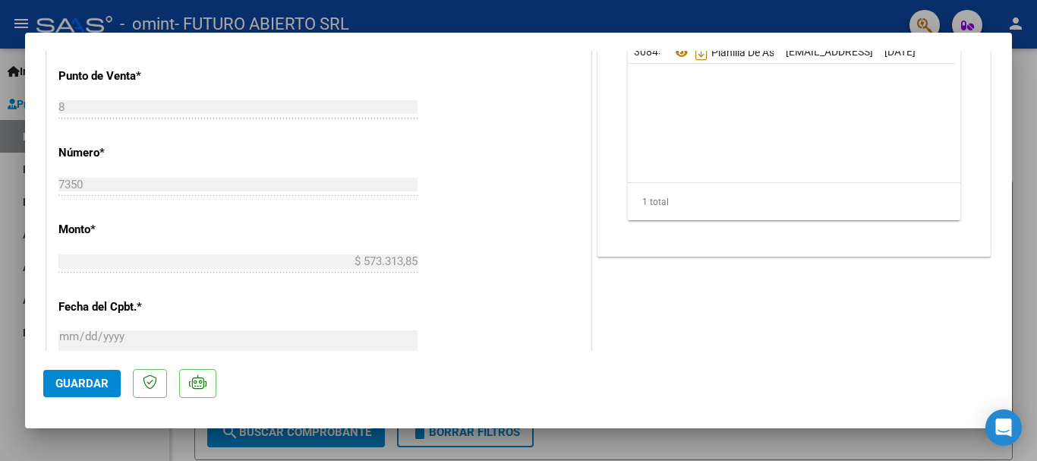
scroll to position [683, 0]
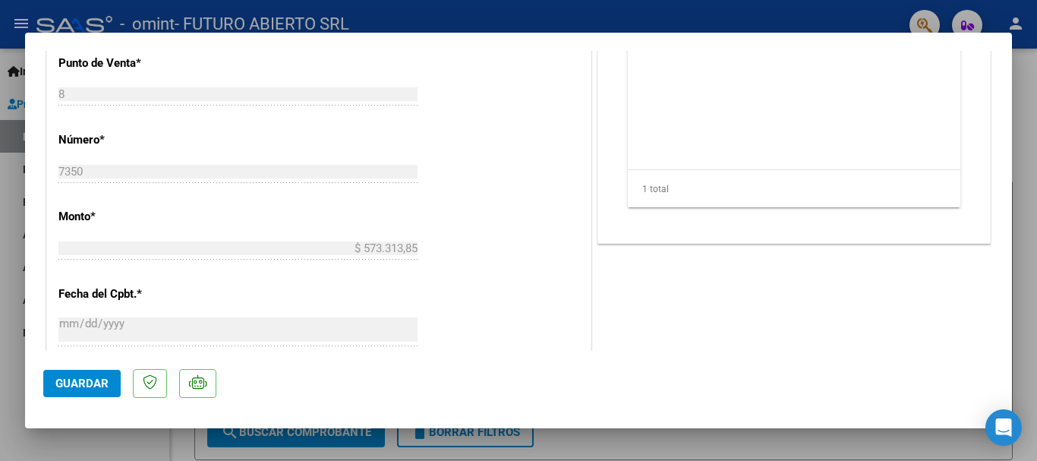
type textarea "Las planillas y facturas fueron subidas en su momento a Portal: [URL][DOMAIN_NA…"
click at [73, 381] on span "Guardar" at bounding box center [81, 383] width 53 height 14
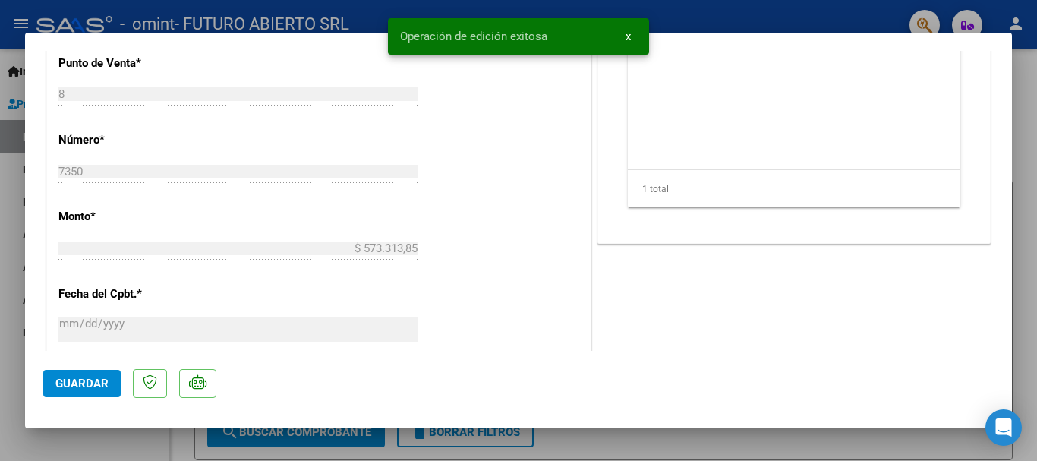
click at [72, 376] on span "Guardar" at bounding box center [81, 383] width 53 height 14
click at [0, 203] on div at bounding box center [518, 230] width 1037 height 461
type input "$ 0,00"
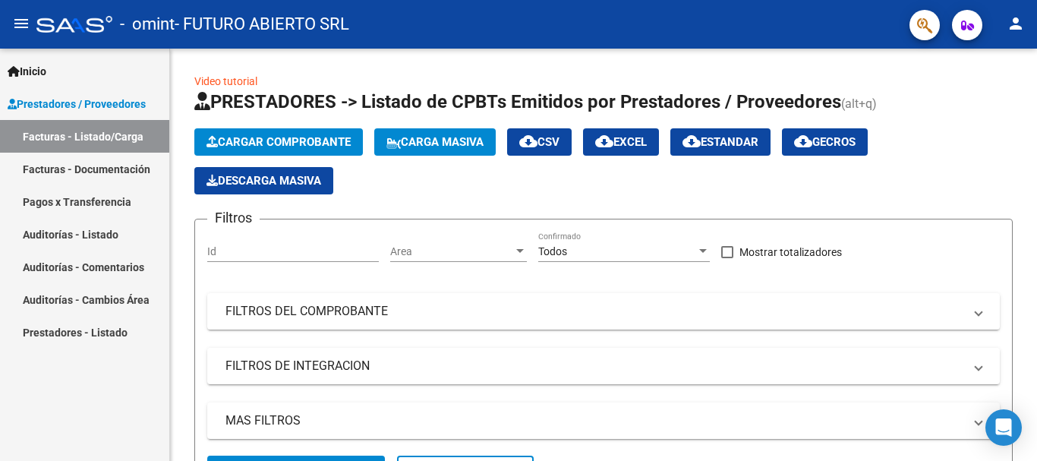
click at [102, 138] on link "Facturas - Listado/Carga" at bounding box center [84, 136] width 169 height 33
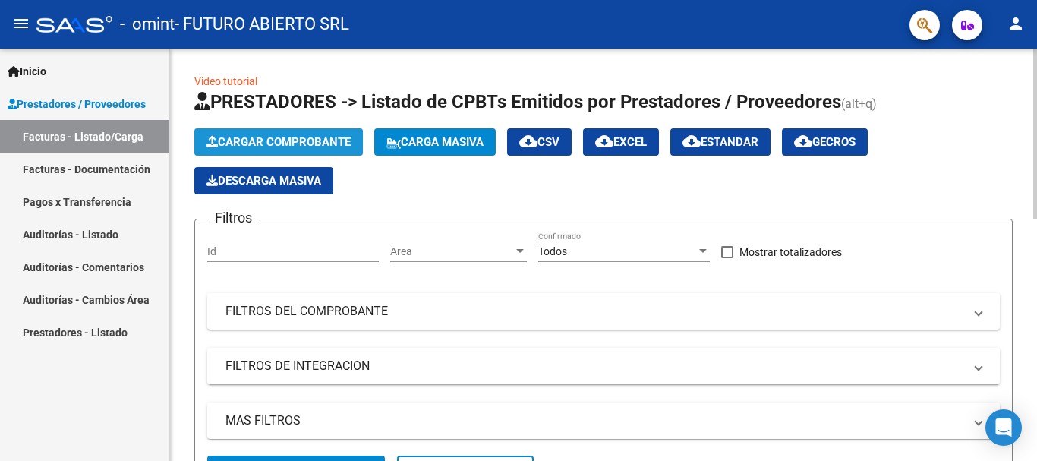
click at [247, 136] on span "Cargar Comprobante" at bounding box center [278, 142] width 144 height 14
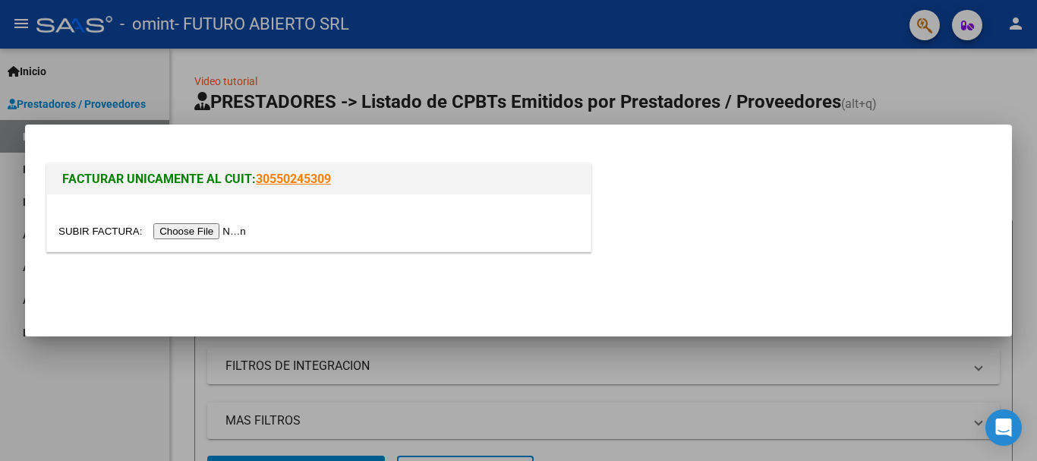
click at [178, 226] on input "file" at bounding box center [154, 231] width 192 height 16
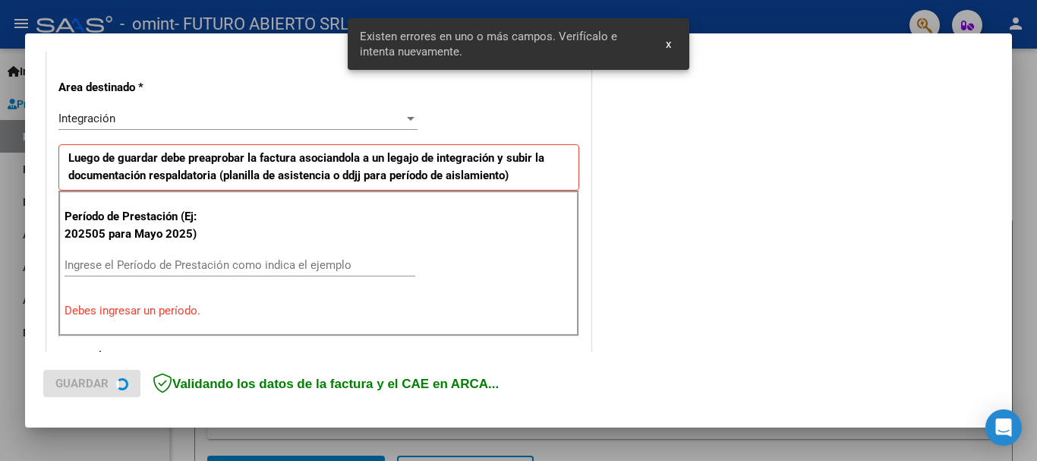
scroll to position [351, 0]
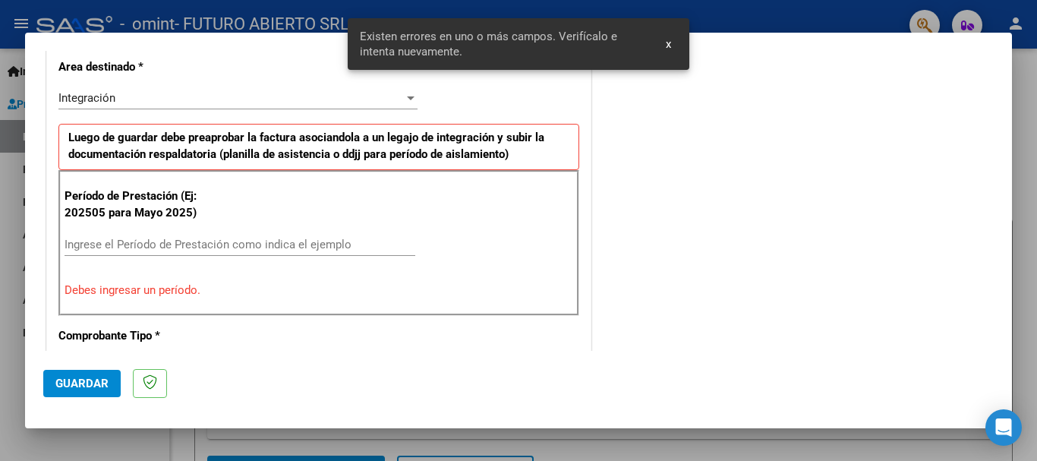
click at [134, 240] on input "Ingrese el Período de Prestación como indica el ejemplo" at bounding box center [240, 245] width 351 height 14
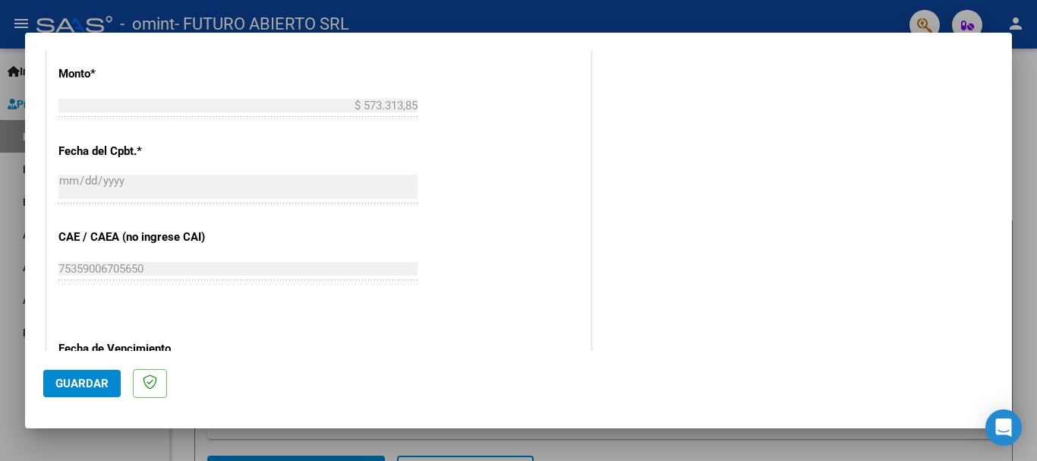
scroll to position [806, 0]
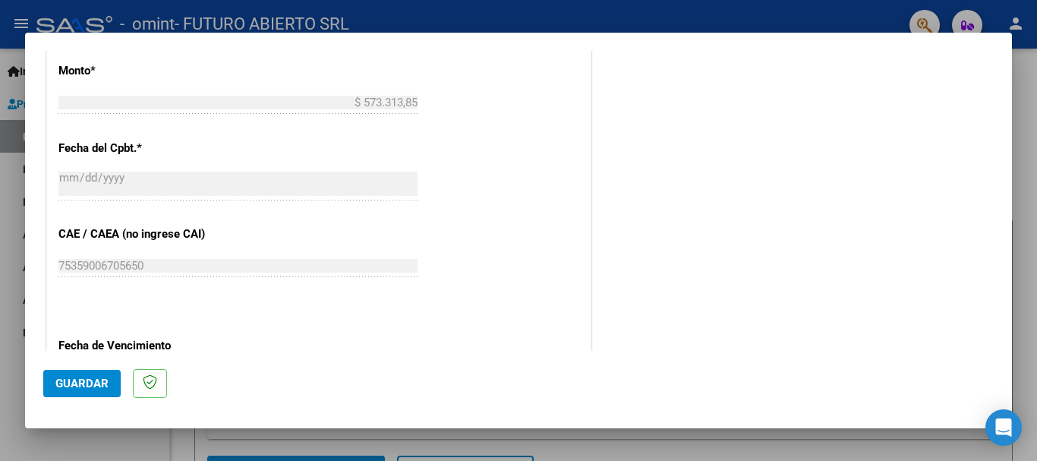
type input "202508"
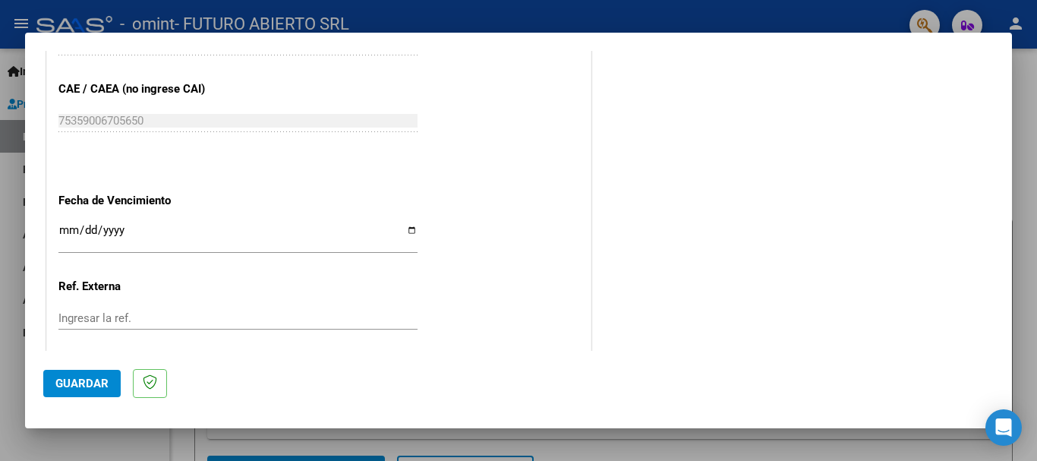
scroll to position [958, 0]
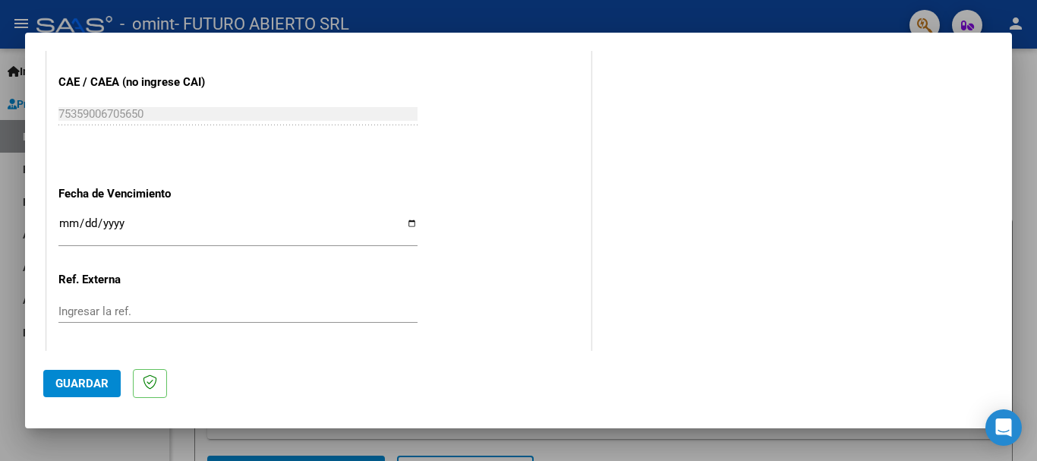
click at [71, 225] on input "Ingresar la fecha" at bounding box center [237, 229] width 359 height 24
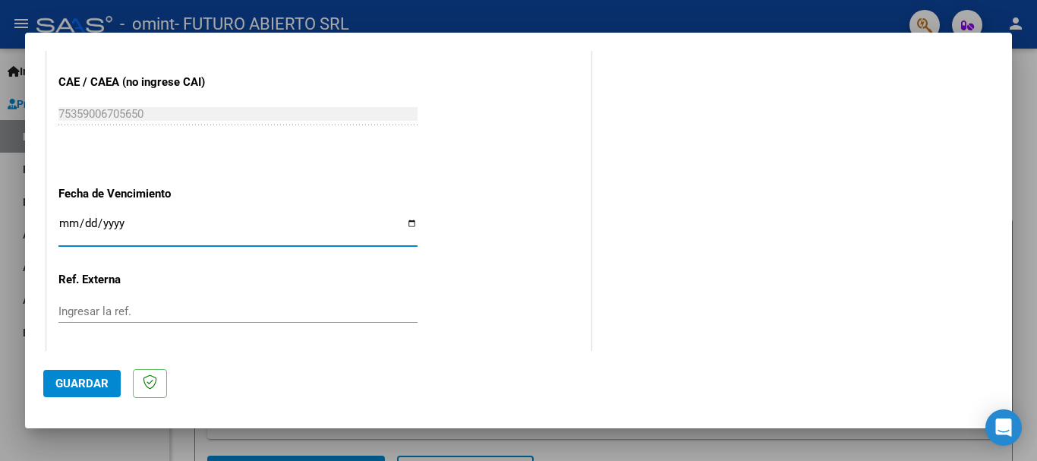
click at [85, 224] on input "Ingresar la fecha" at bounding box center [237, 229] width 359 height 24
type input "[DATE]"
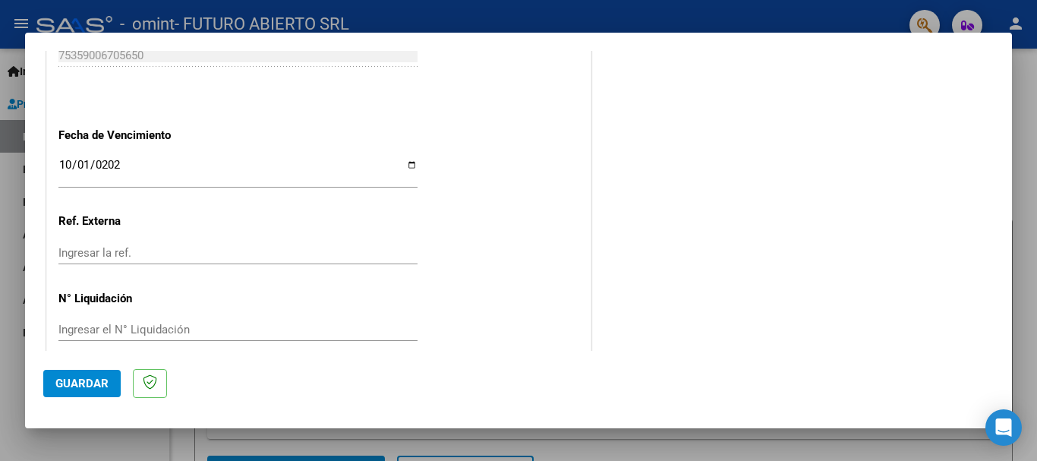
scroll to position [1036, 0]
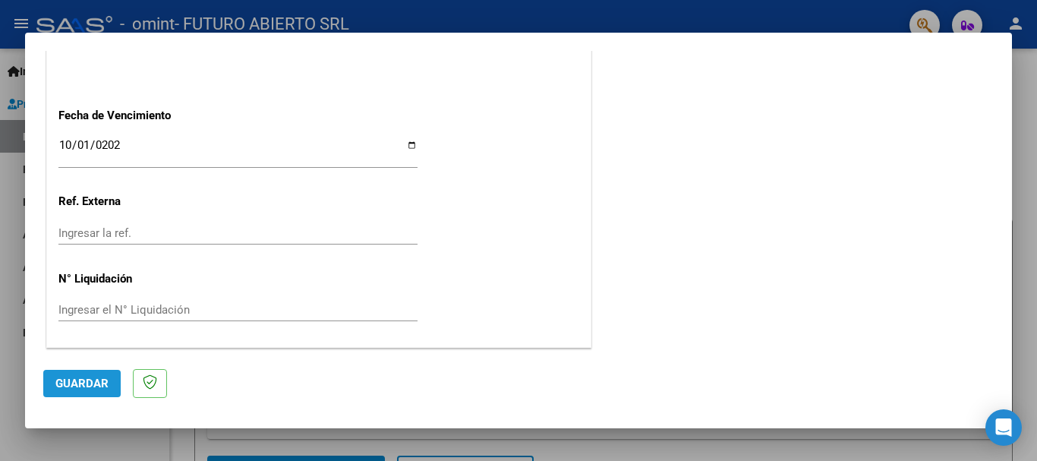
click at [87, 378] on span "Guardar" at bounding box center [81, 383] width 53 height 14
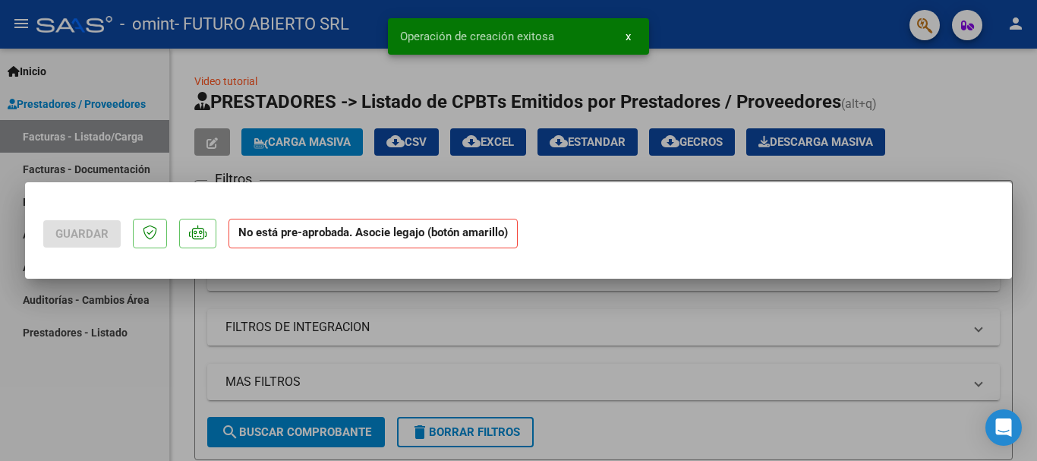
scroll to position [0, 0]
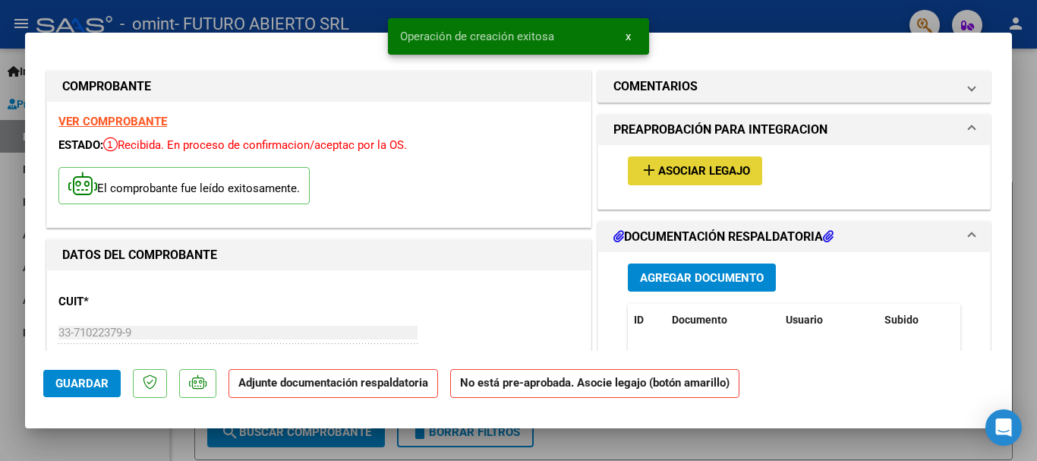
click at [719, 172] on span "Asociar Legajo" at bounding box center [704, 172] width 92 height 14
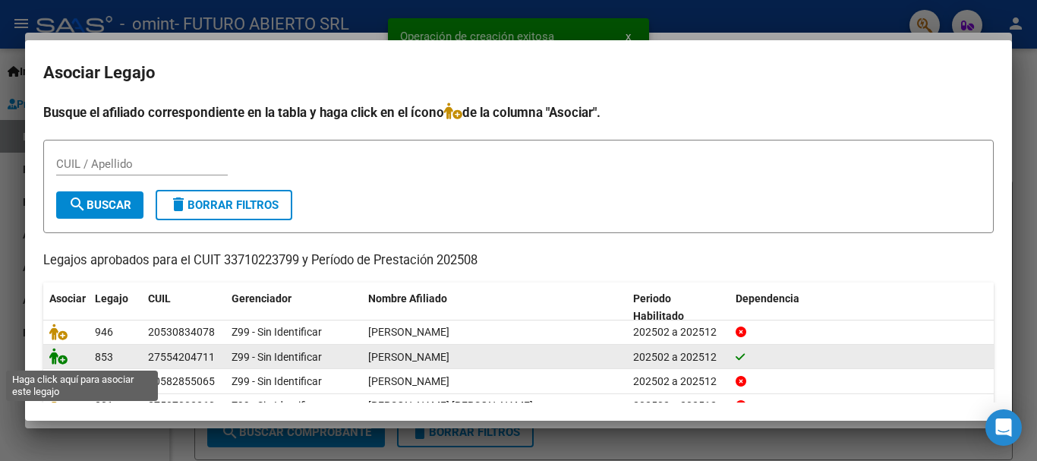
click at [52, 354] on icon at bounding box center [58, 356] width 18 height 17
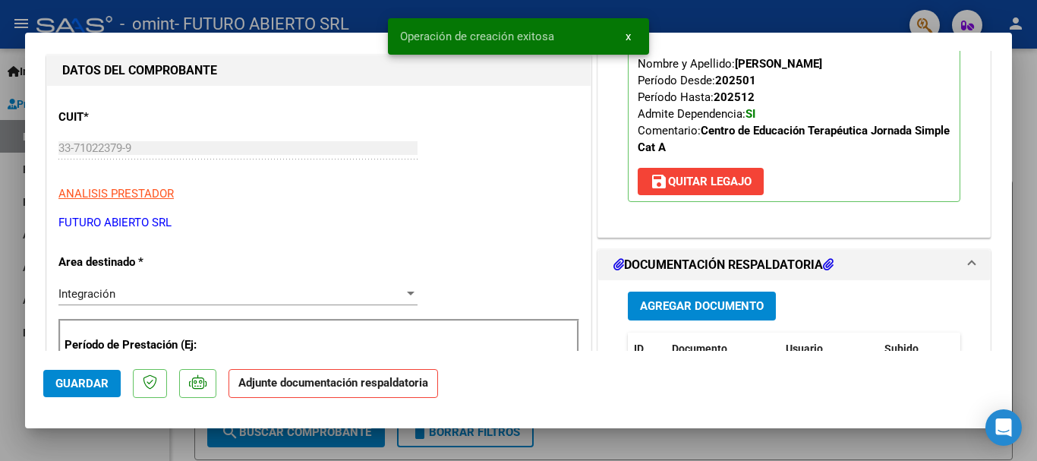
scroll to position [304, 0]
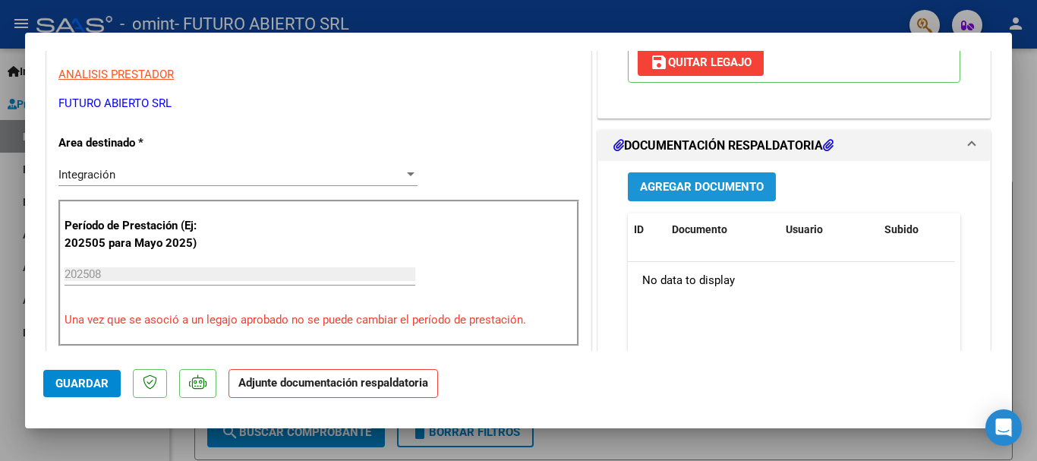
click at [735, 192] on span "Agregar Documento" at bounding box center [702, 188] width 124 height 14
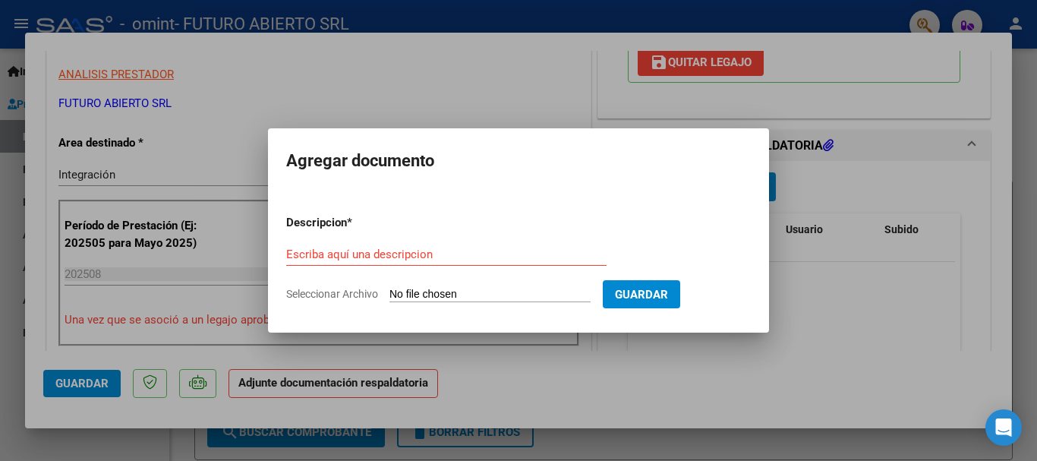
click at [341, 287] on app-file-uploader "Seleccionar Archivo" at bounding box center [444, 294] width 316 height 14
click at [335, 296] on span "Seleccionar Archivo" at bounding box center [332, 294] width 92 height 12
click at [389, 296] on input "Seleccionar Archivo" at bounding box center [489, 295] width 201 height 14
type input "C:\fakepath\[PERSON_NAME] - PLANILLA DE ASISTENCIA [DATE].pdf"
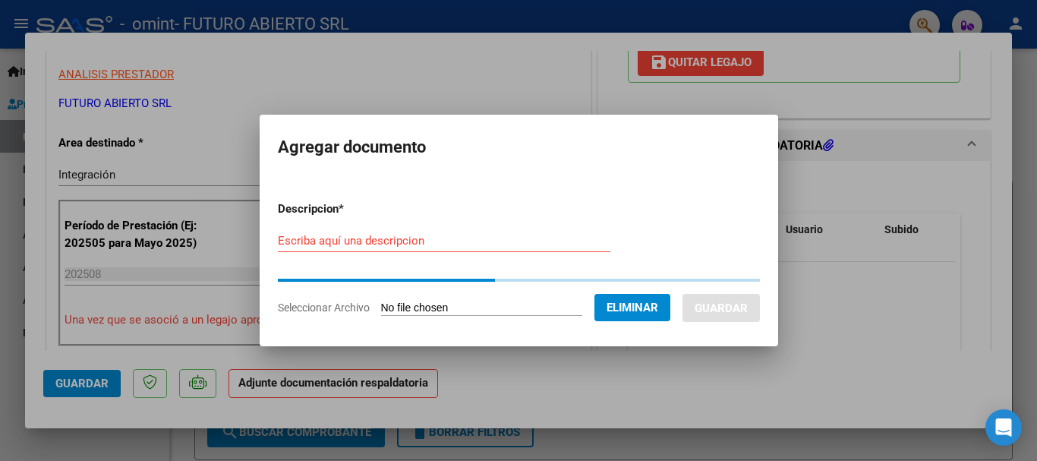
click at [420, 238] on input "Escriba aquí una descripcion" at bounding box center [444, 241] width 332 height 14
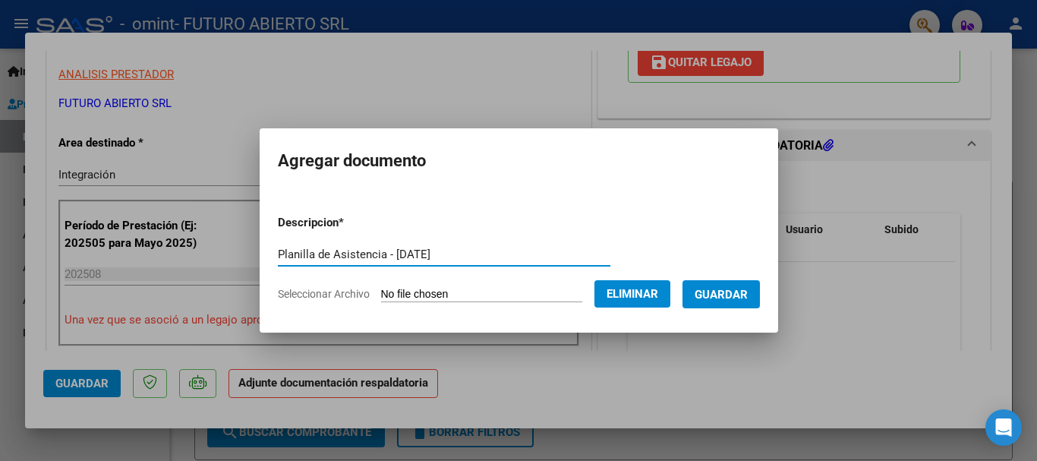
type input "Planilla de Asistencia - [DATE]"
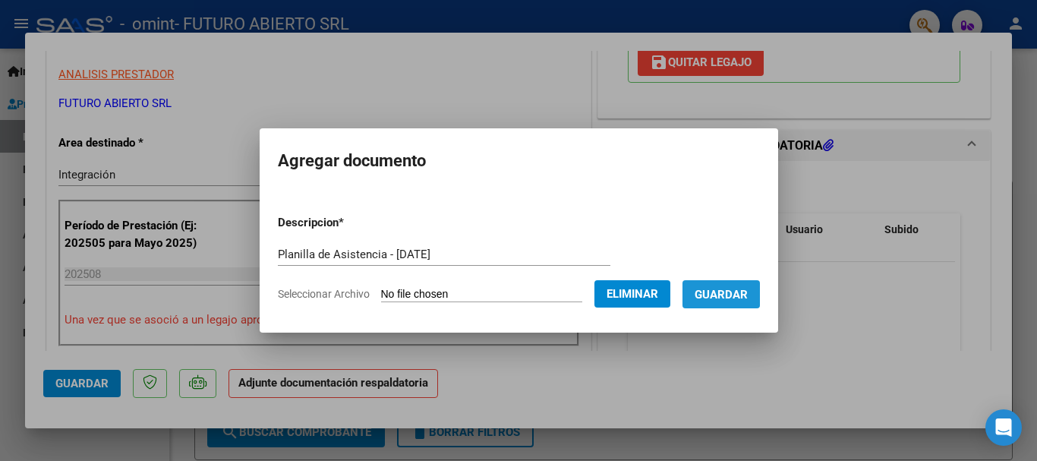
click at [754, 285] on button "Guardar" at bounding box center [720, 294] width 77 height 28
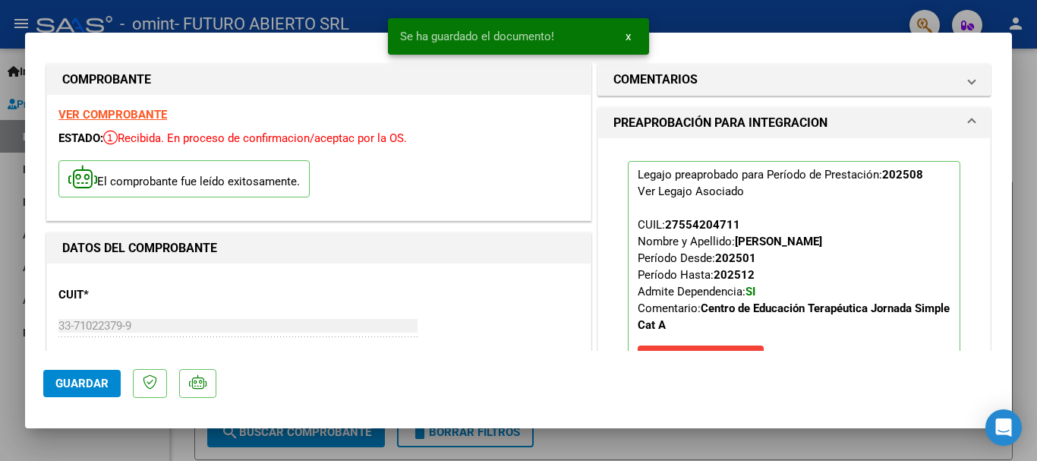
scroll to position [0, 0]
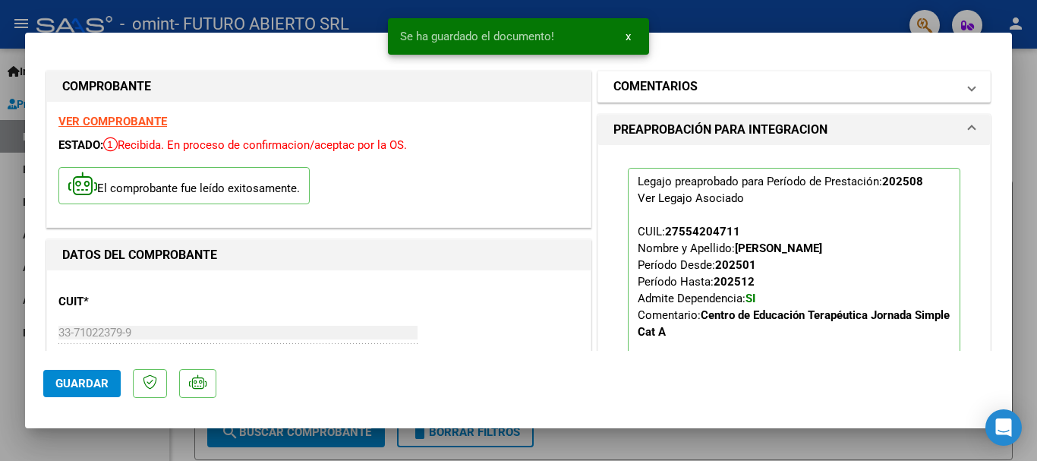
click at [698, 84] on mat-panel-title "COMENTARIOS" at bounding box center [784, 86] width 343 height 18
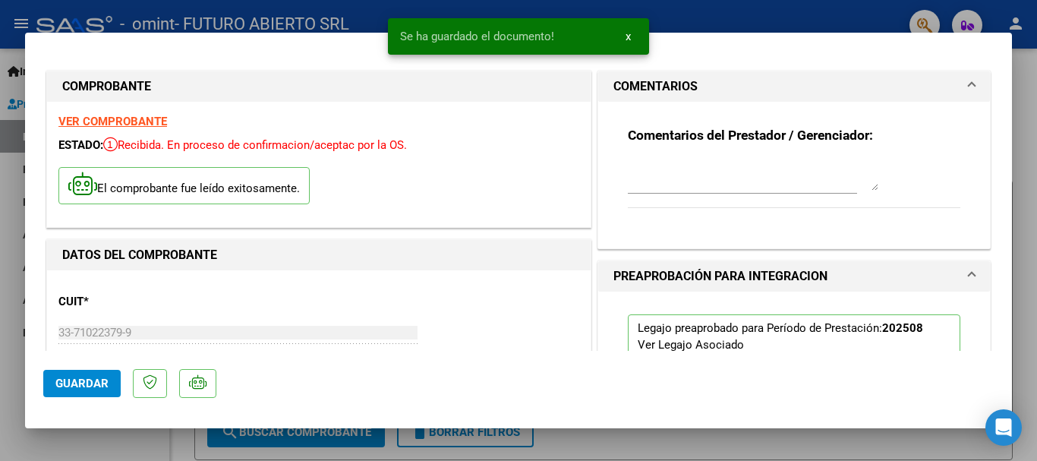
click at [693, 168] on textarea at bounding box center [753, 175] width 250 height 30
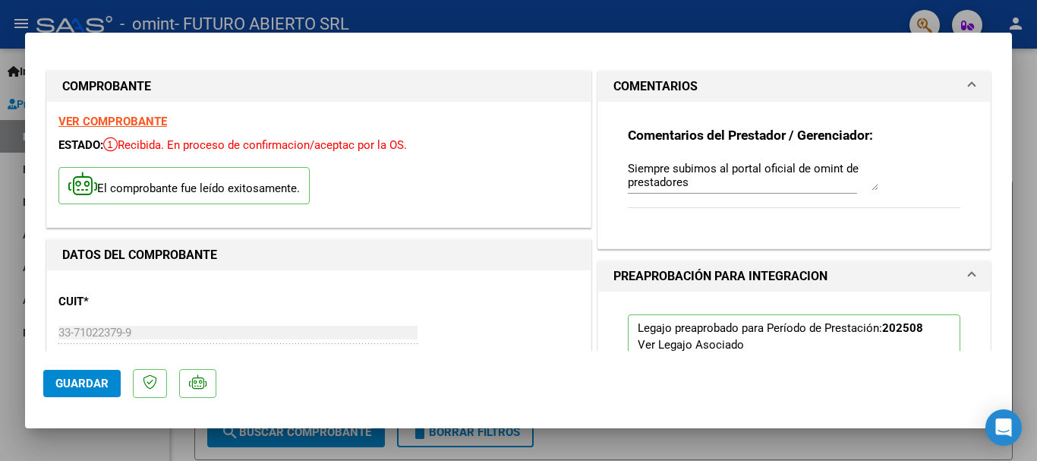
scroll to position [445, 0]
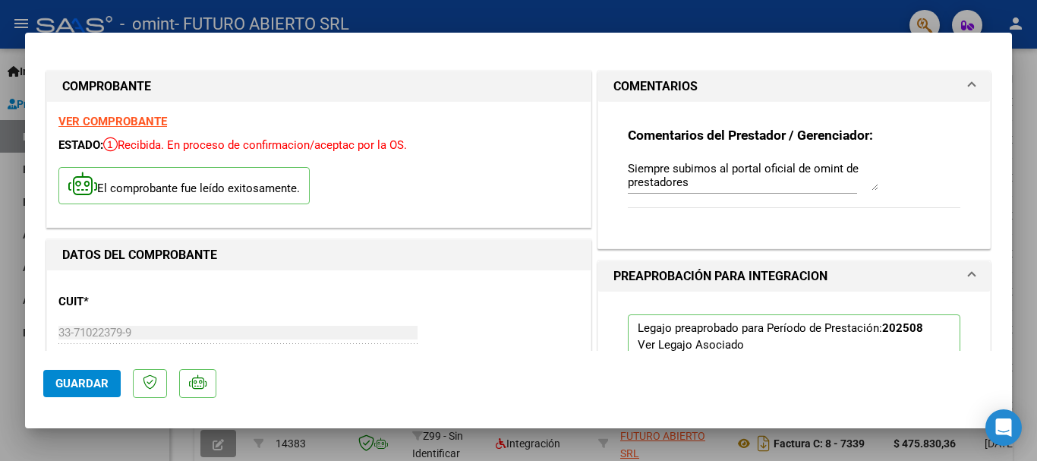
click at [724, 187] on textarea "Siempre subimos al portal oficial de omint de prestadores" at bounding box center [753, 175] width 250 height 30
paste textarea "[URL][DOMAIN_NAME]"
click at [699, 181] on textarea "Siempre subimos al portal oficial de omint de prestadores [URL][DOMAIN_NAME]" at bounding box center [753, 175] width 250 height 30
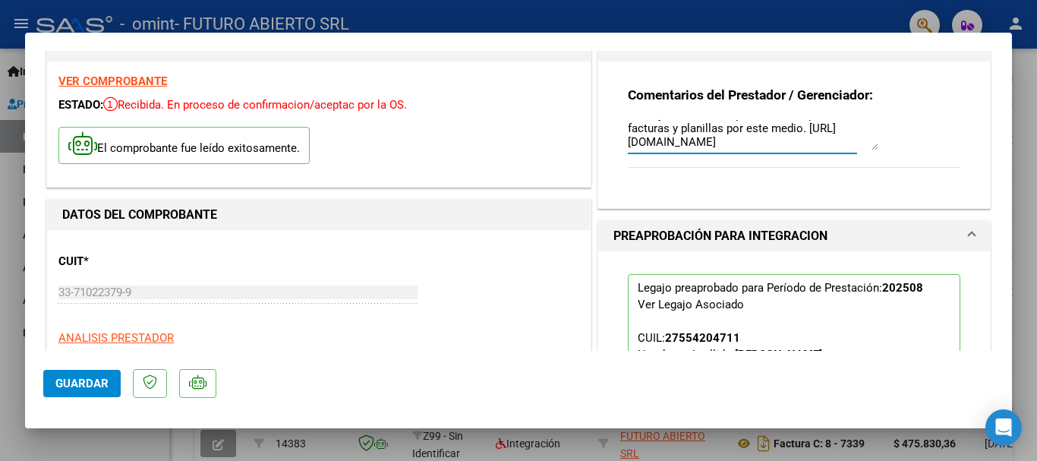
scroll to position [76, 0]
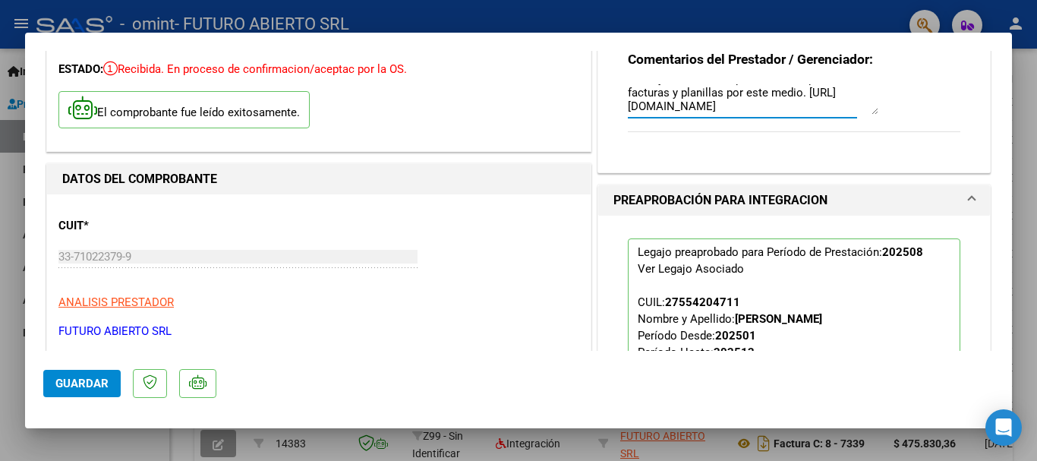
click at [781, 102] on textarea "Siempre subimos al portal oficial de omint de prestadores en su debimo momento,…" at bounding box center [753, 99] width 250 height 30
click at [628, 95] on textarea "Siempre subimos al portal oficial de omint de prestadores en su debimo momento,…" at bounding box center [753, 99] width 250 height 30
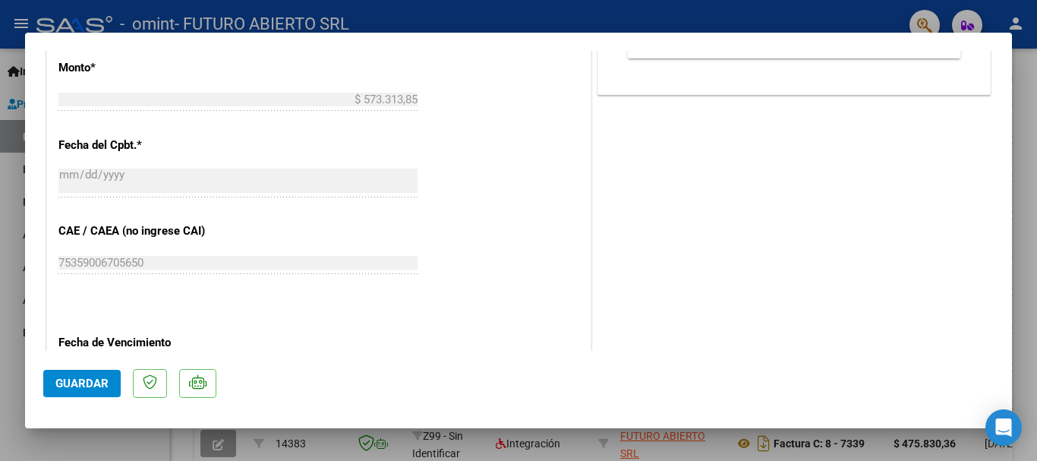
scroll to position [835, 0]
type textarea "Siempre subimos al portal oficial de omint de prestadores en su debimo momento,…"
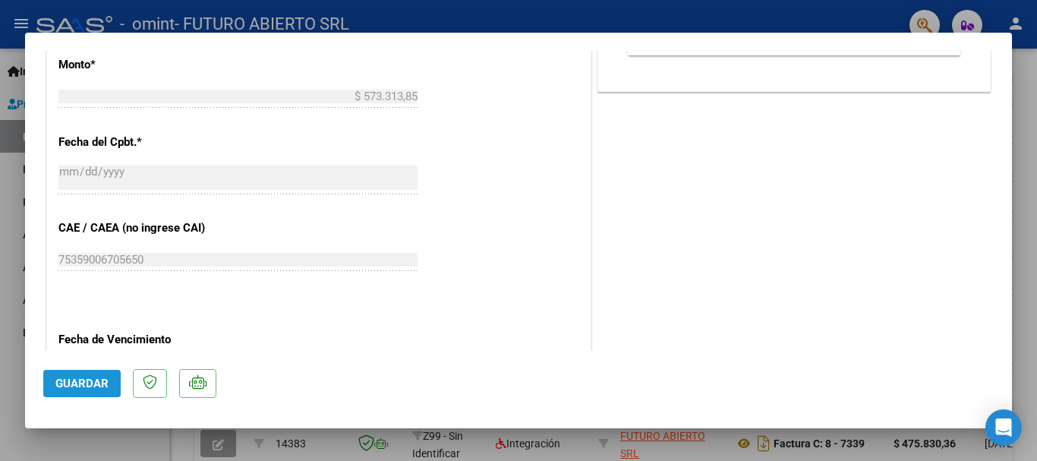
click at [84, 375] on button "Guardar" at bounding box center [81, 383] width 77 height 27
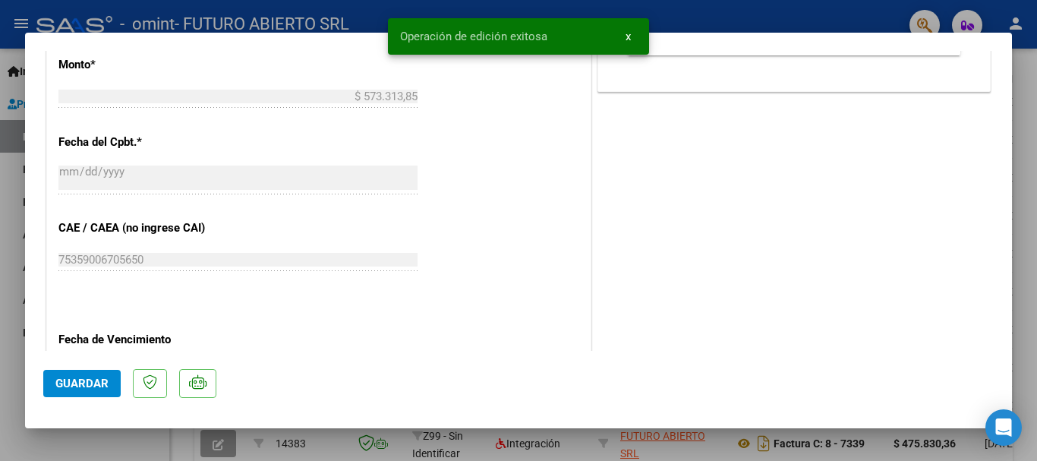
click at [1024, 134] on div at bounding box center [518, 230] width 1037 height 461
type input "$ 0,00"
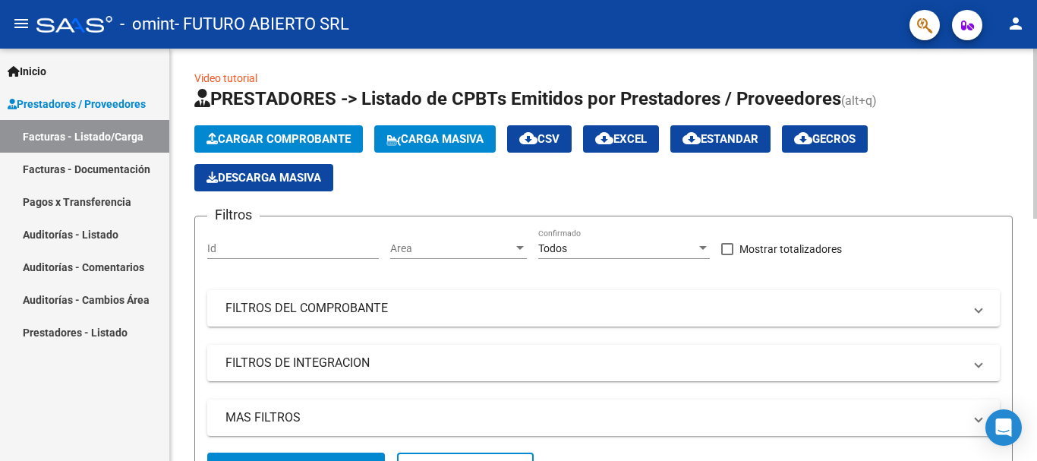
scroll to position [0, 0]
